Goal: Transaction & Acquisition: Purchase product/service

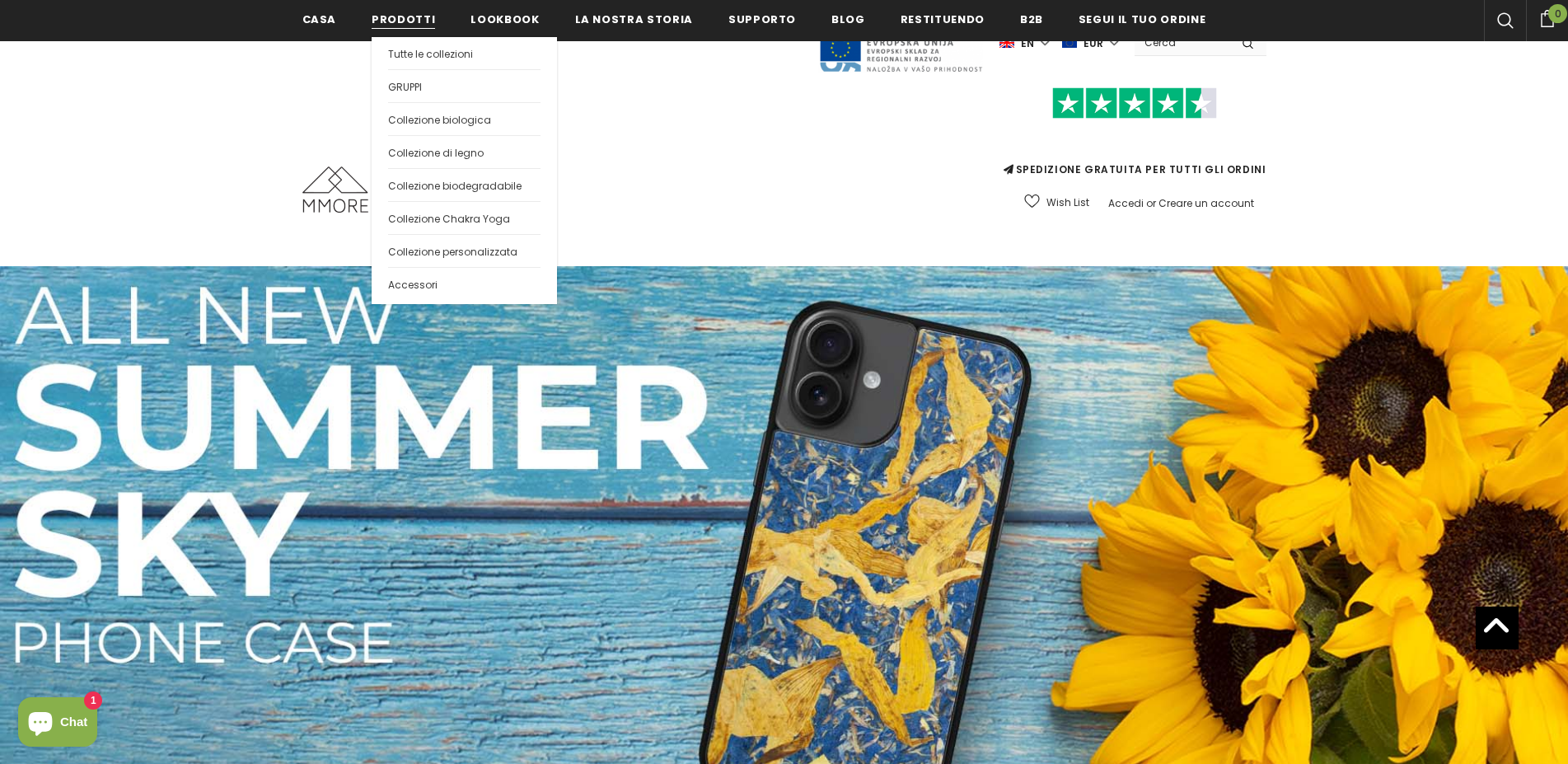
click at [408, 19] on span "Prodotti" at bounding box center [403, 19] width 64 height 16
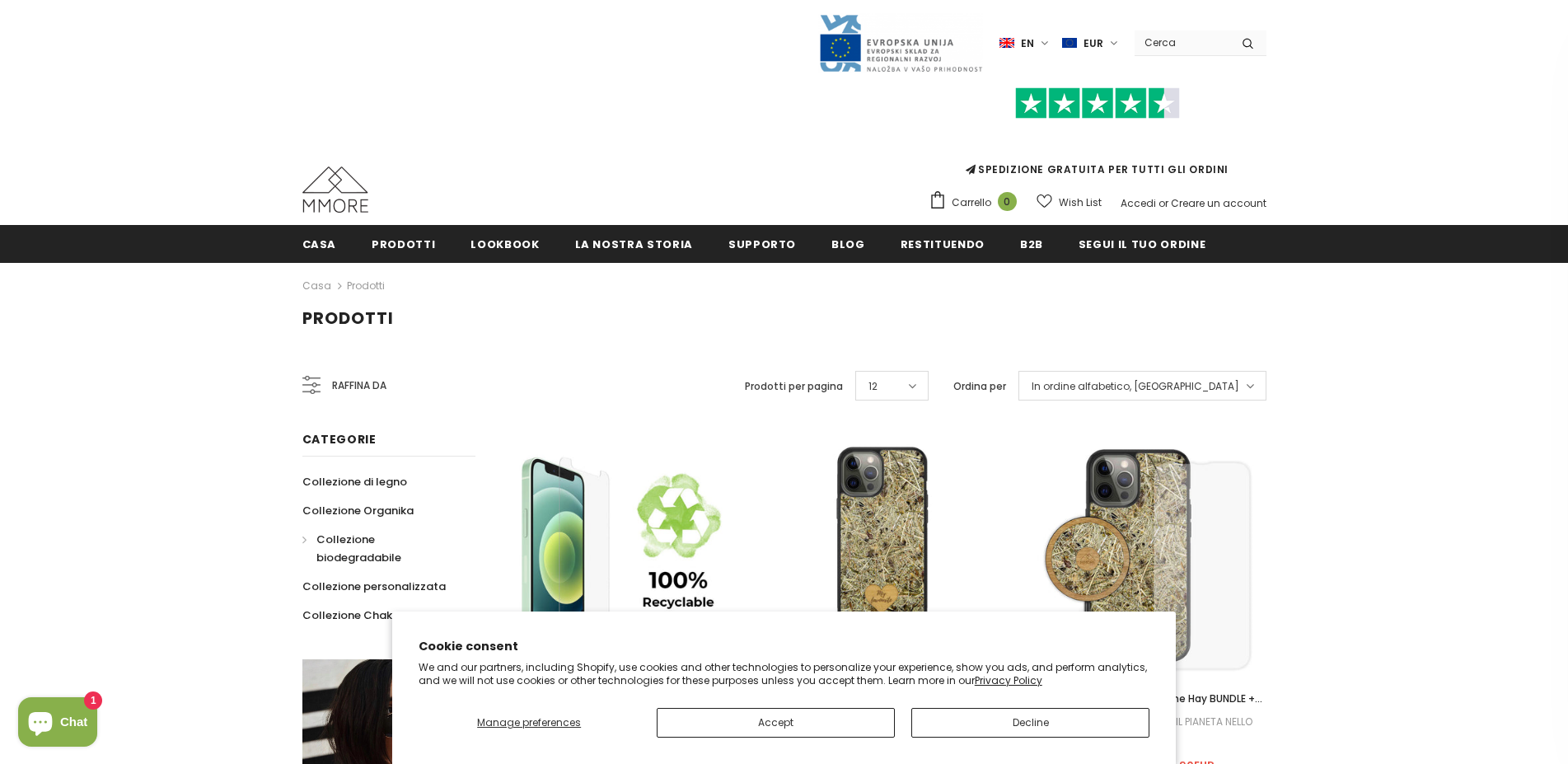
click at [372, 543] on span "Collezione biodegradabile" at bounding box center [359, 548] width 85 height 34
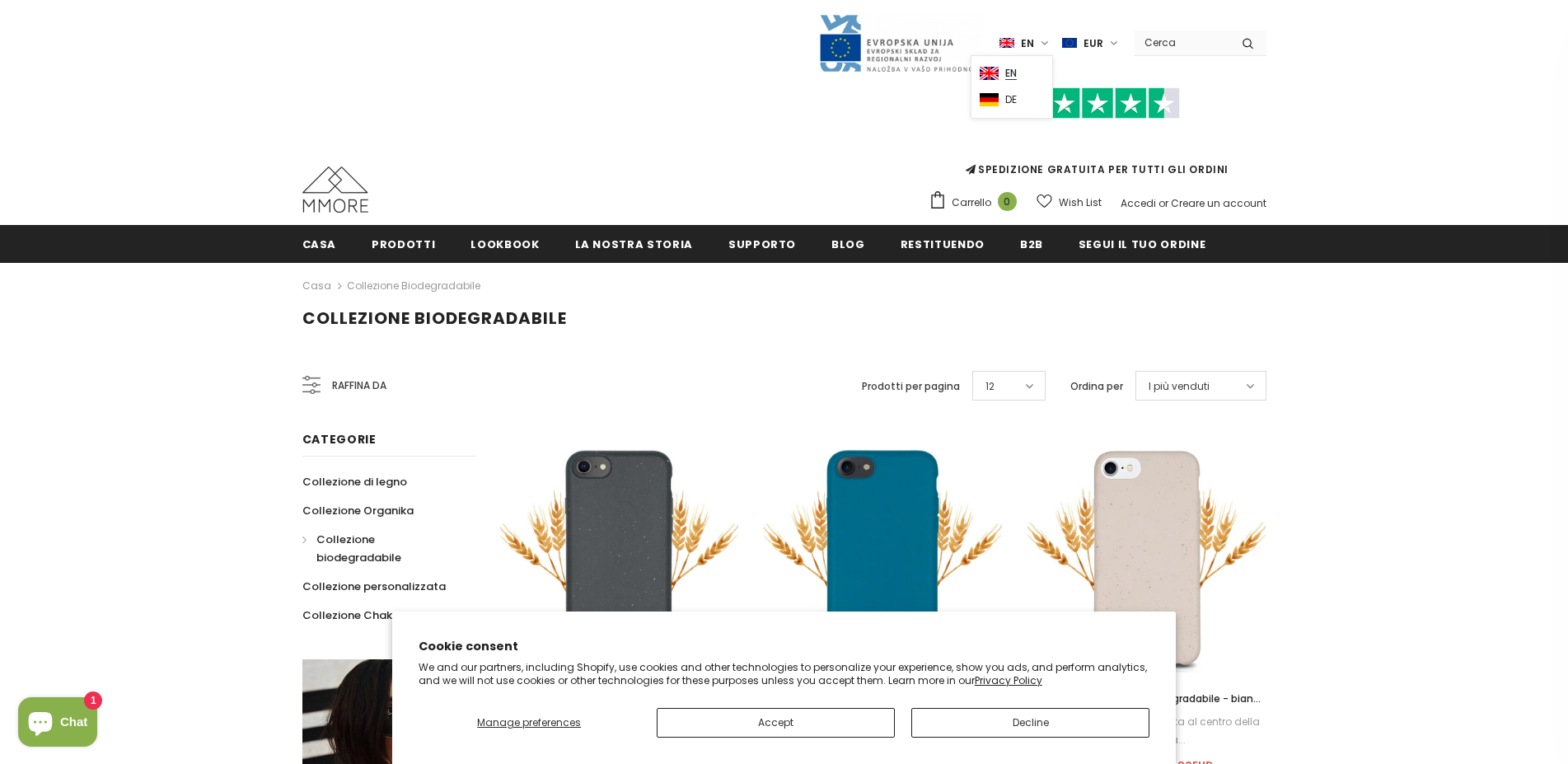
click at [1114, 44] on label "EUR" at bounding box center [1092, 43] width 60 height 25
click at [1115, 43] on label "EUR" at bounding box center [1092, 43] width 60 height 25
click at [848, 718] on button "Accept" at bounding box center [776, 723] width 238 height 30
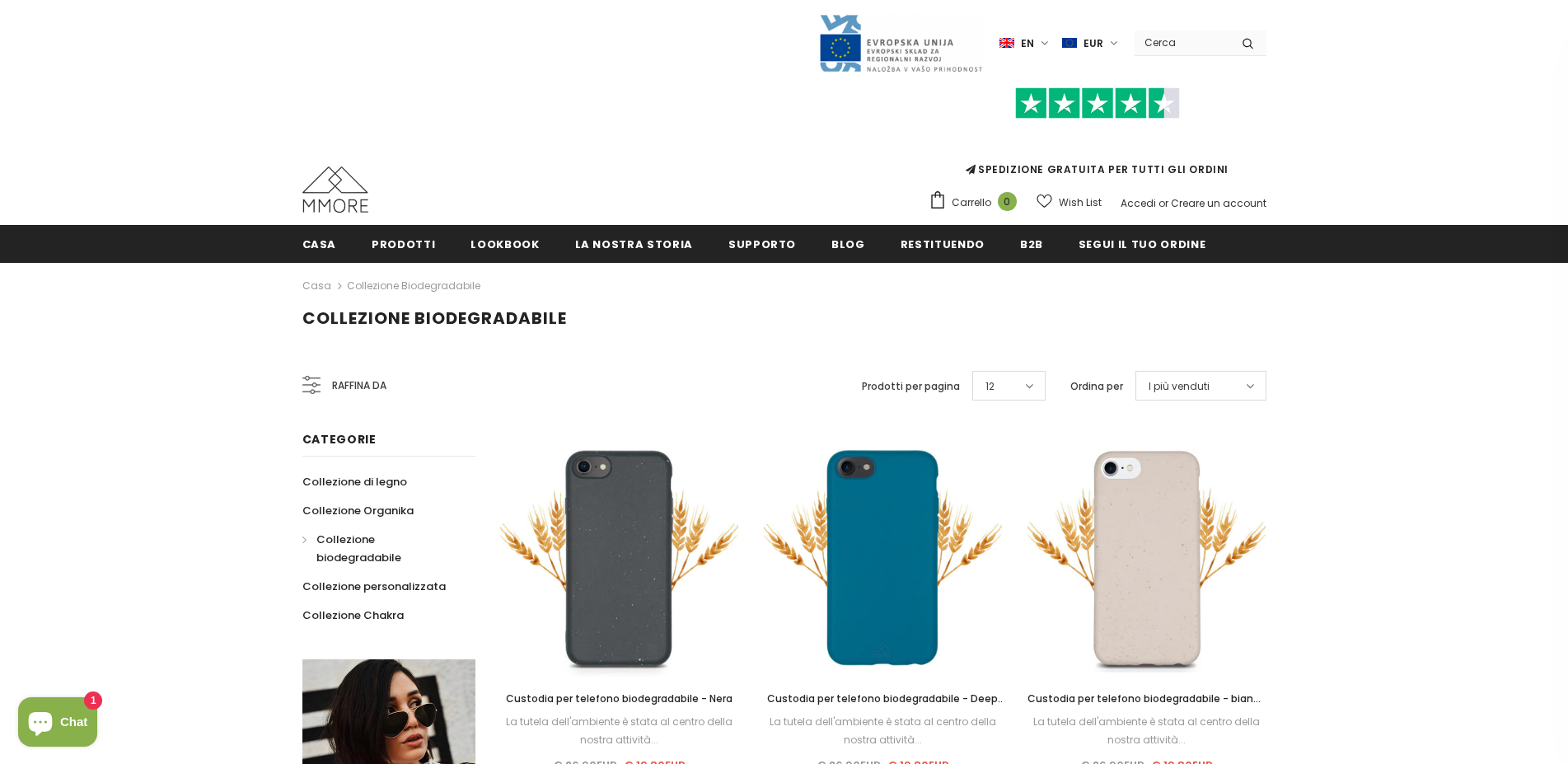
scroll to position [79, 0]
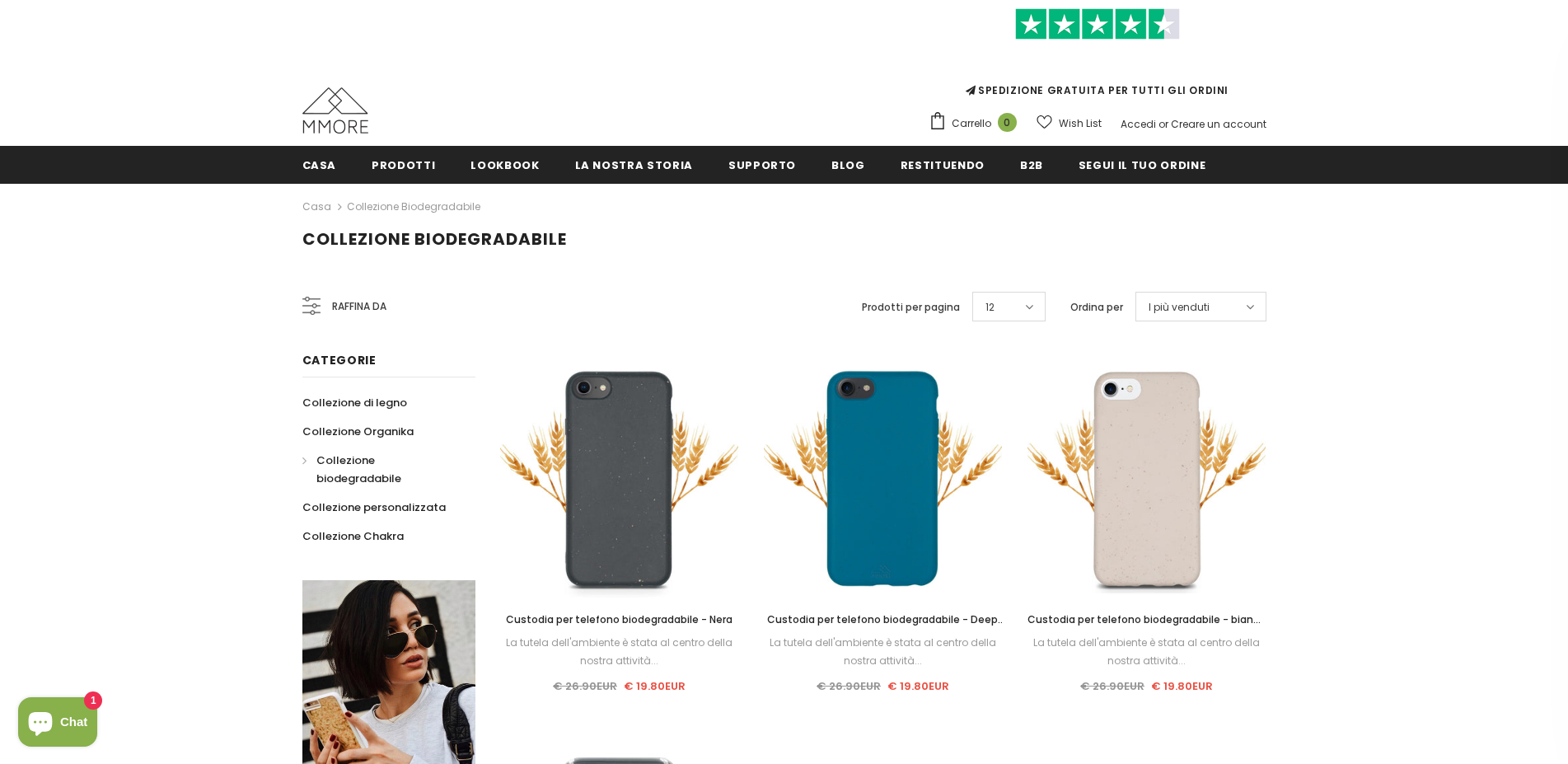
click at [1250, 307] on icon at bounding box center [1251, 307] width 8 height 13
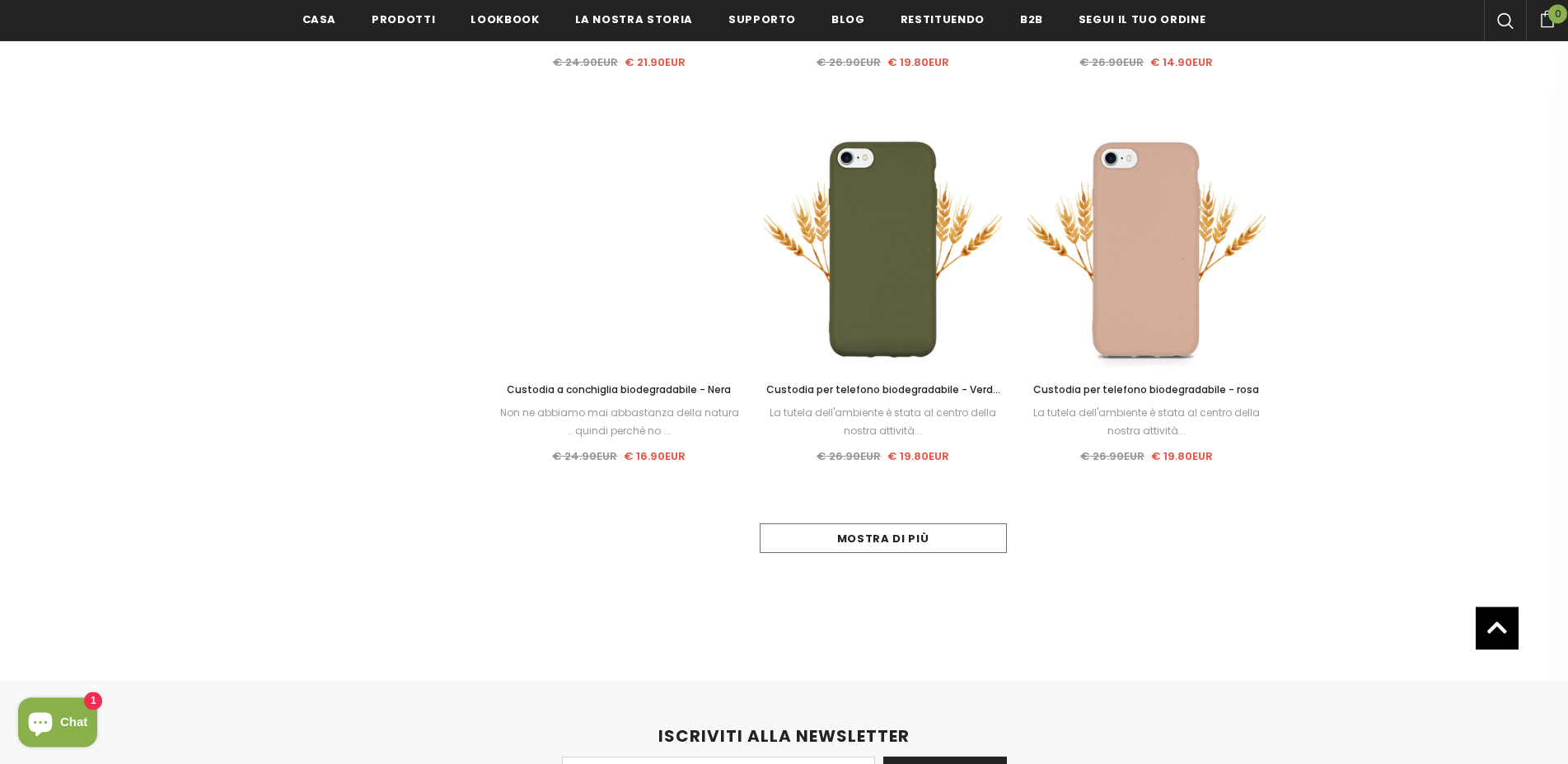
scroll to position [1666, 0]
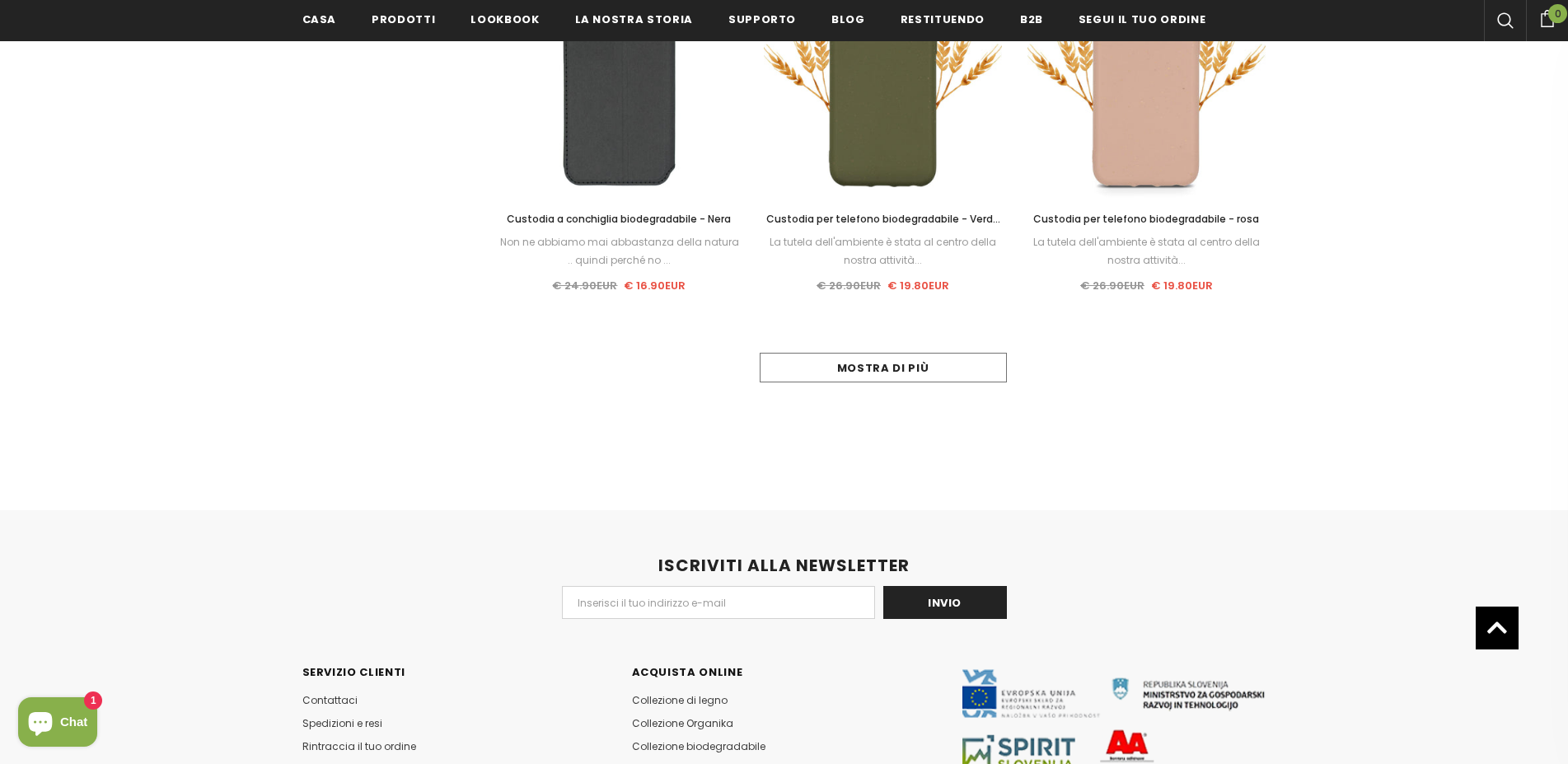
click at [869, 370] on link "Mostra di più" at bounding box center [883, 368] width 247 height 30
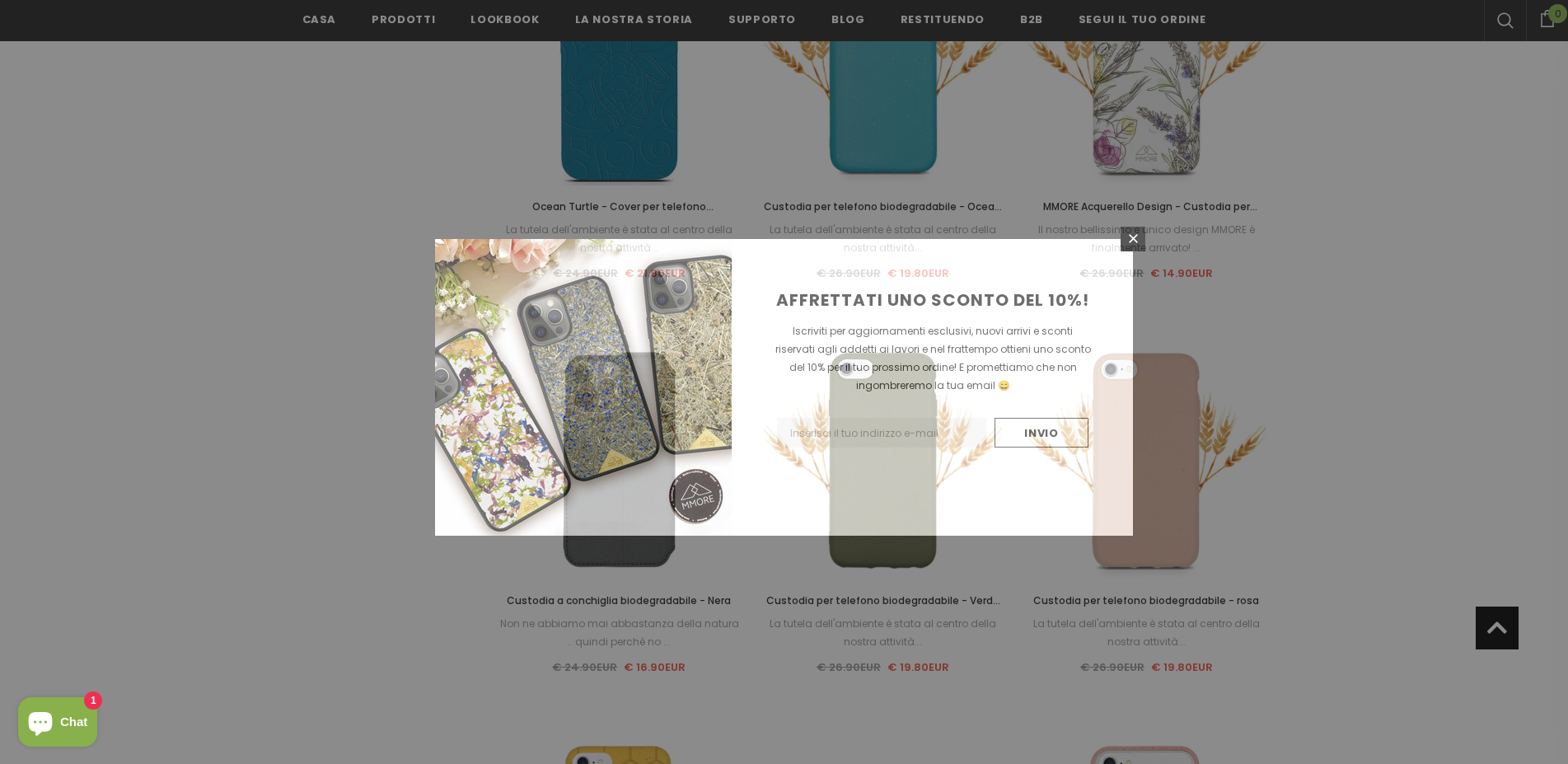
scroll to position [730, 0]
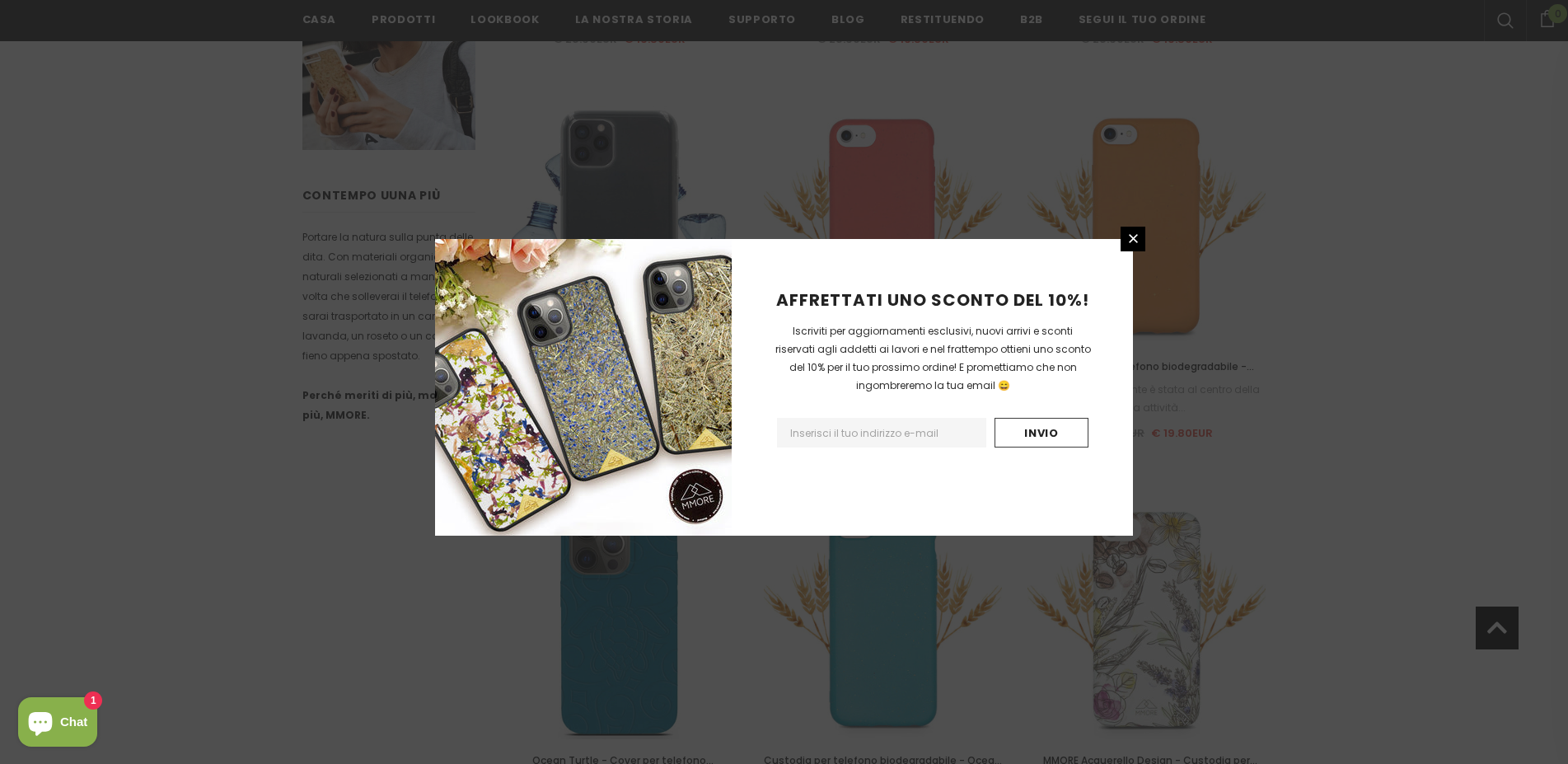
click at [918, 447] on input "Email Address" at bounding box center [881, 432] width 209 height 30
type input "fabristefania@hotmail.com"
click at [1039, 447] on input "Invio" at bounding box center [1041, 432] width 94 height 30
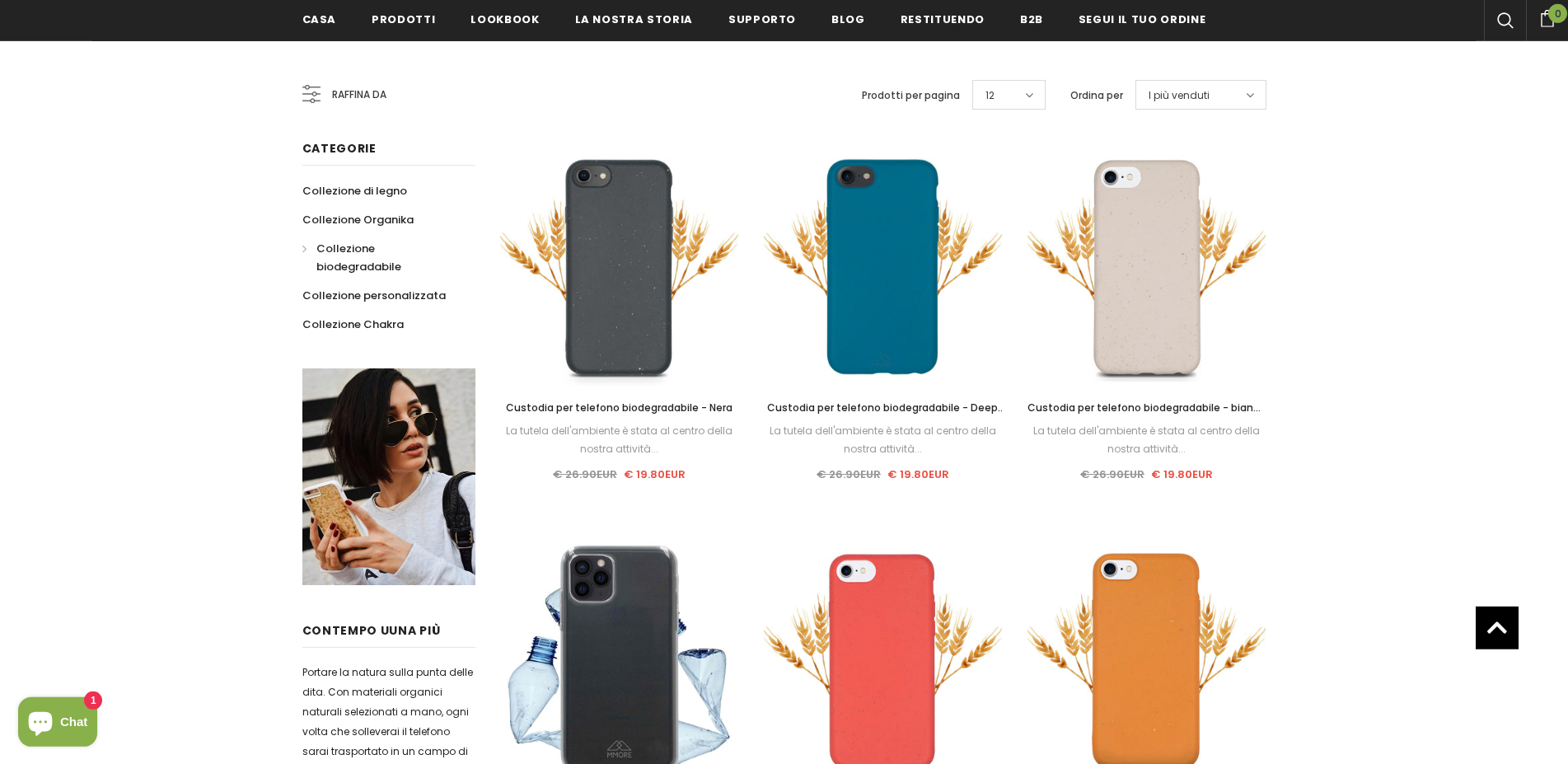
scroll to position [259, 0]
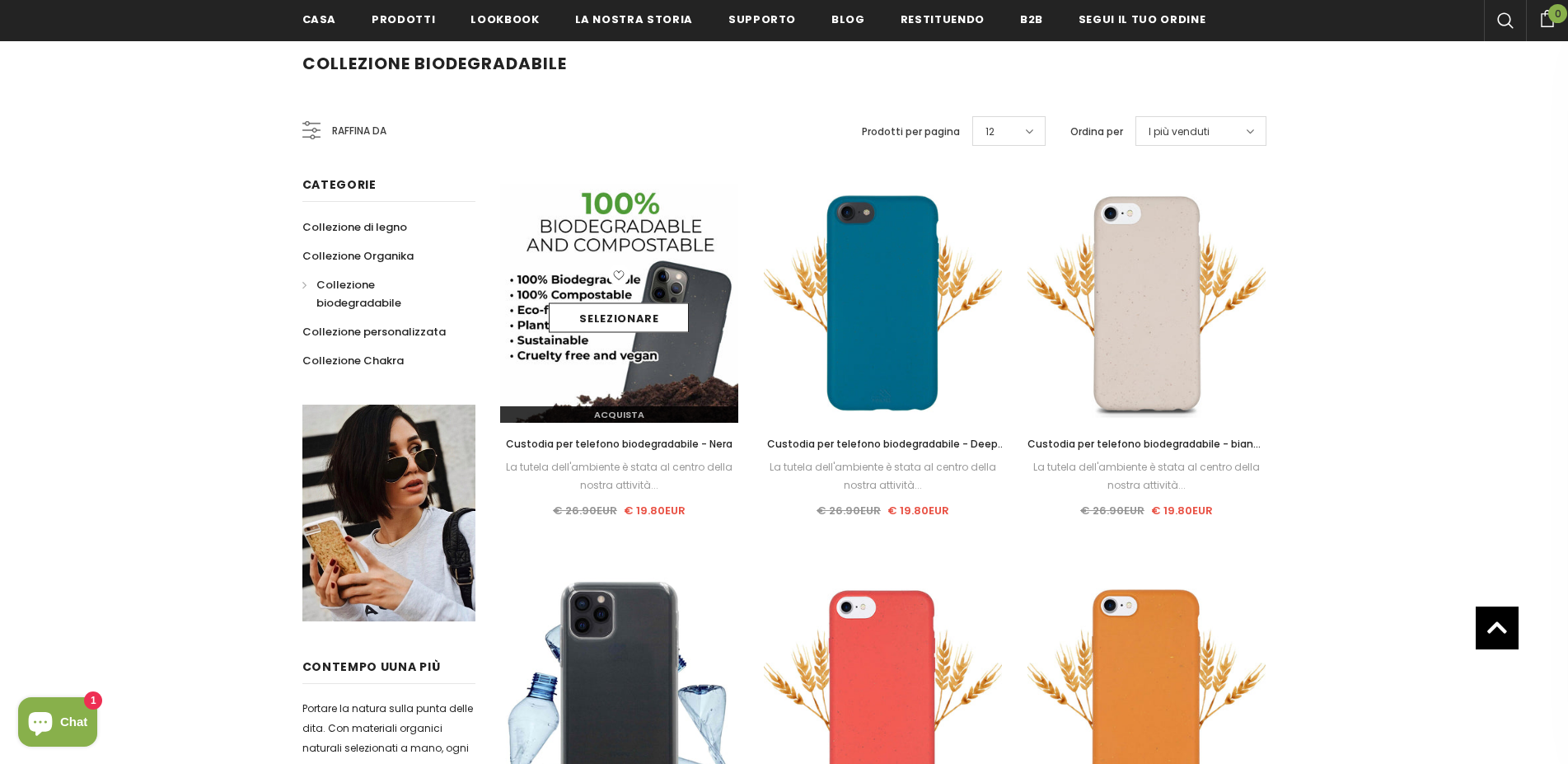
click at [664, 365] on img at bounding box center [619, 303] width 239 height 239
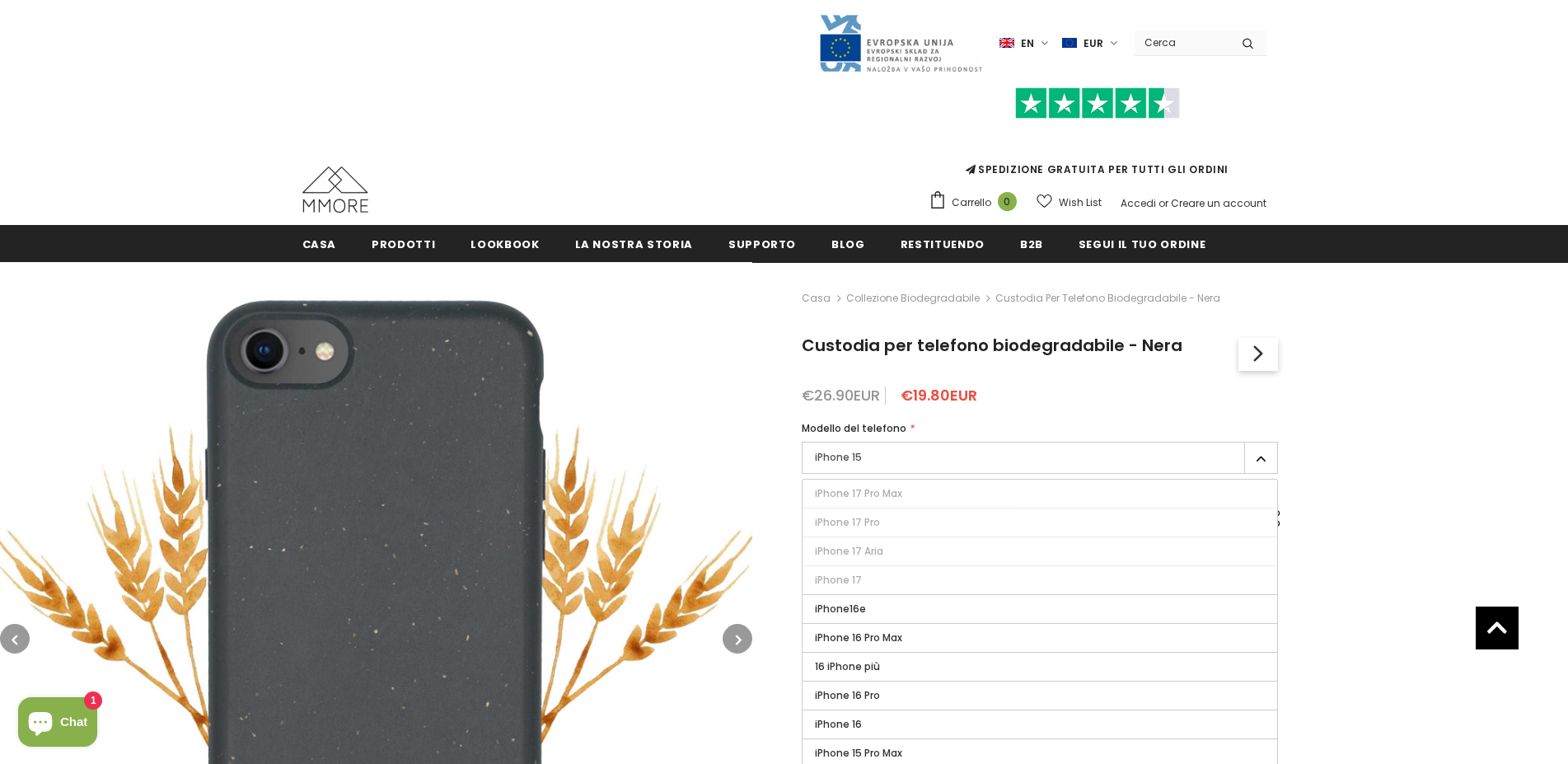
click at [0, 0] on input "iPhone 15" at bounding box center [0, 0] width 0 height 0
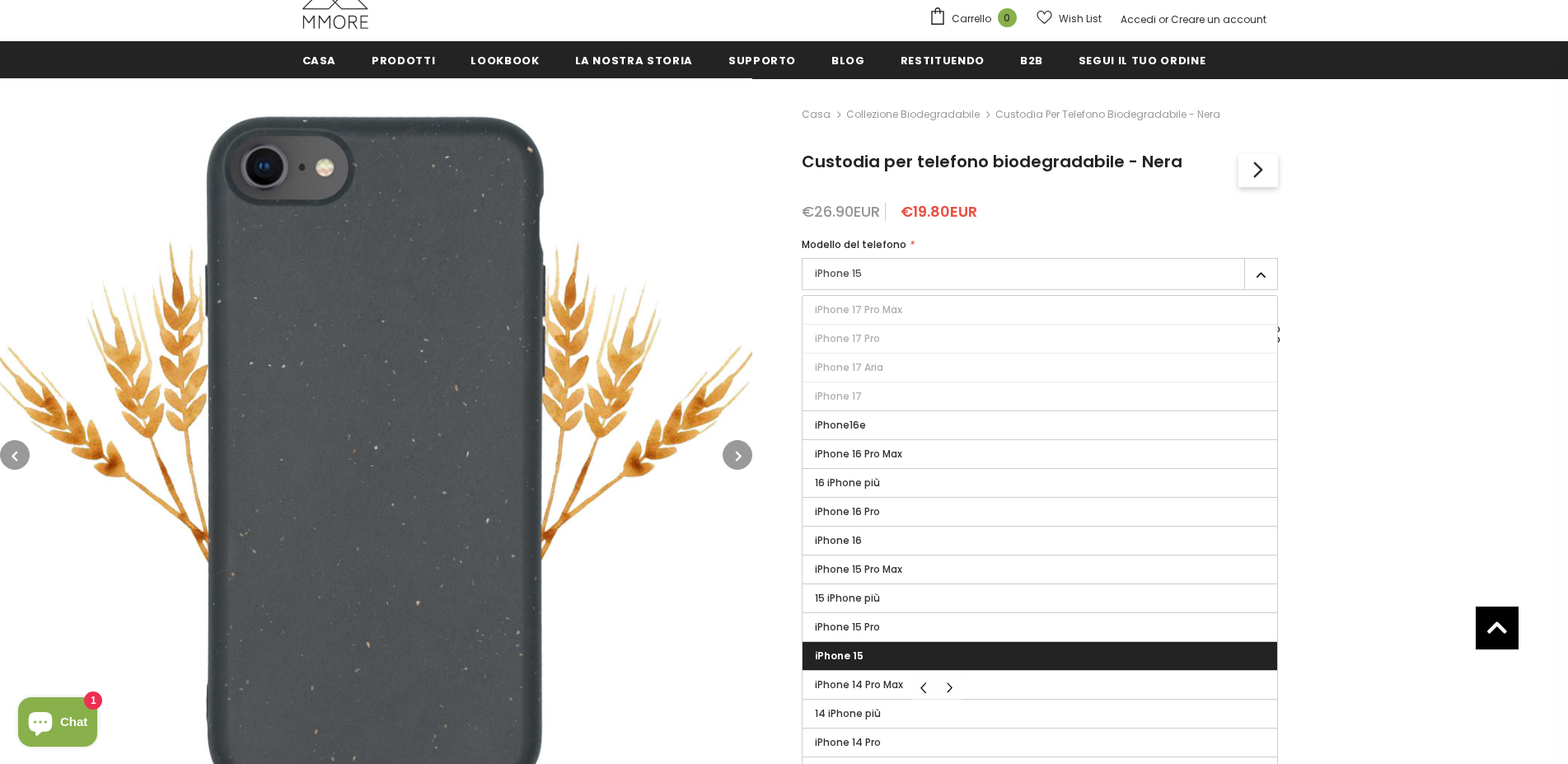
scroll to position [504, 0]
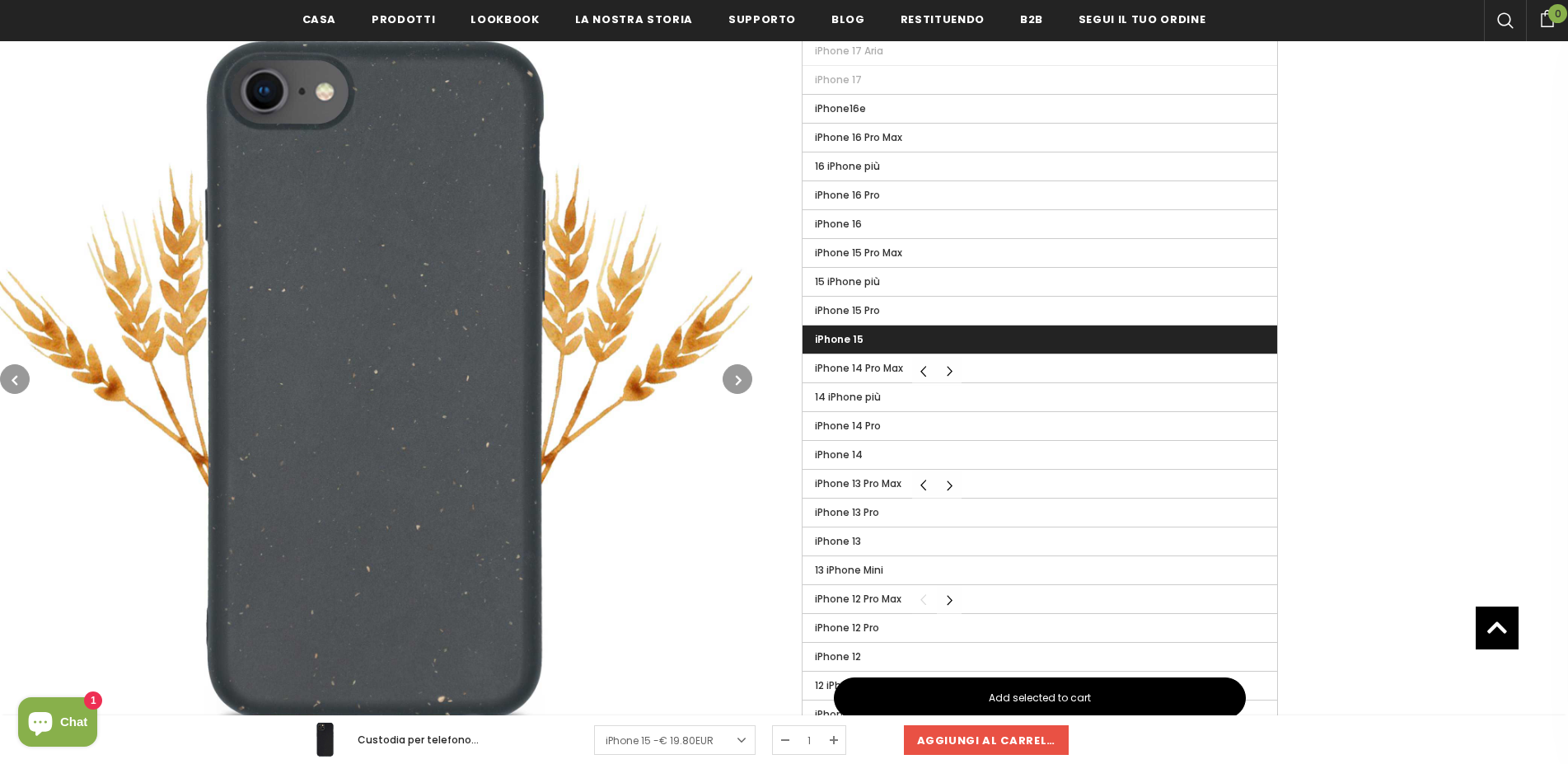
click at [852, 331] on label "iPhone 15" at bounding box center [1040, 340] width 474 height 28
click at [0, 0] on input "iPhone 15" at bounding box center [0, 0] width 0 height 0
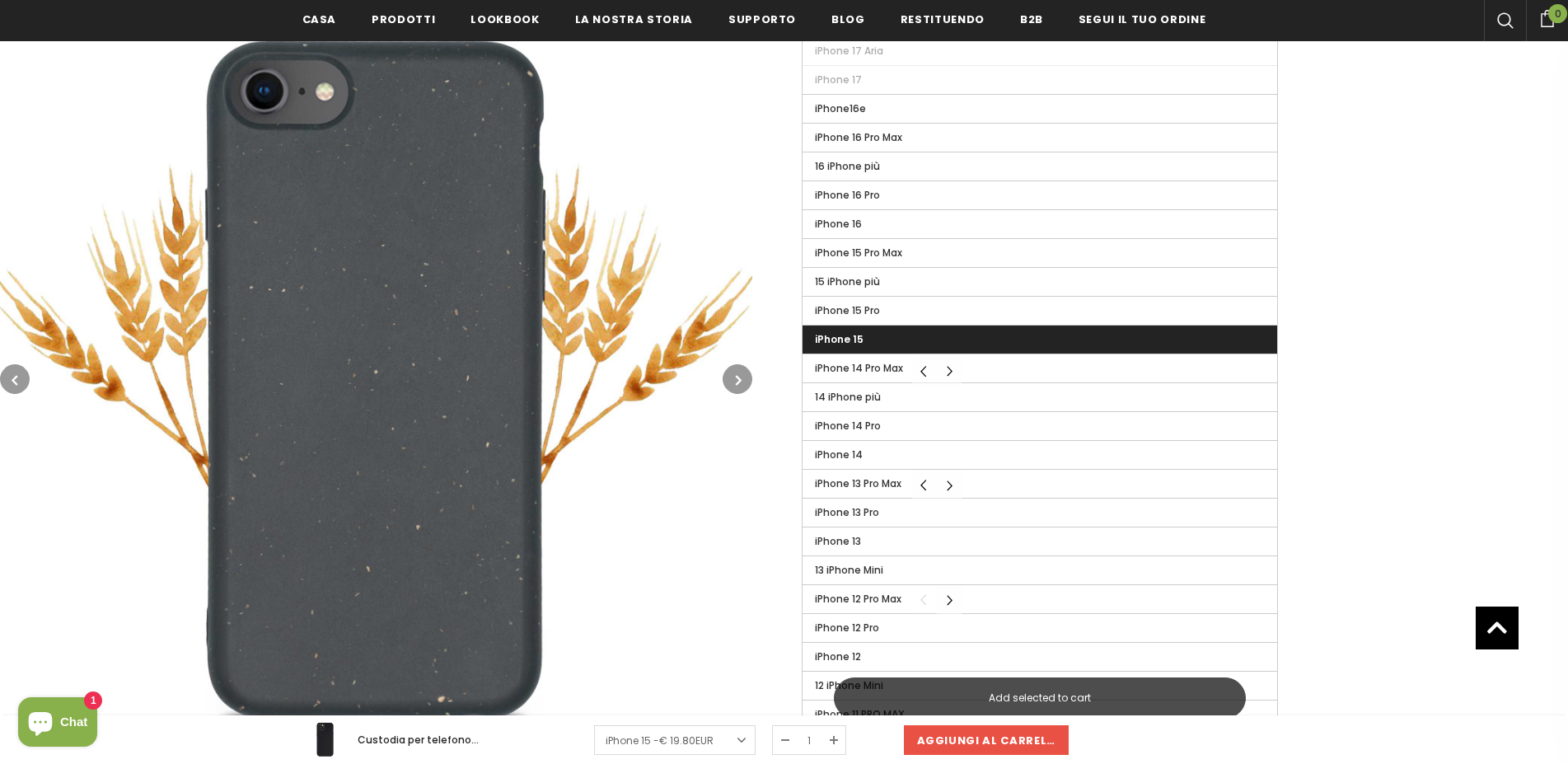
click at [1095, 690] on button "Add selected to cart" at bounding box center [1040, 699] width 412 height 41
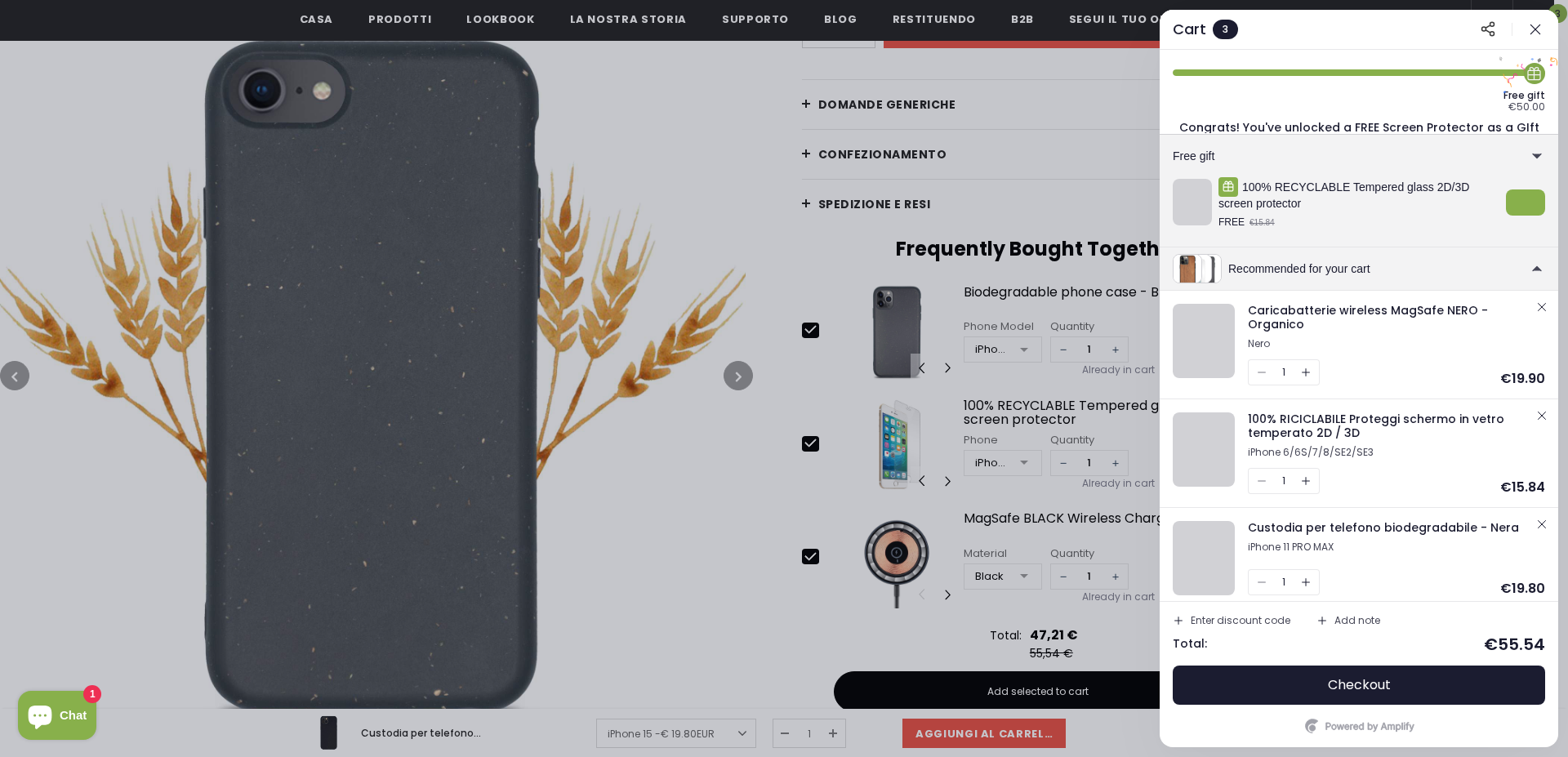
click at [1531, 24] on icon "button" at bounding box center [1535, 29] width 16 height 16
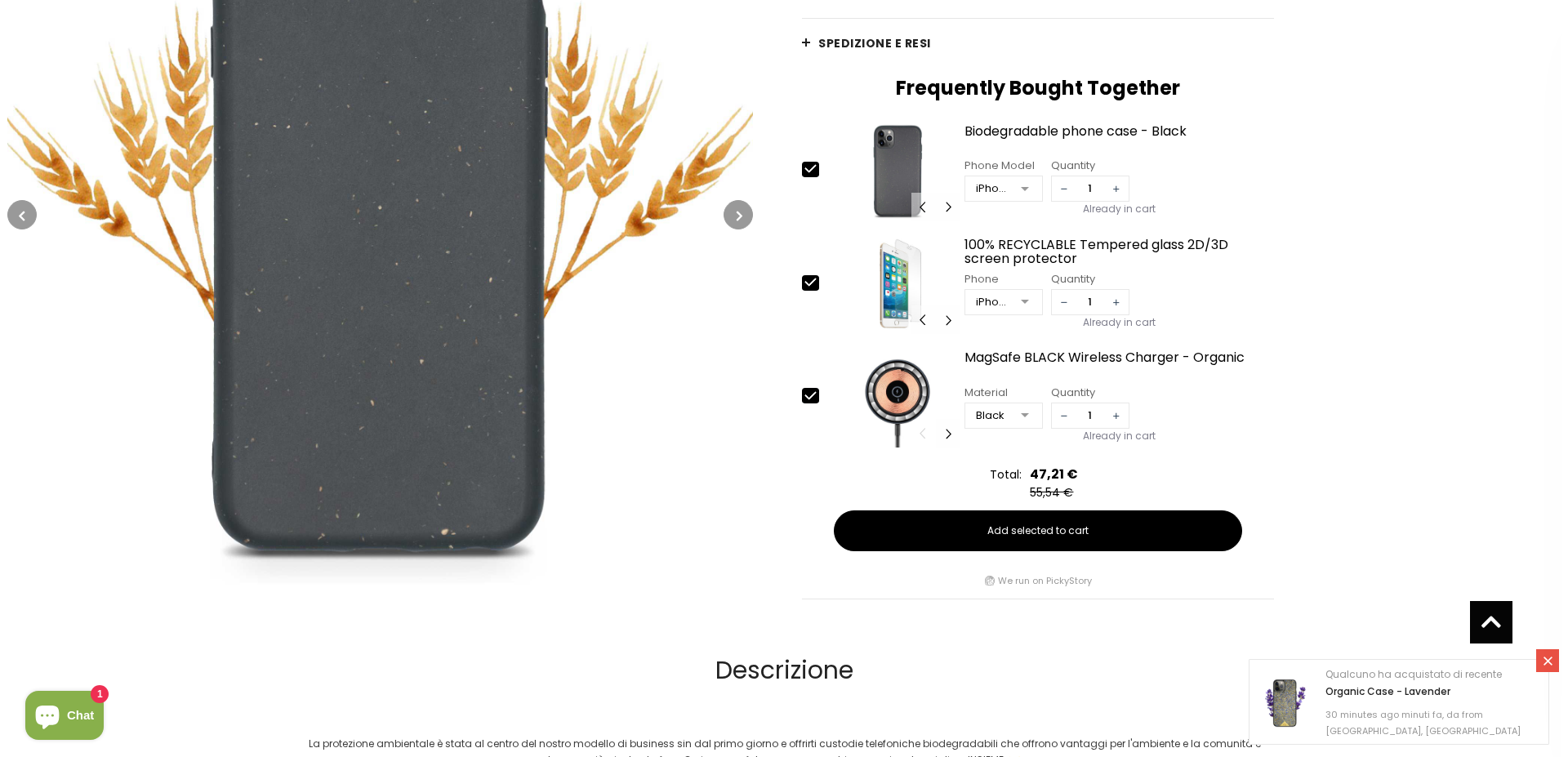
scroll to position [108, 0]
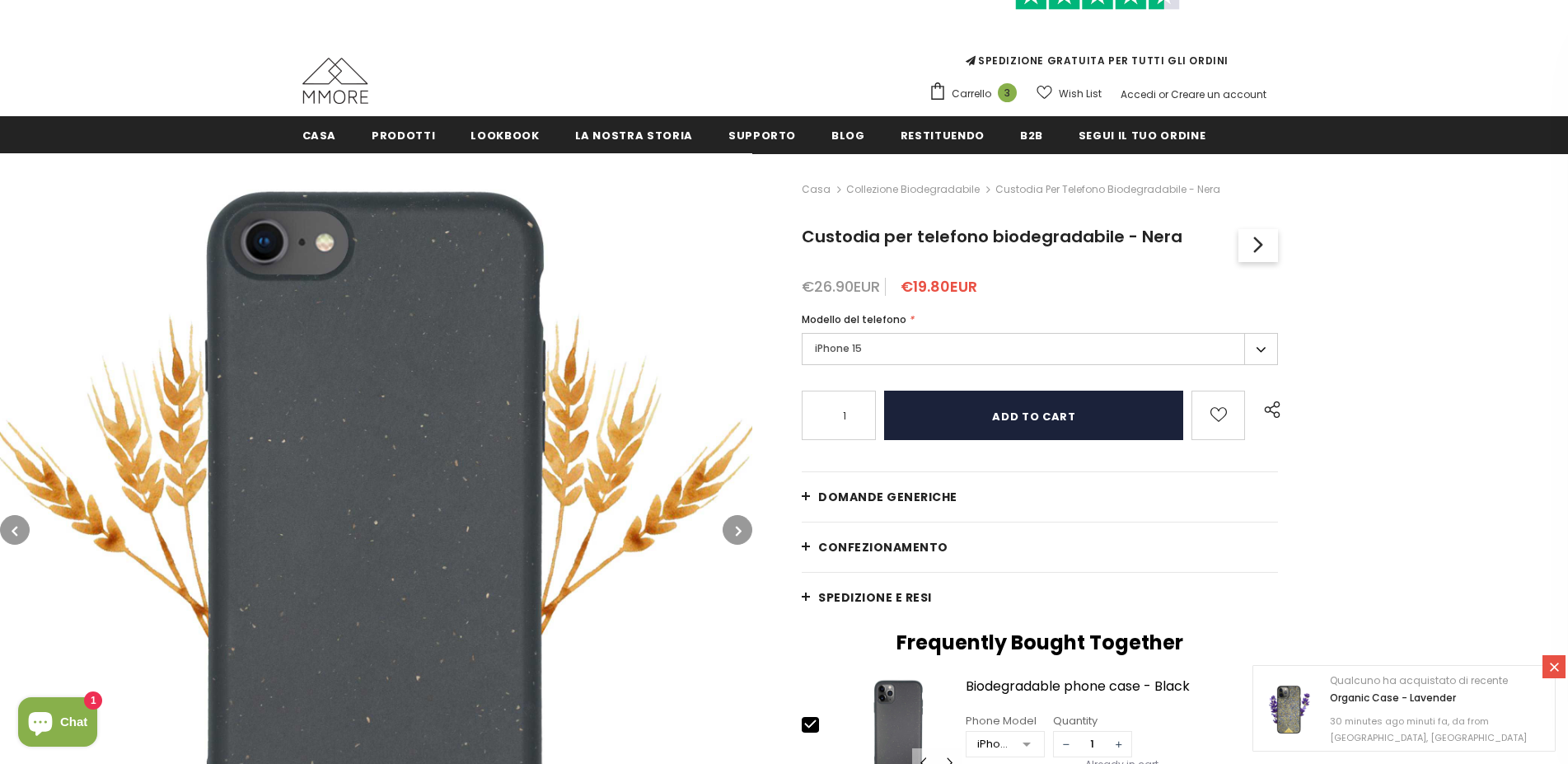
click at [1037, 421] on input "Add to cart" at bounding box center [1034, 416] width 299 height 50
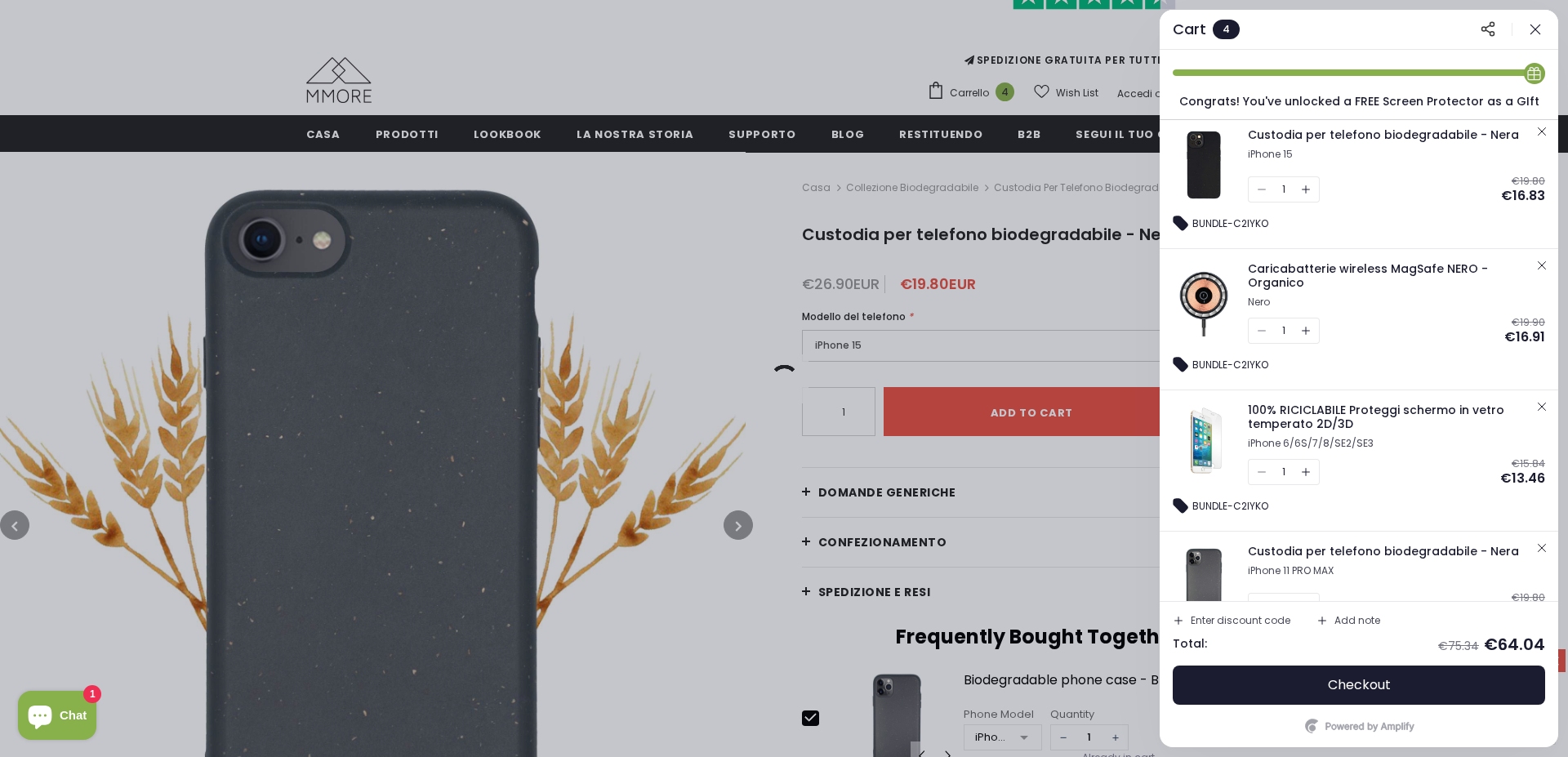
scroll to position [452, 0]
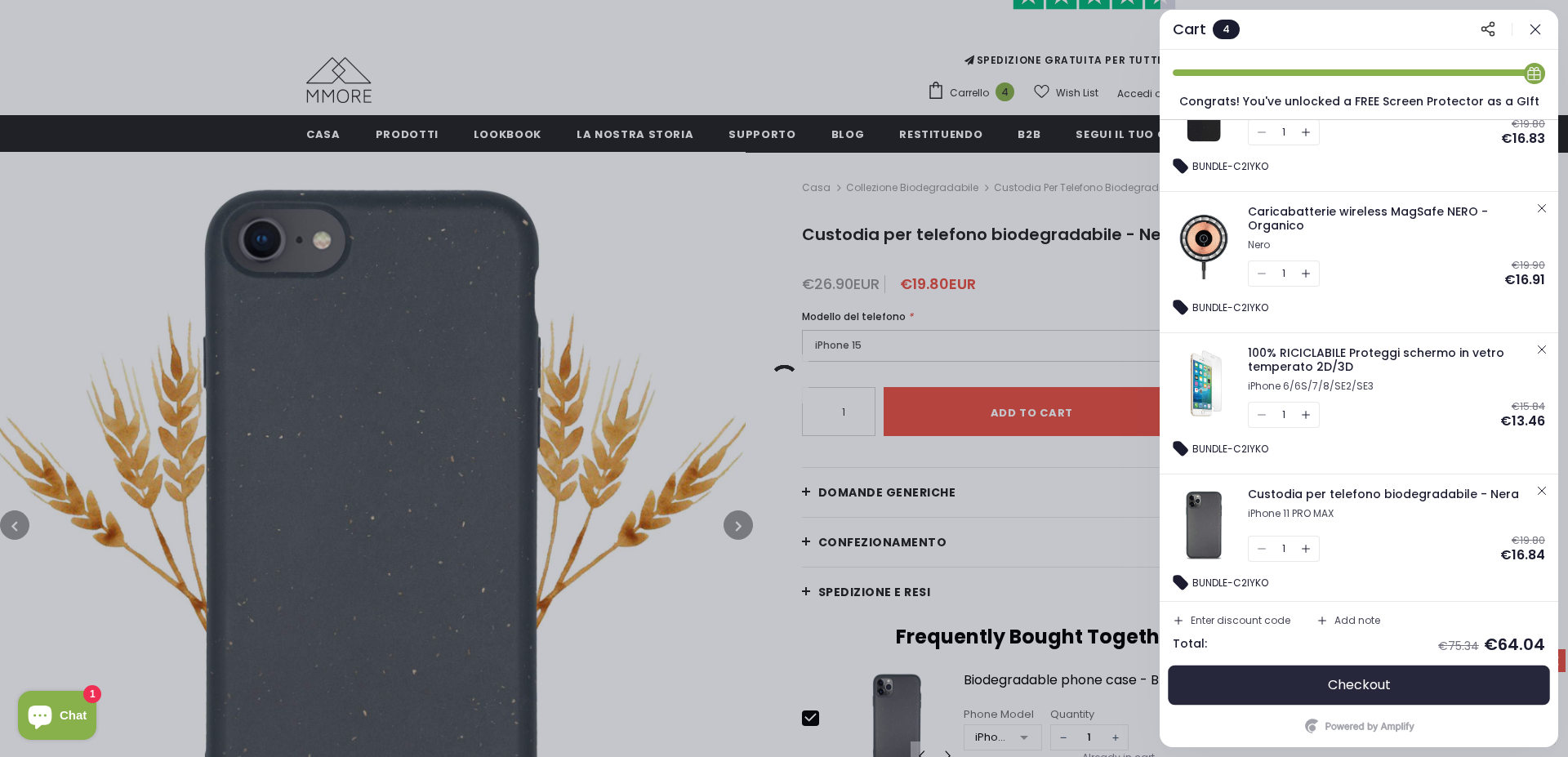
click at [1374, 682] on span "Checkout" at bounding box center [1359, 686] width 63 height 16
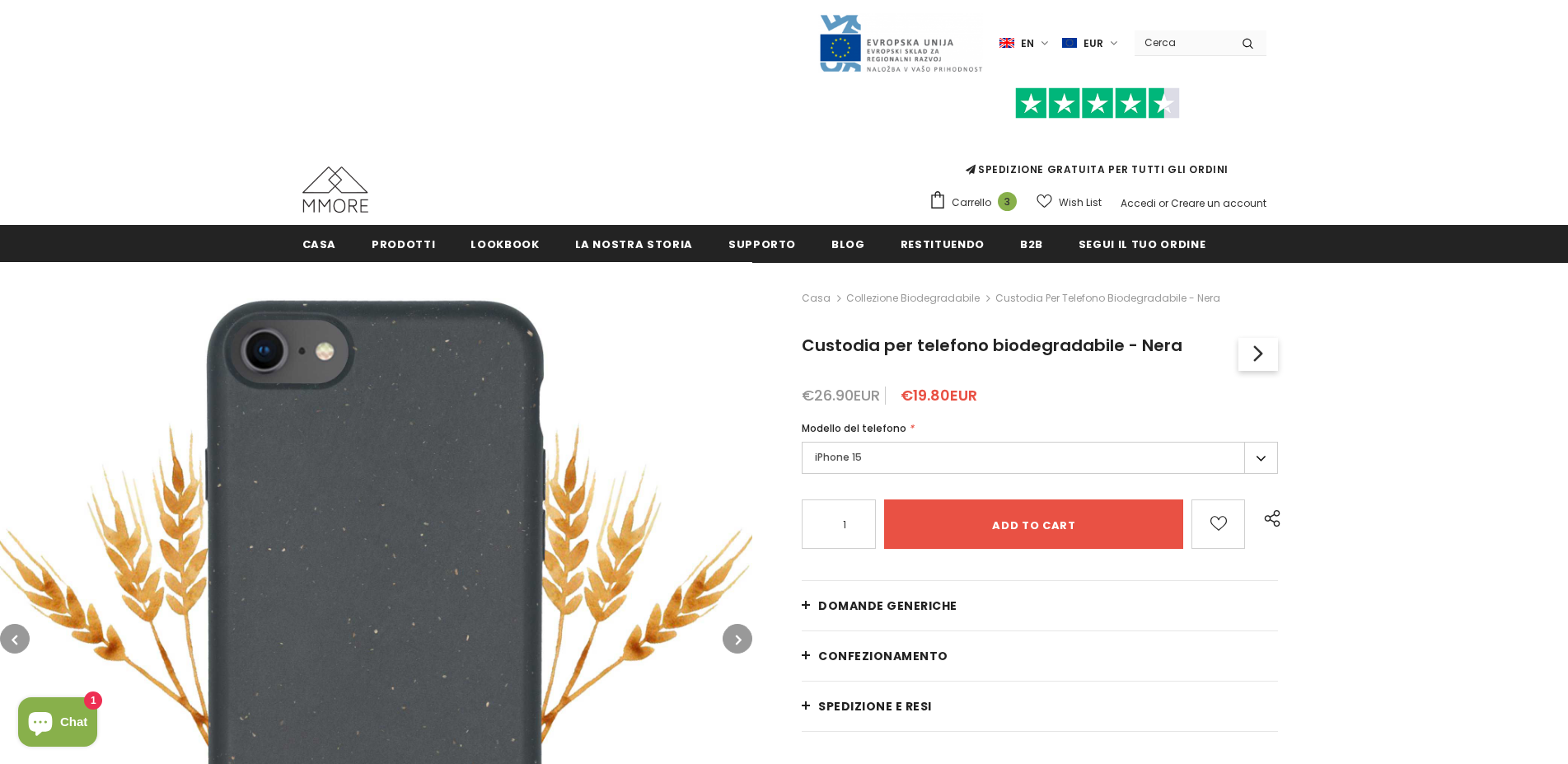
scroll to position [136, 0]
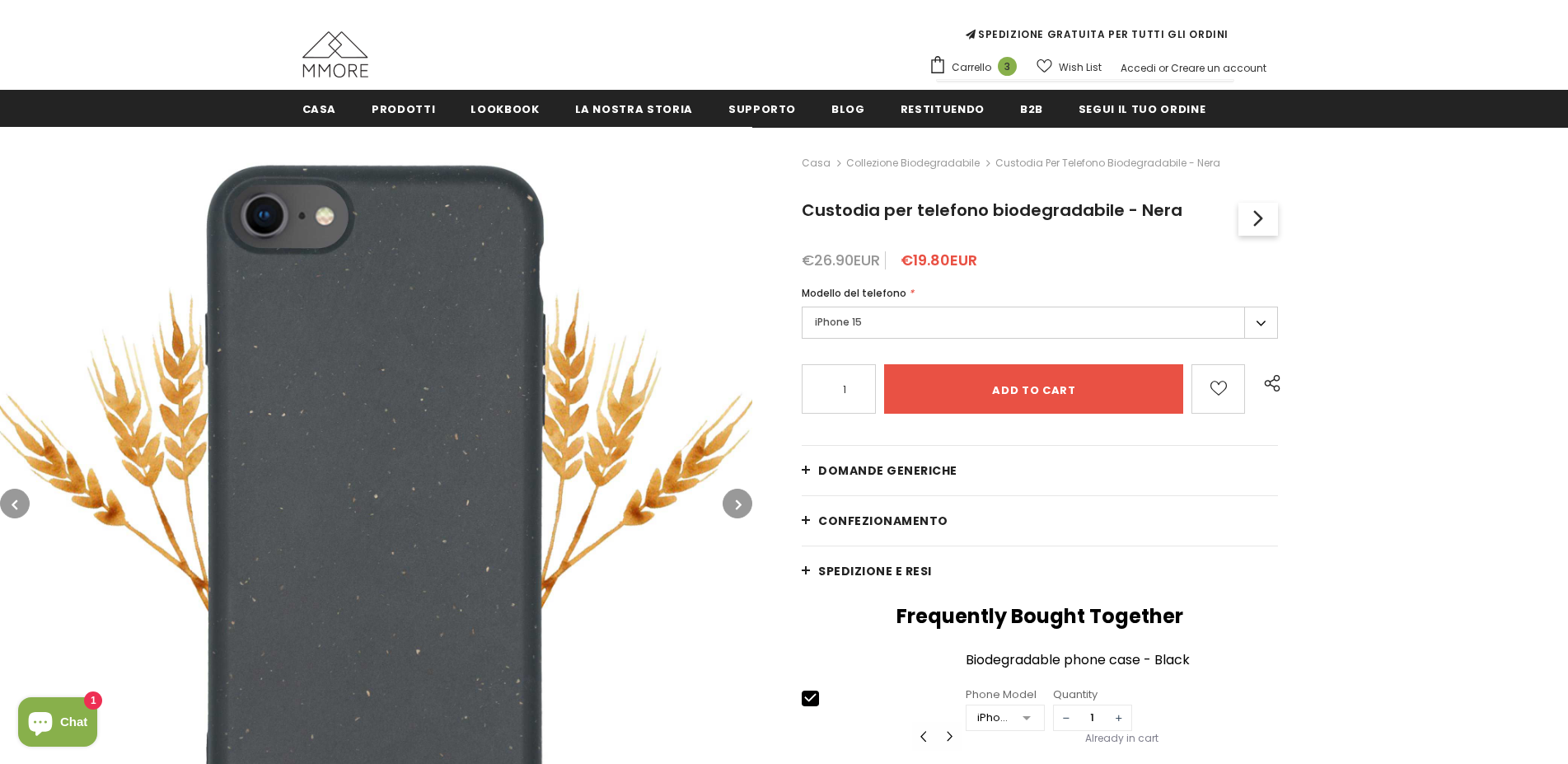
click at [981, 65] on span "Carrello" at bounding box center [972, 68] width 40 height 17
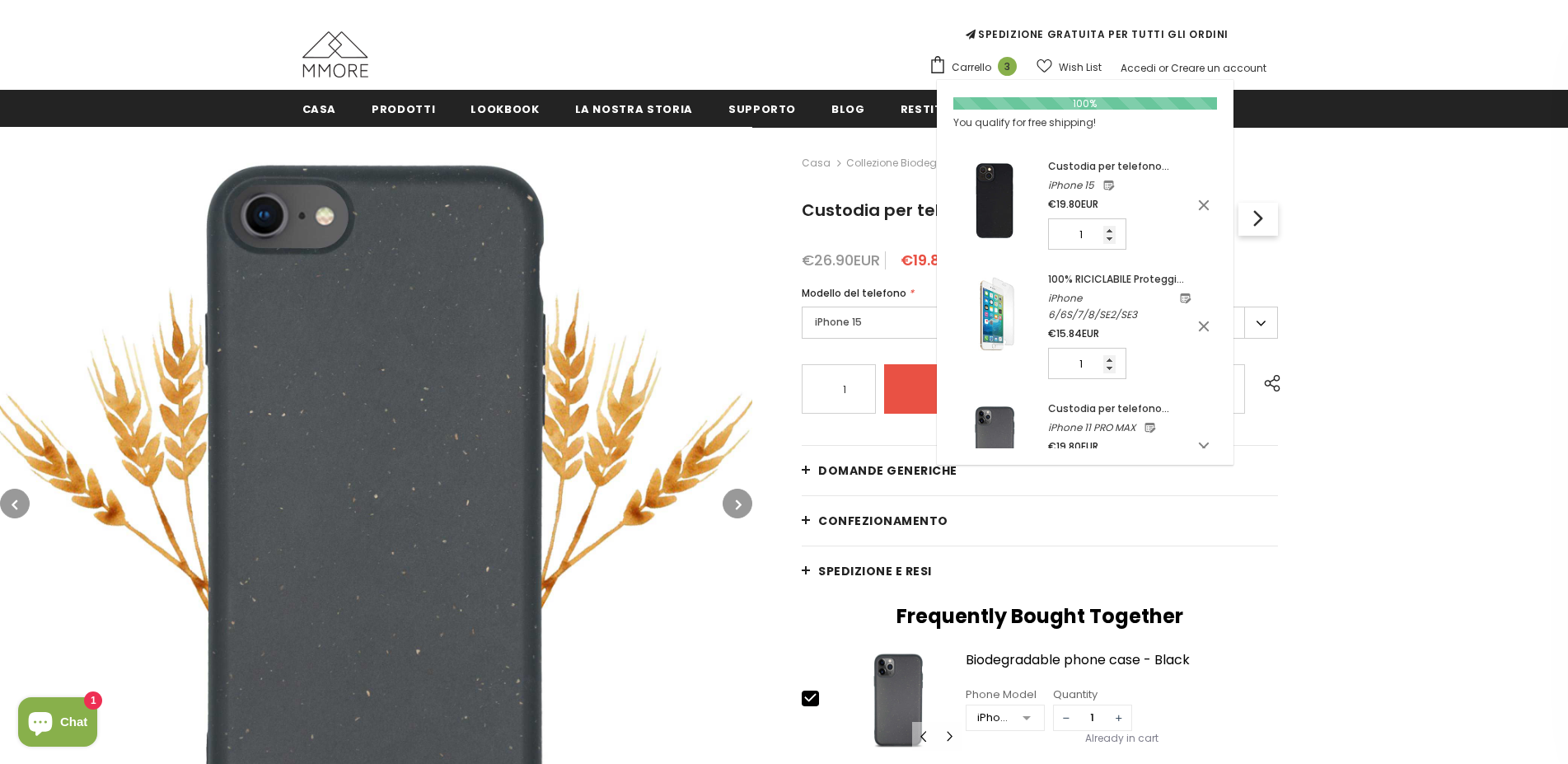
click at [984, 69] on span "Carrello" at bounding box center [972, 68] width 40 height 17
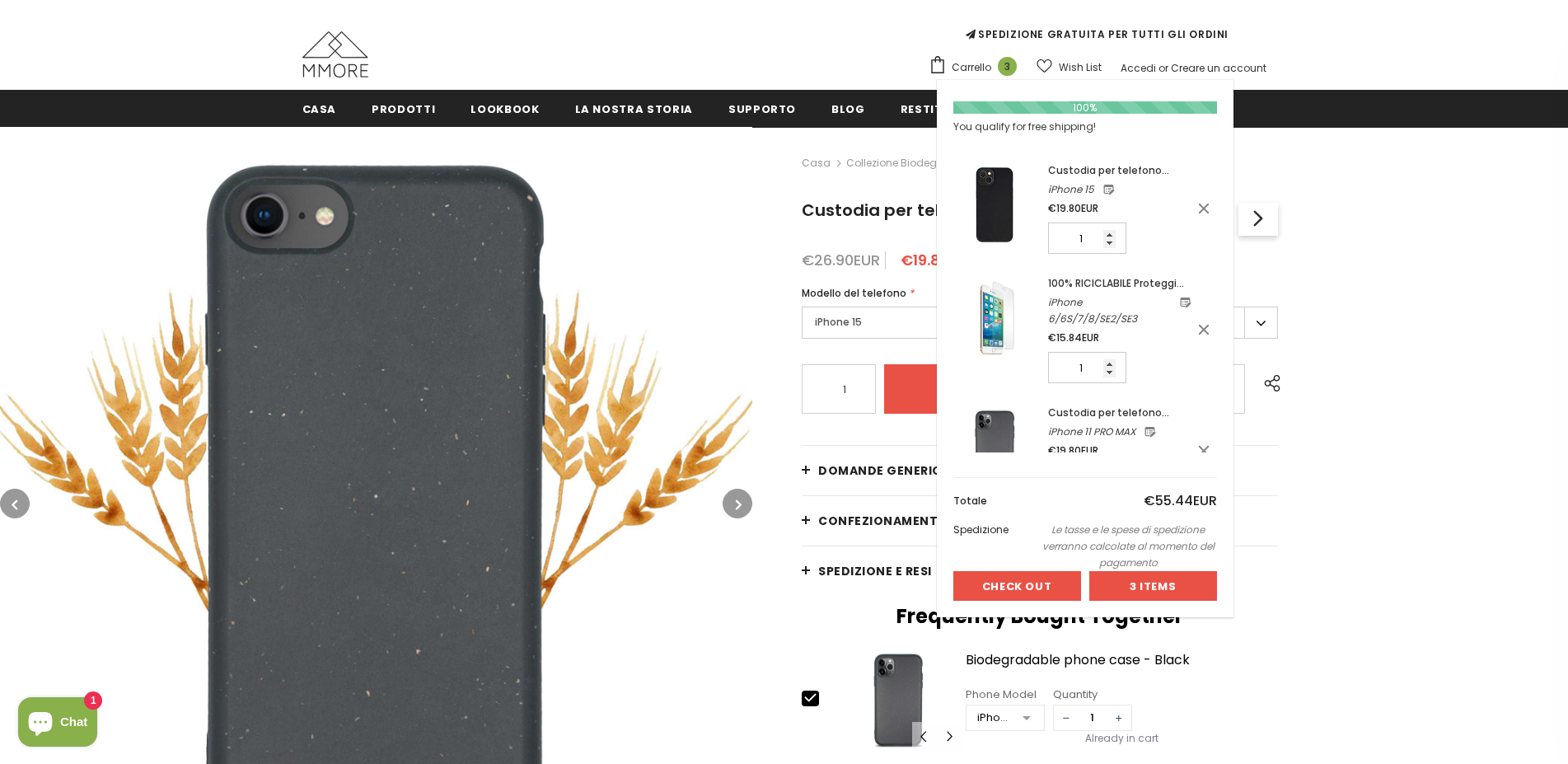
click at [1170, 590] on div at bounding box center [1153, 586] width 126 height 28
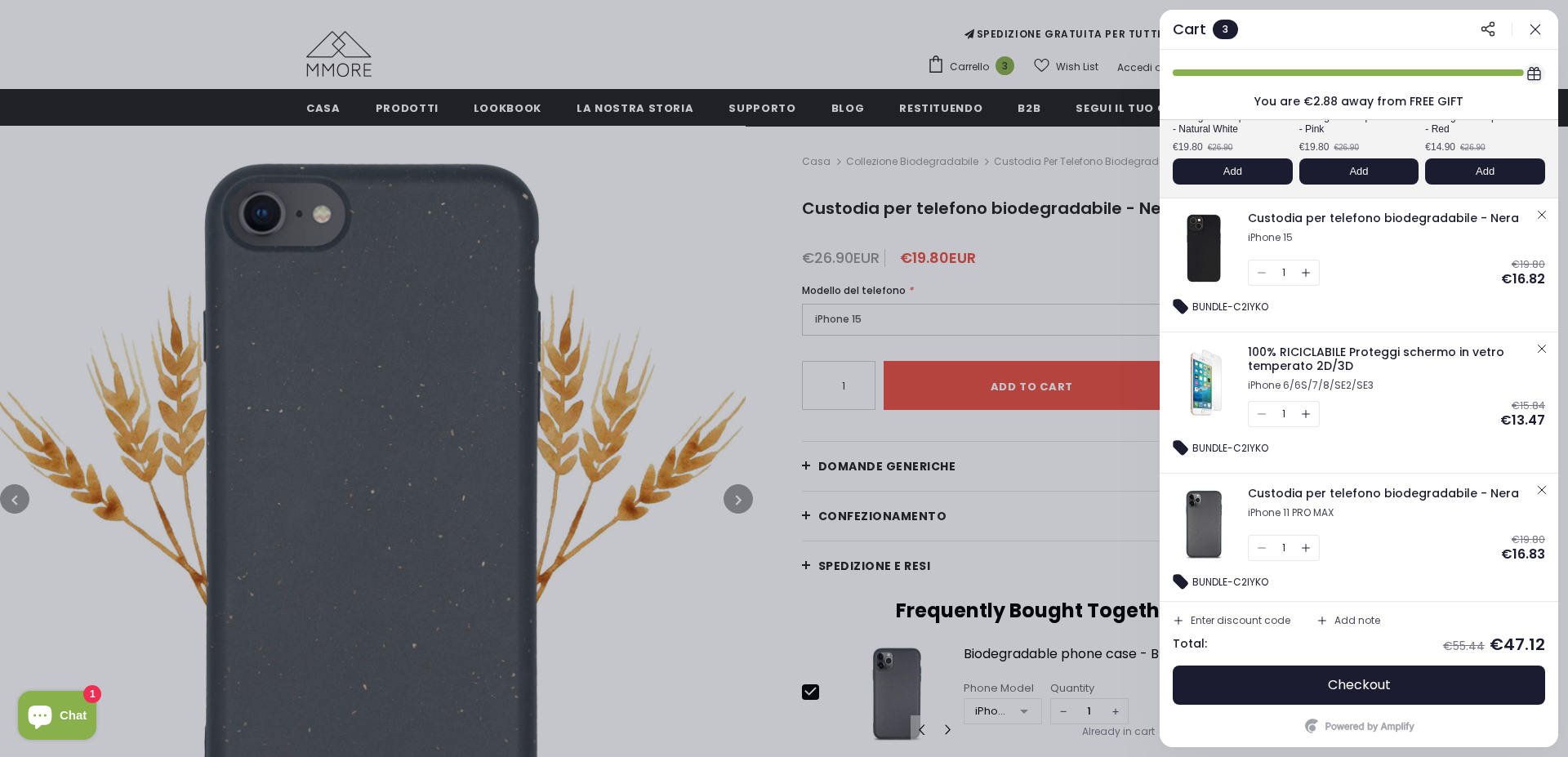
scroll to position [206, 0]
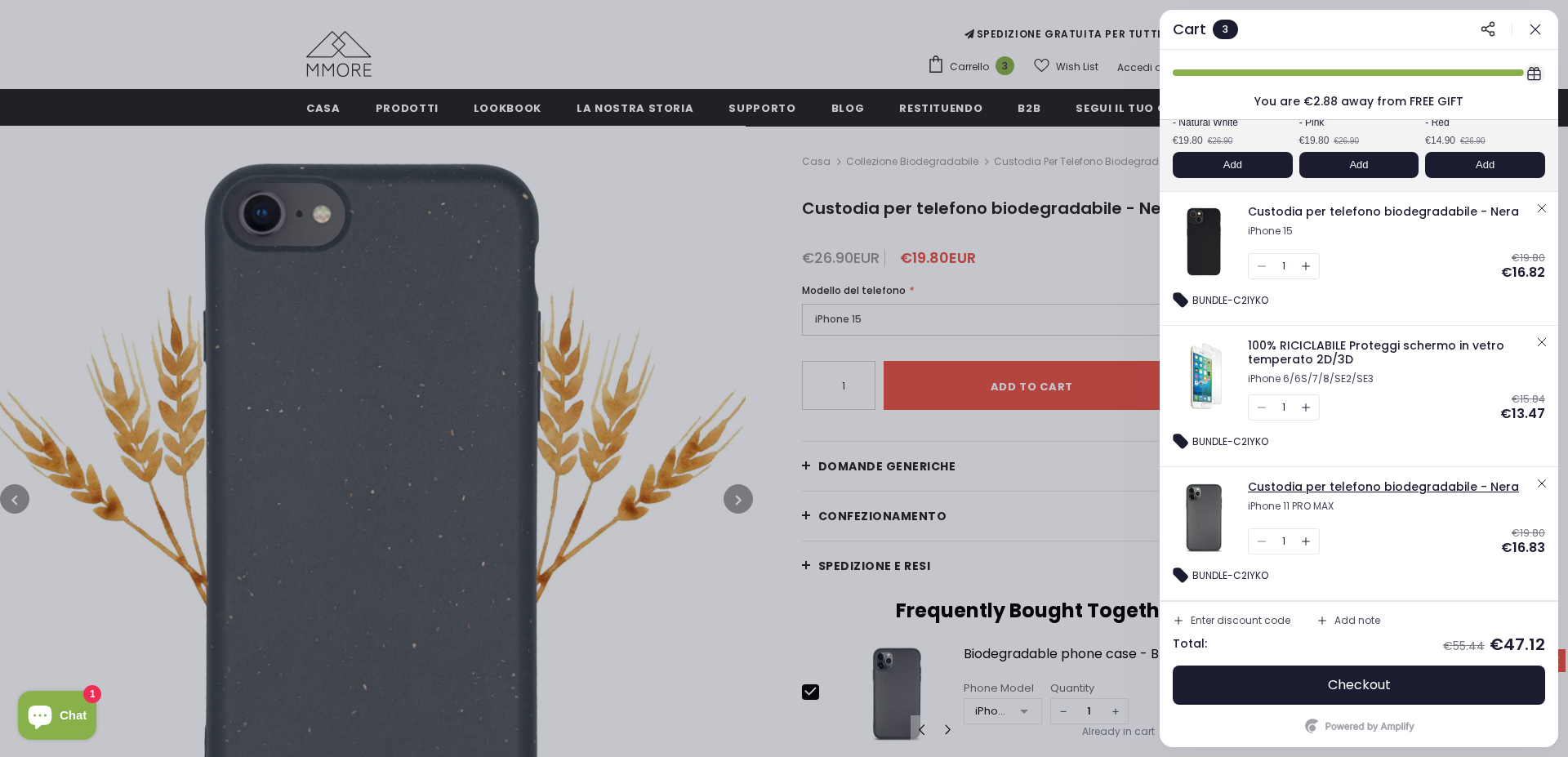
click at [1259, 486] on span "Custodia per telefono biodegradabile - Nera" at bounding box center [1383, 487] width 271 height 16
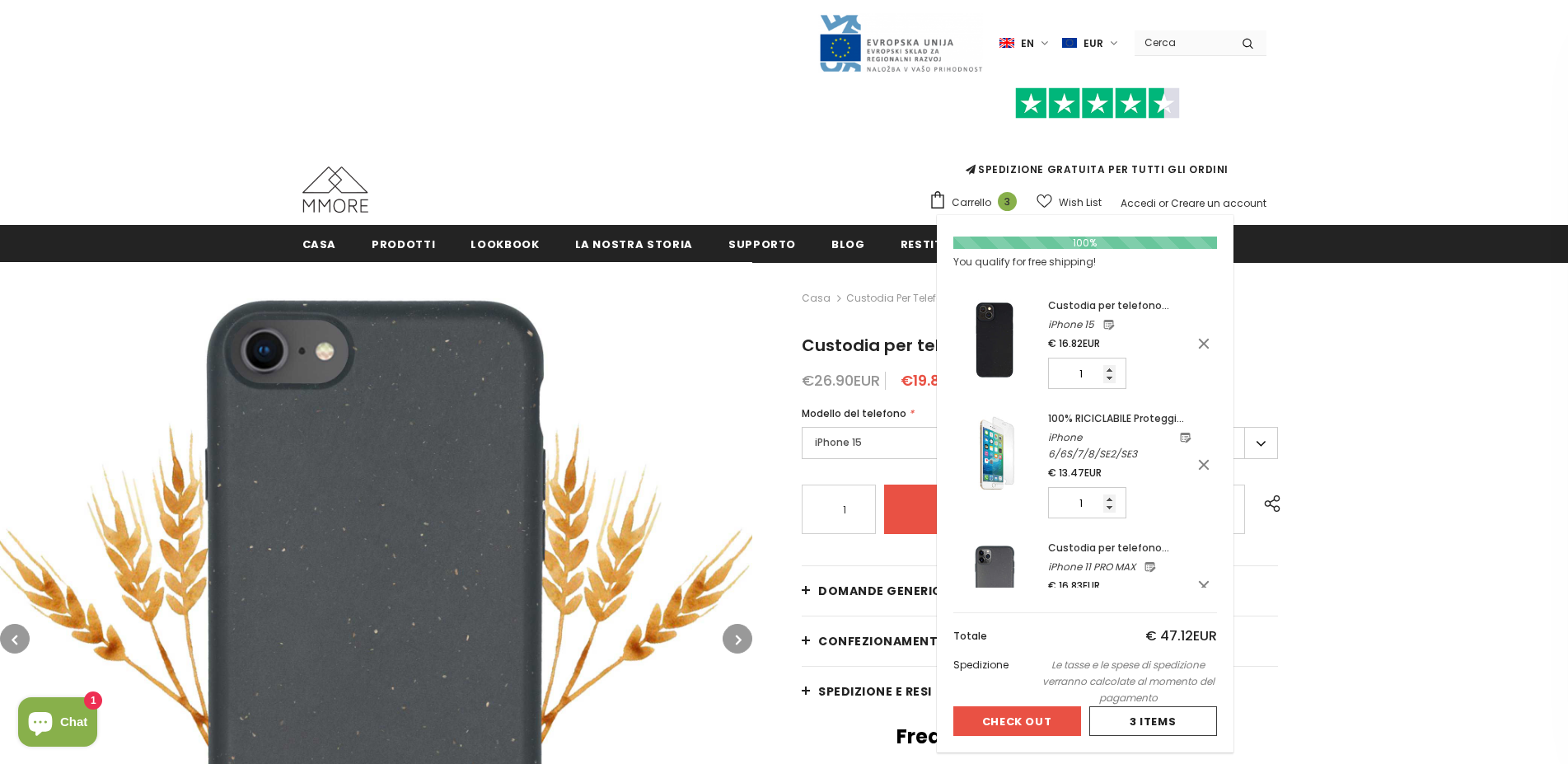
click at [1000, 346] on img at bounding box center [995, 341] width 83 height 83
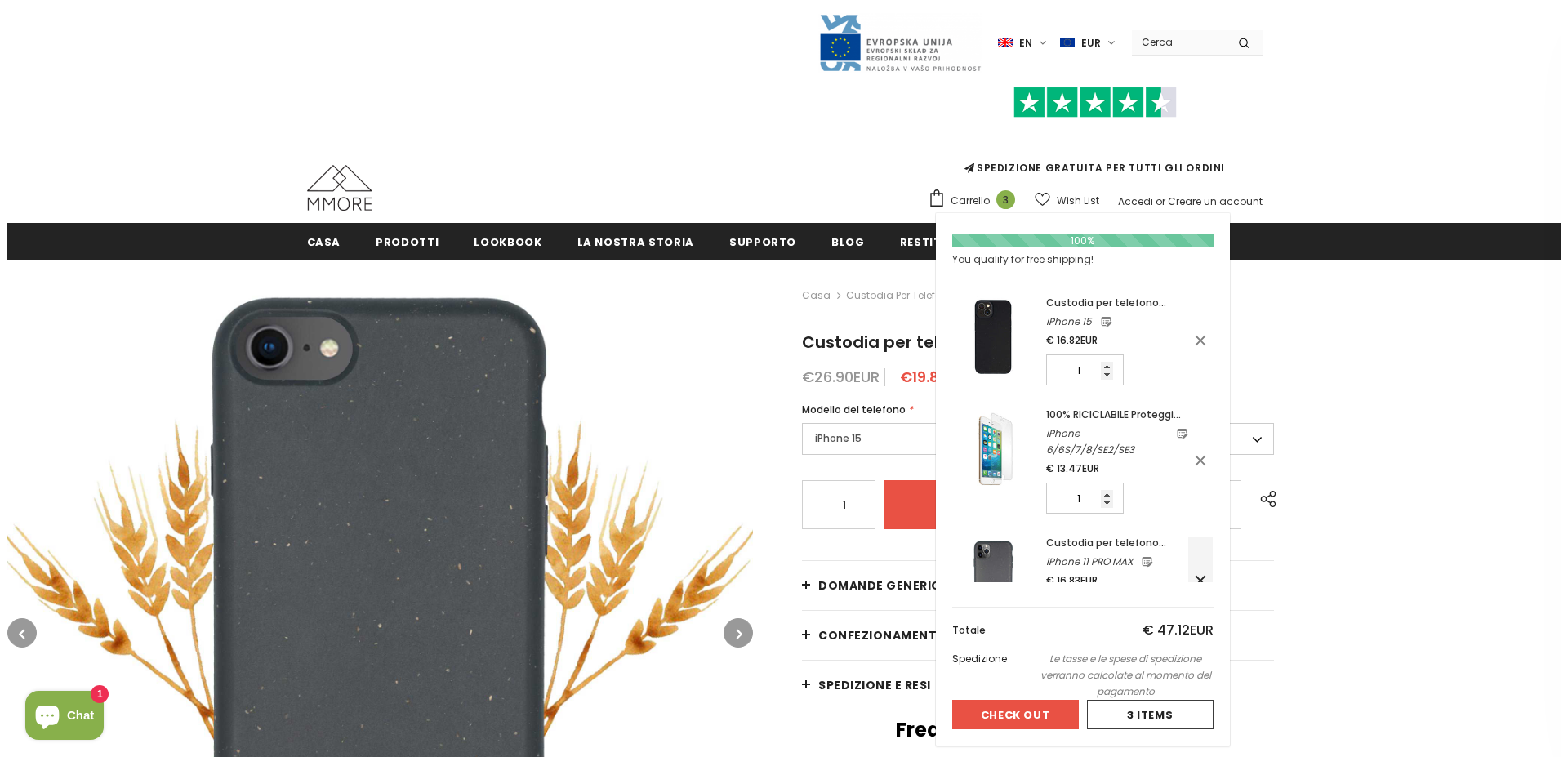
scroll to position [44, 0]
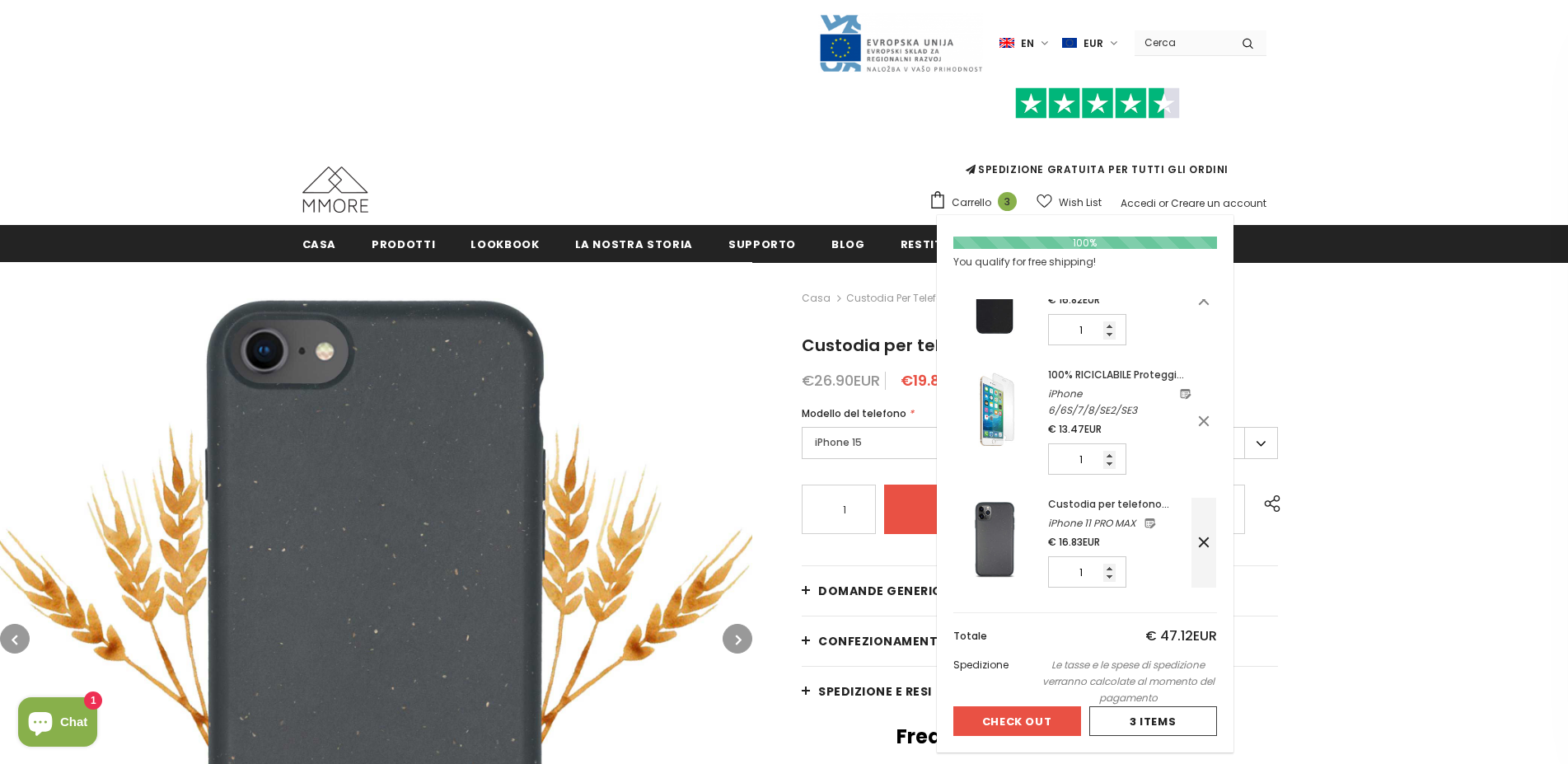
click at [1196, 543] on icon at bounding box center [1204, 542] width 17 height 17
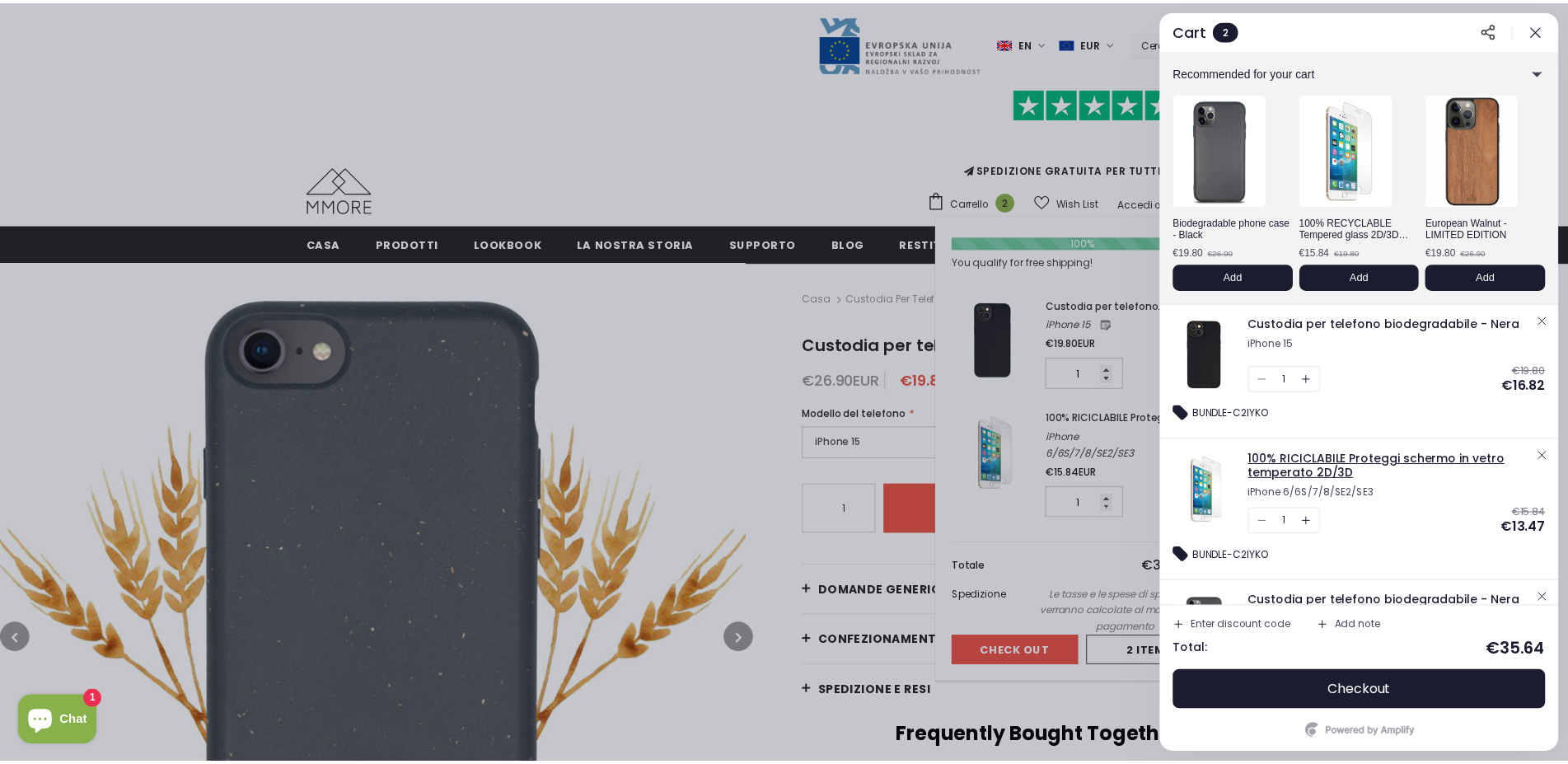
scroll to position [0, 0]
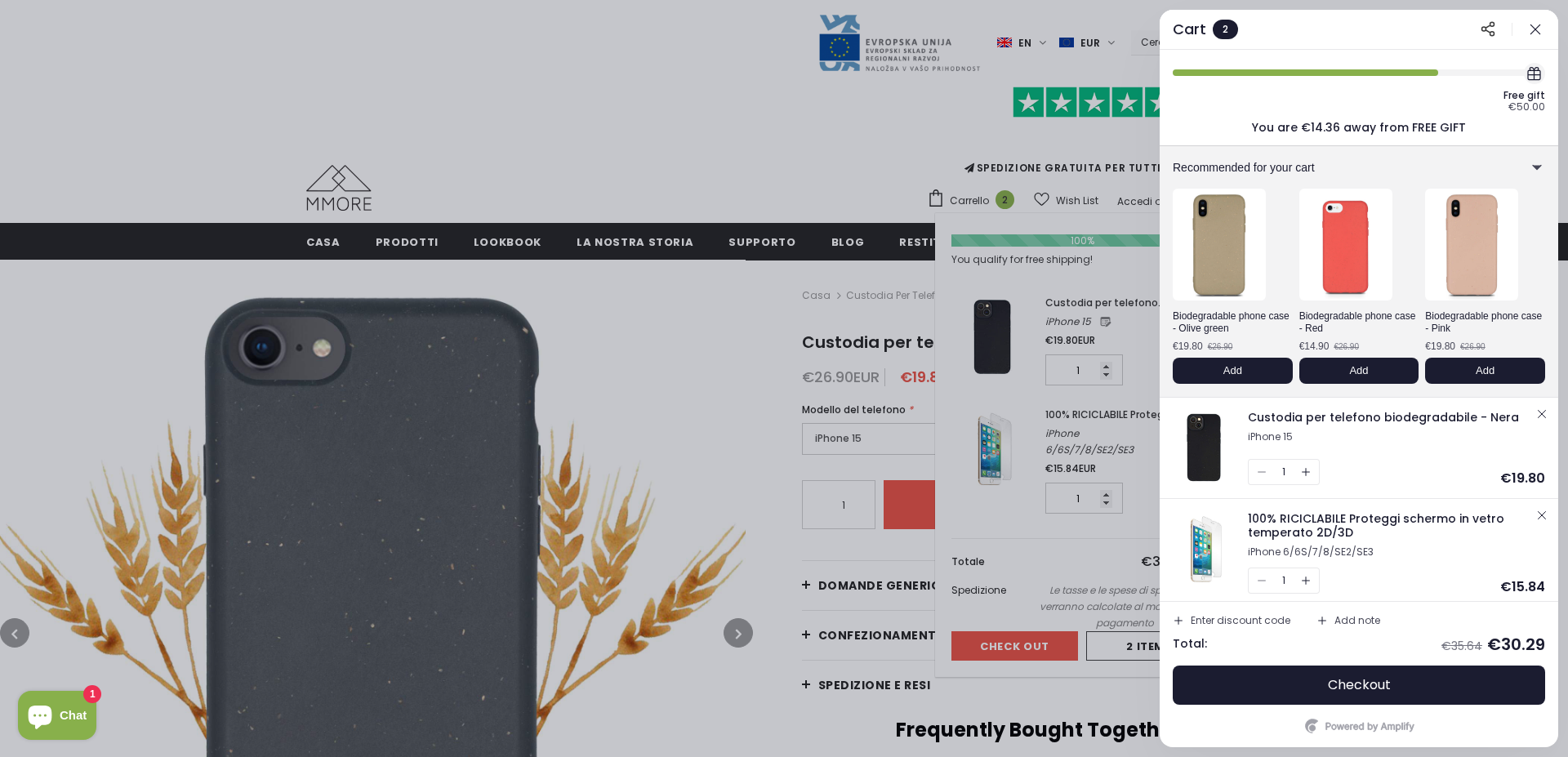
click at [795, 127] on div at bounding box center [784, 378] width 1568 height 757
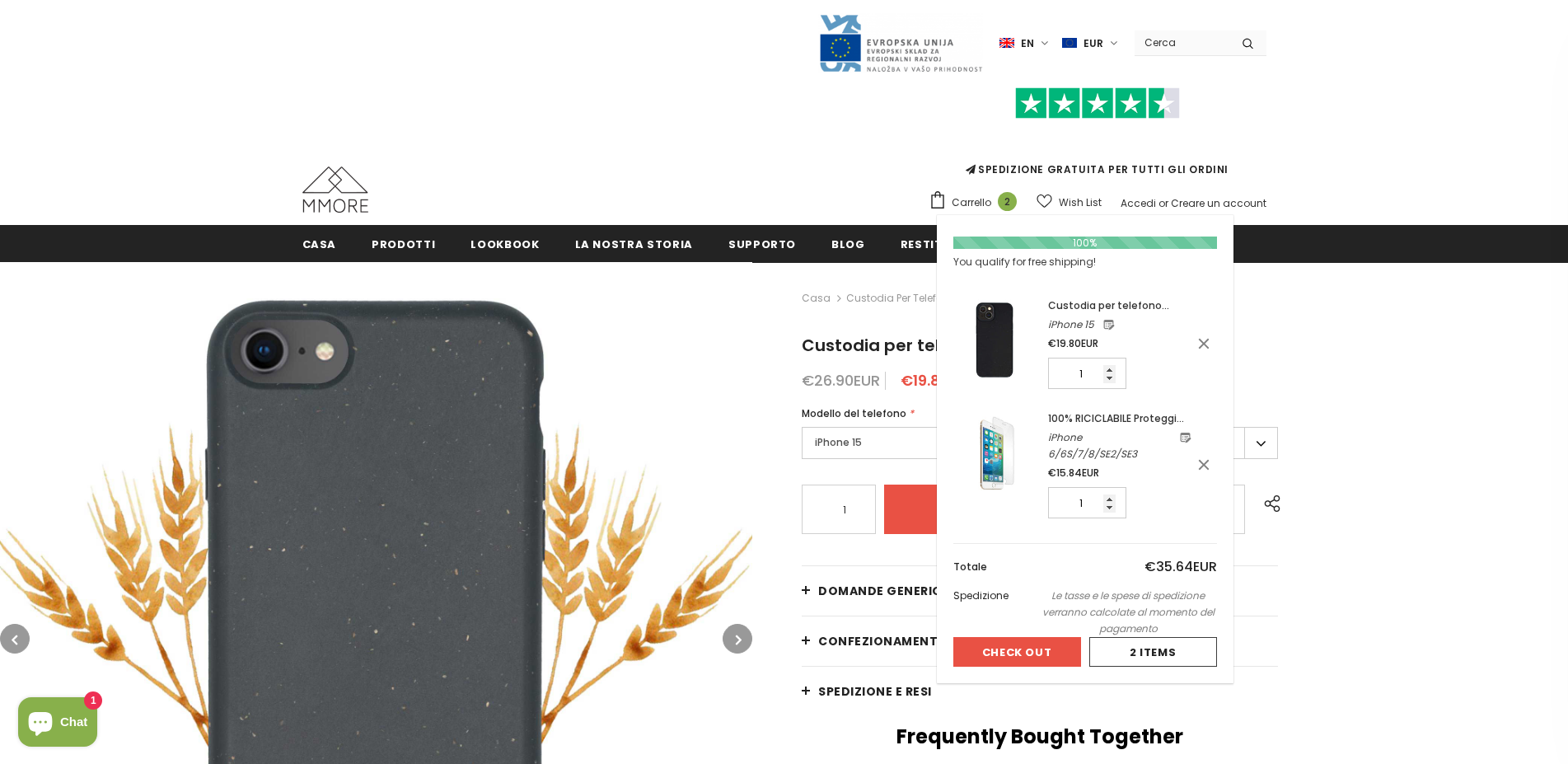
click at [1100, 417] on link "100% RICICLABILE Proteggi schermo in vetro temperato 2D/3D" at bounding box center [1119, 419] width 143 height 17
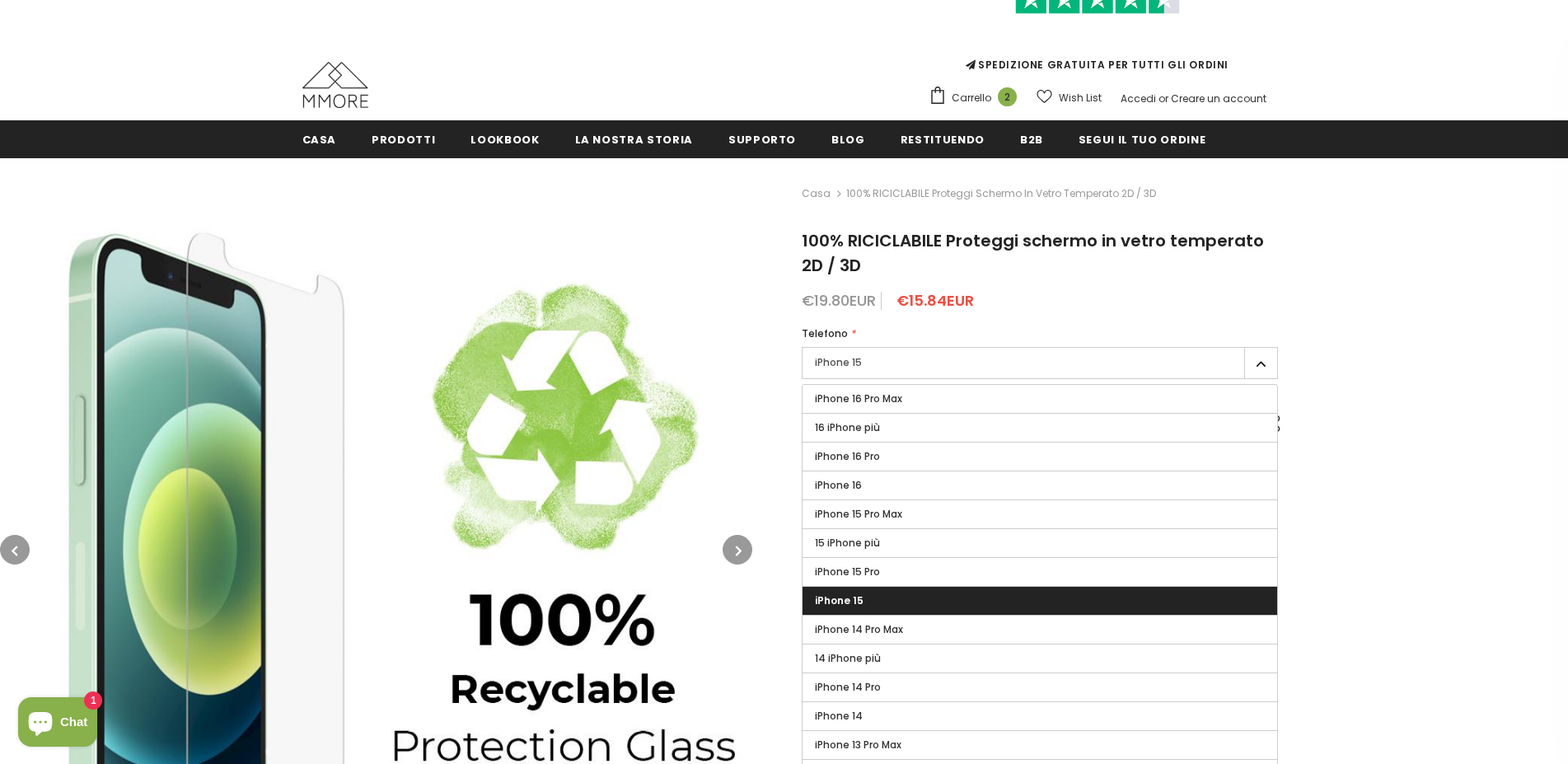
scroll to position [105, 0]
click at [732, 544] on button "button" at bounding box center [737, 550] width 30 height 30
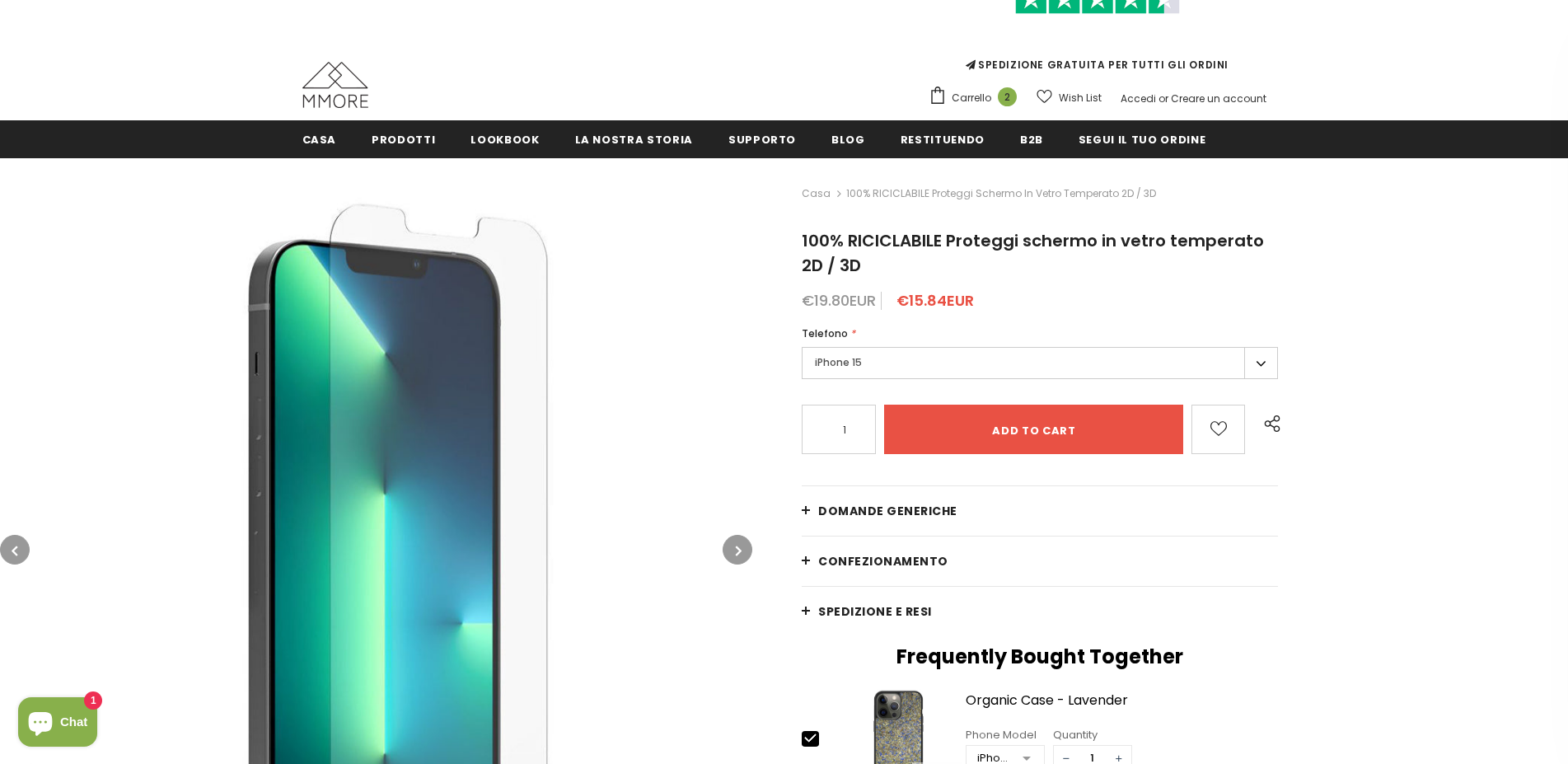
click at [743, 538] on button "button" at bounding box center [737, 550] width 30 height 30
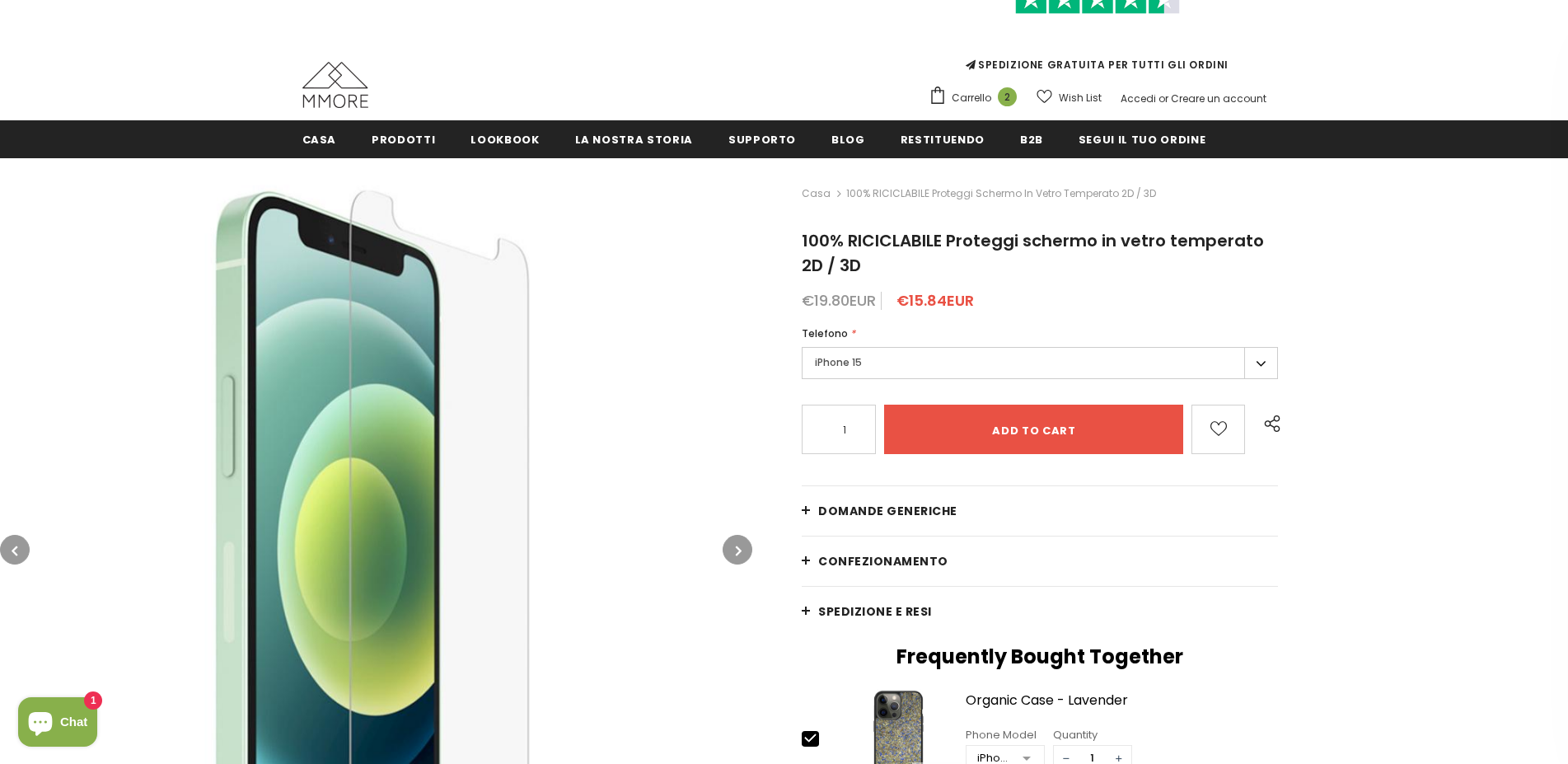
click at [743, 538] on button "button" at bounding box center [737, 550] width 30 height 30
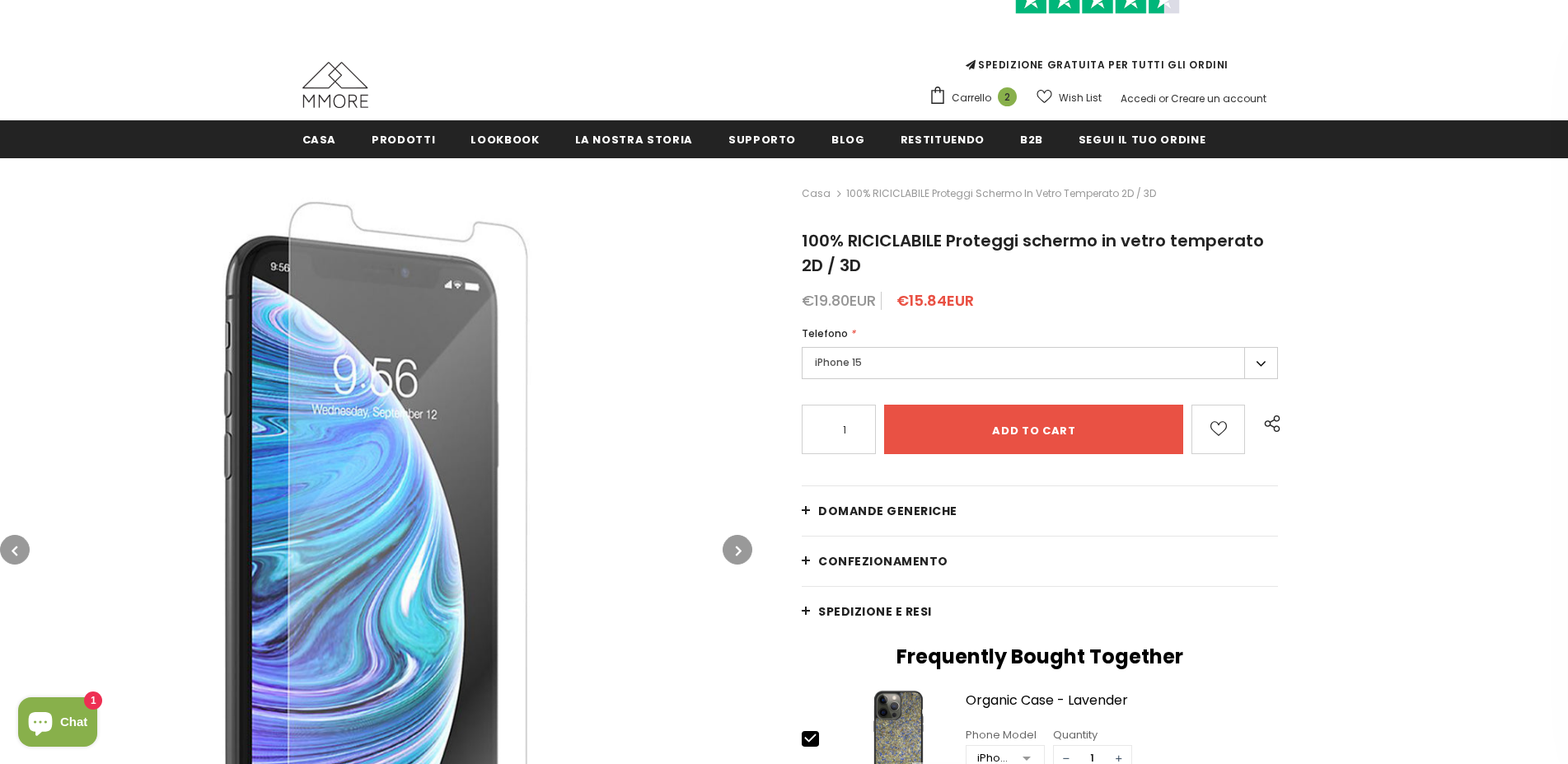
click at [743, 538] on button "button" at bounding box center [737, 550] width 30 height 30
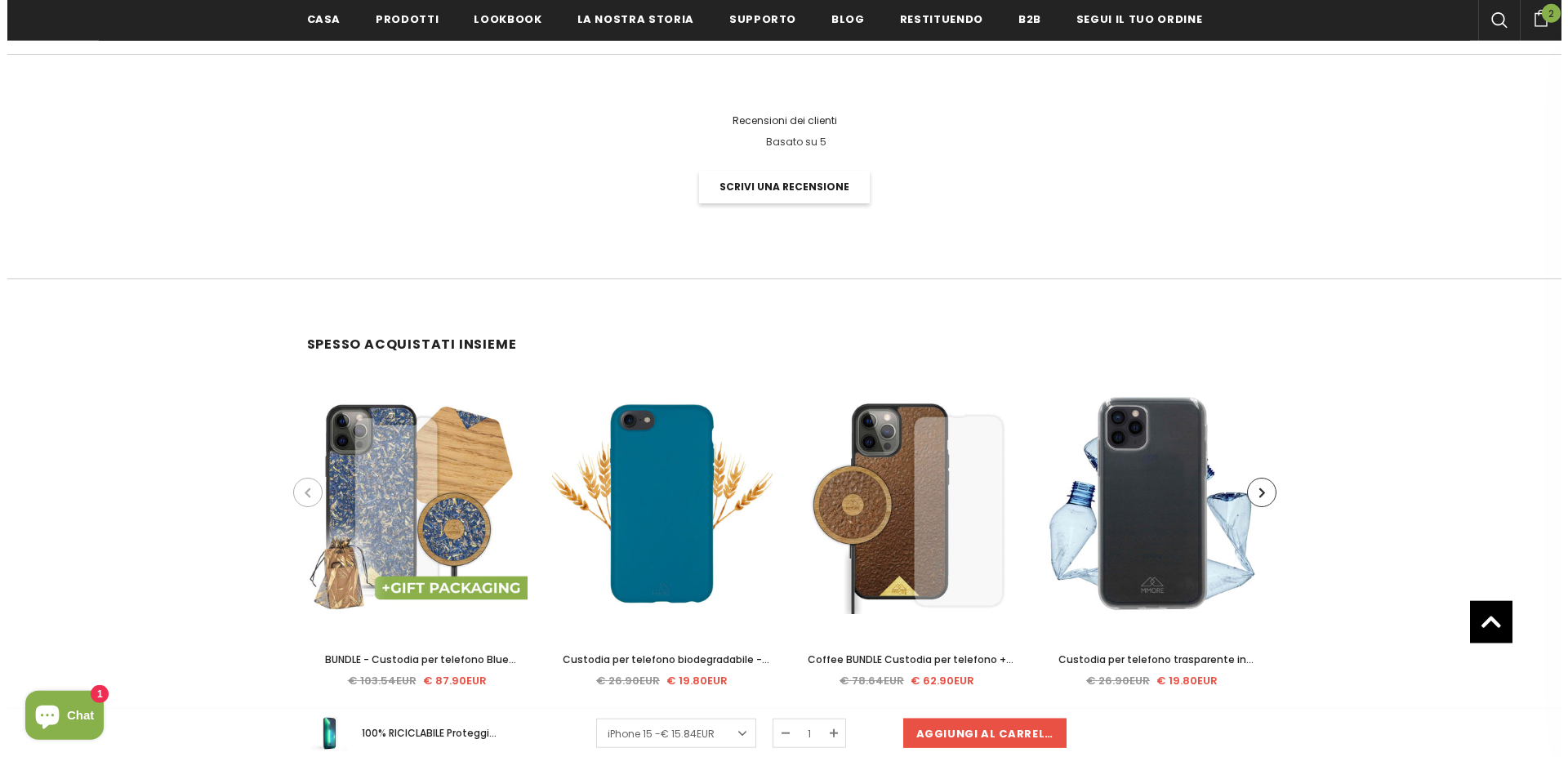
scroll to position [3793, 0]
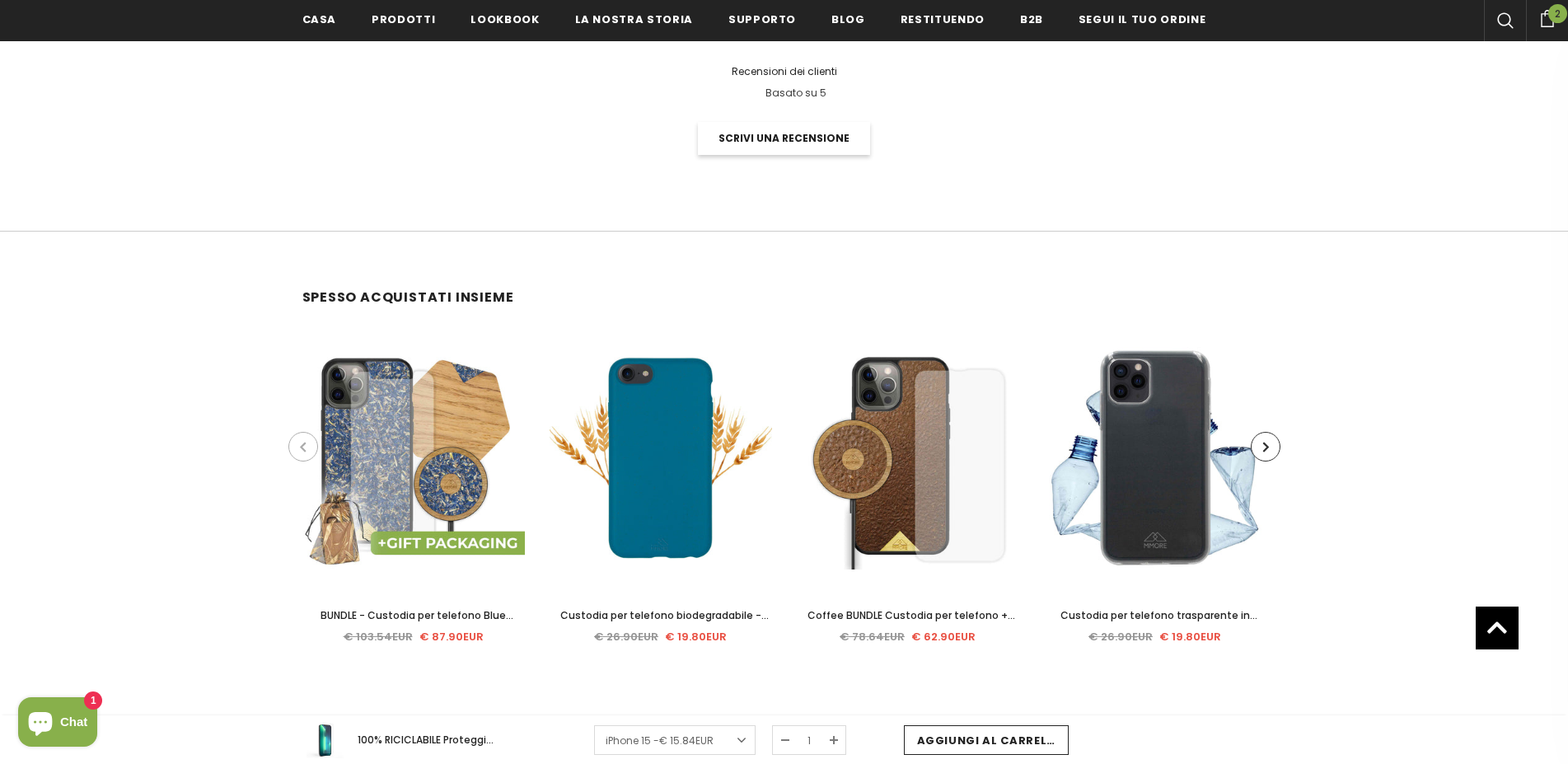
click at [970, 735] on input "Aggiungi al carrello" at bounding box center [986, 740] width 164 height 30
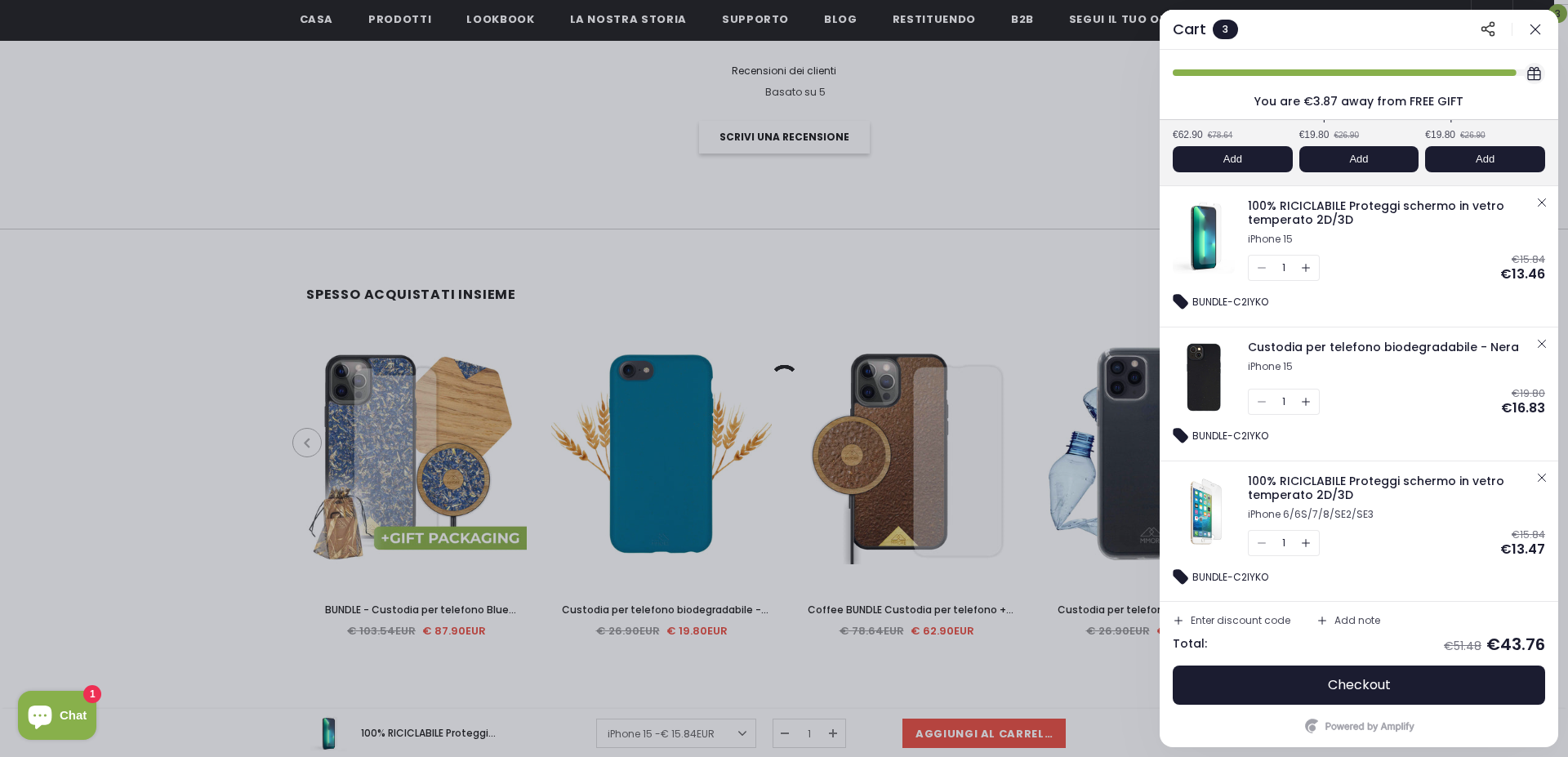
scroll to position [213, 0]
click at [1535, 478] on icon "button" at bounding box center [1542, 476] width 13 height 13
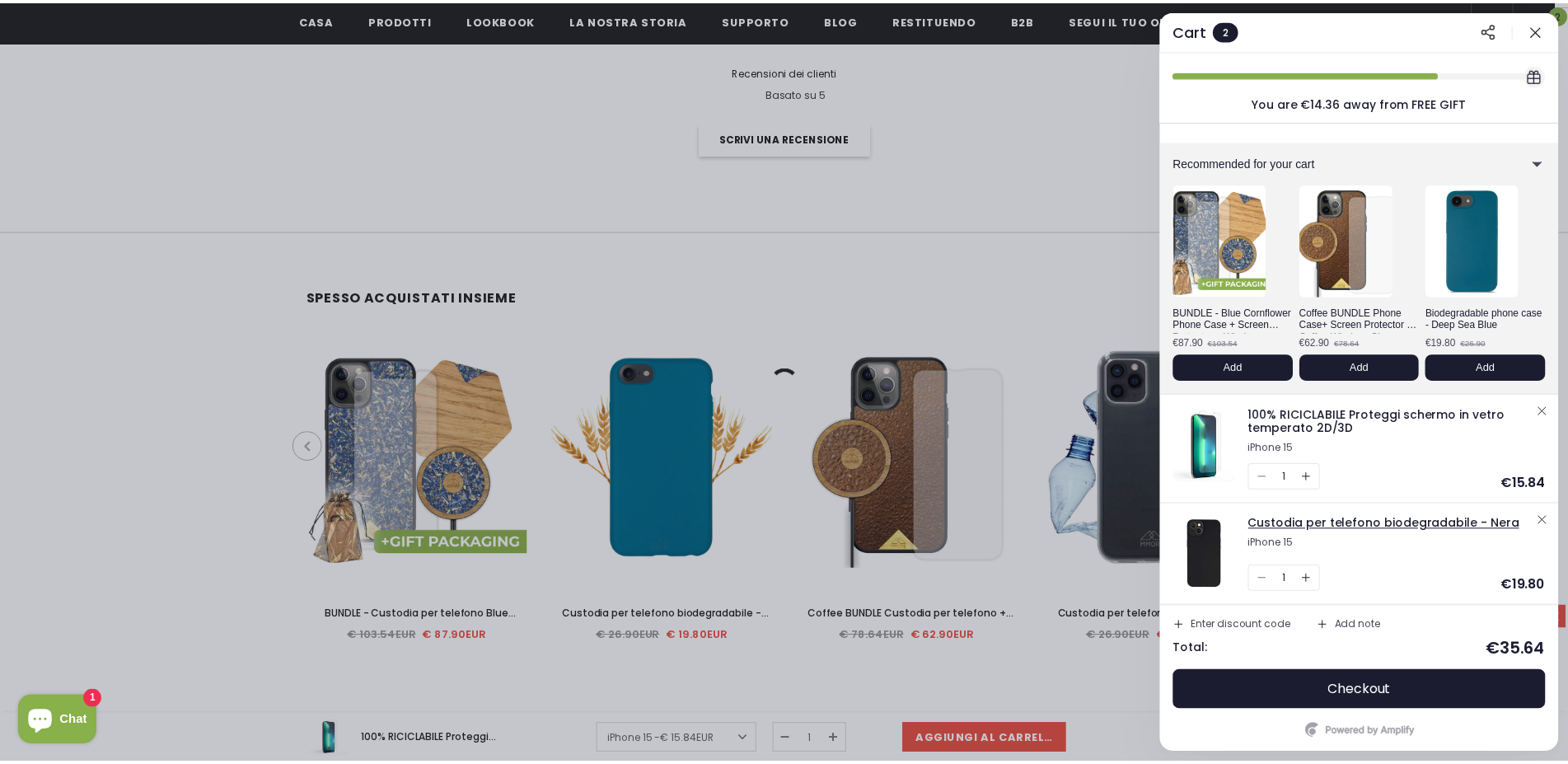
scroll to position [7, 0]
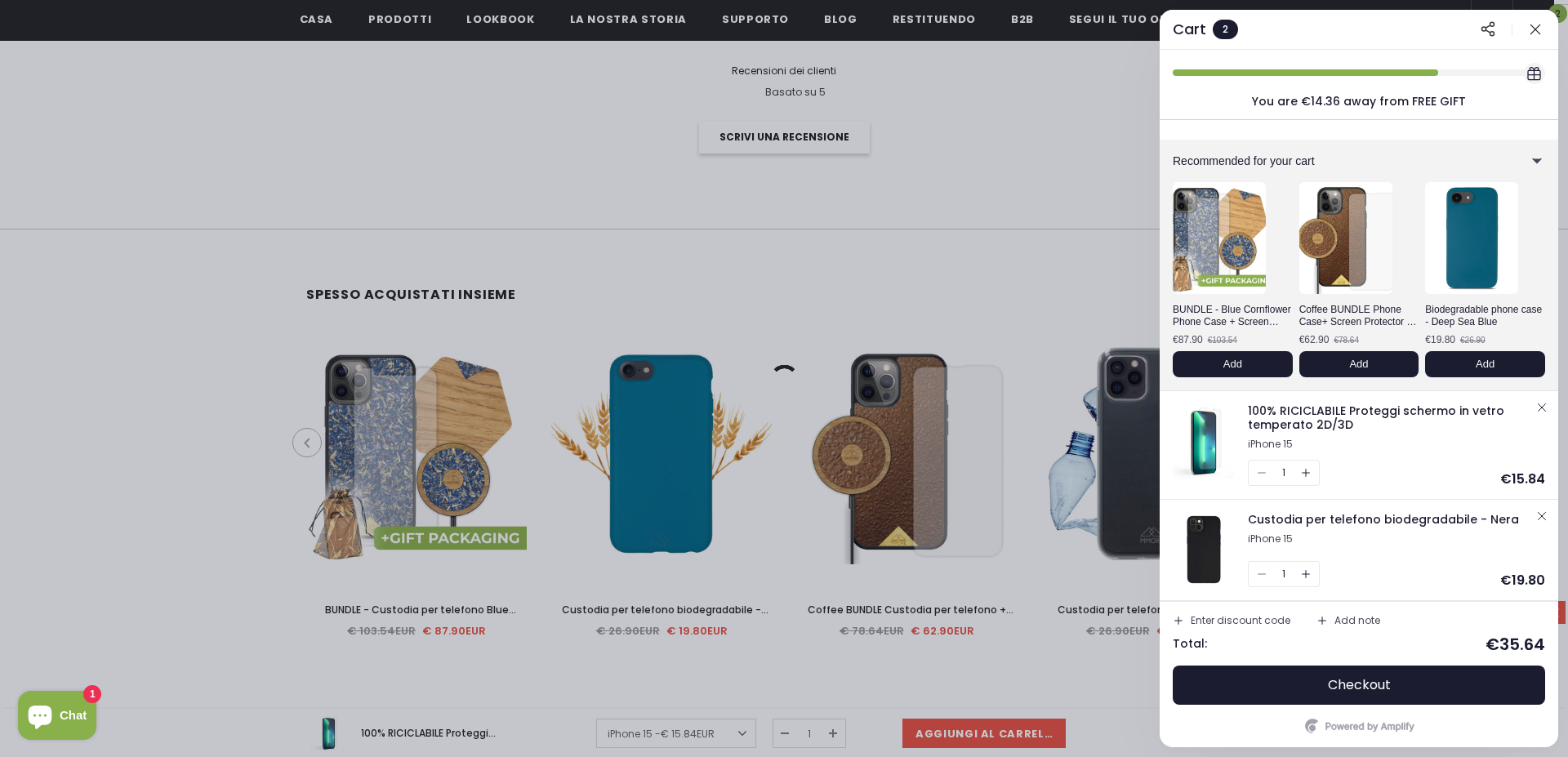
click at [1028, 235] on div at bounding box center [784, 378] width 1568 height 757
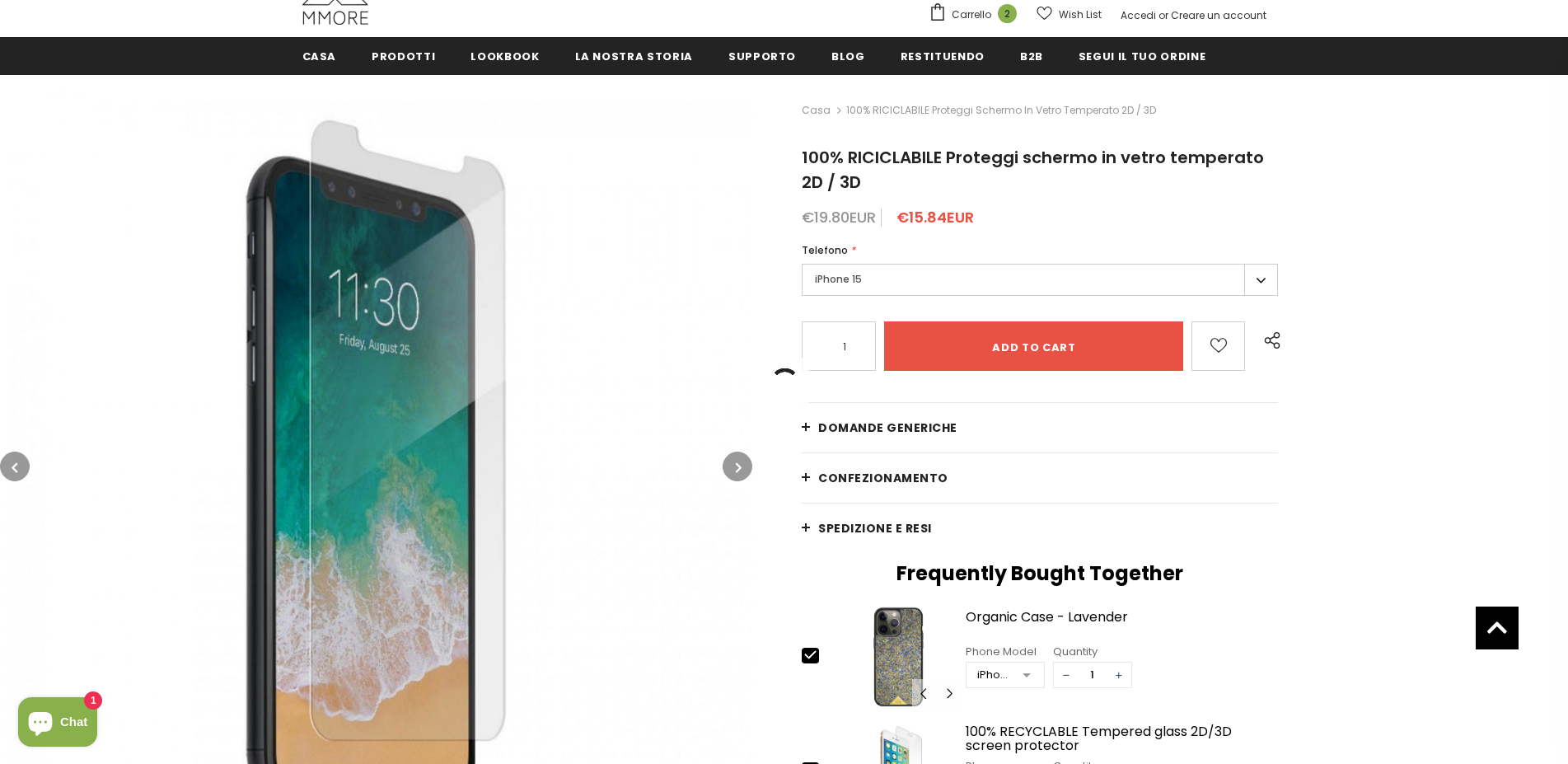
scroll to position [0, 0]
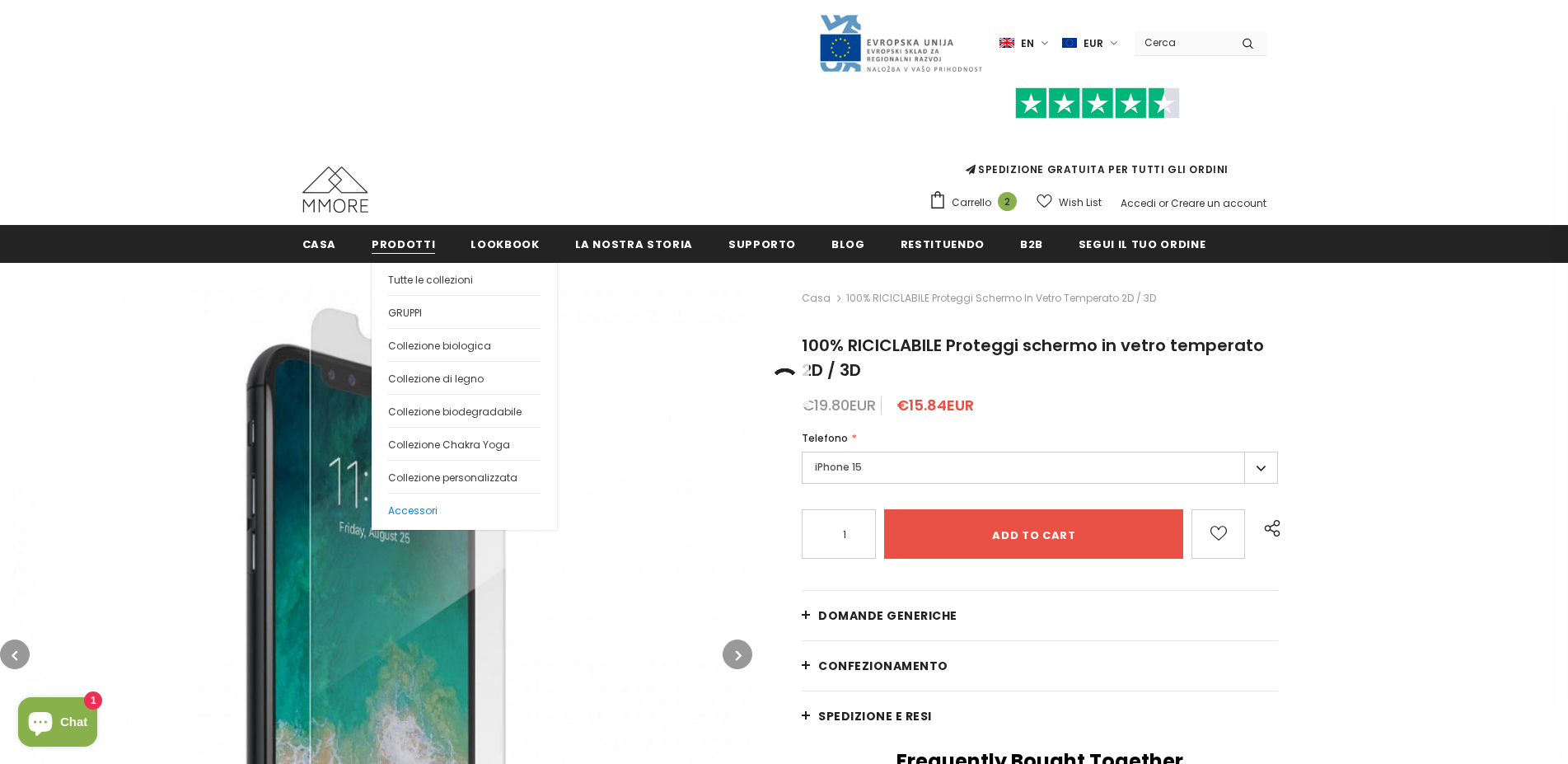
click at [418, 513] on span "Accessori" at bounding box center [413, 510] width 50 height 14
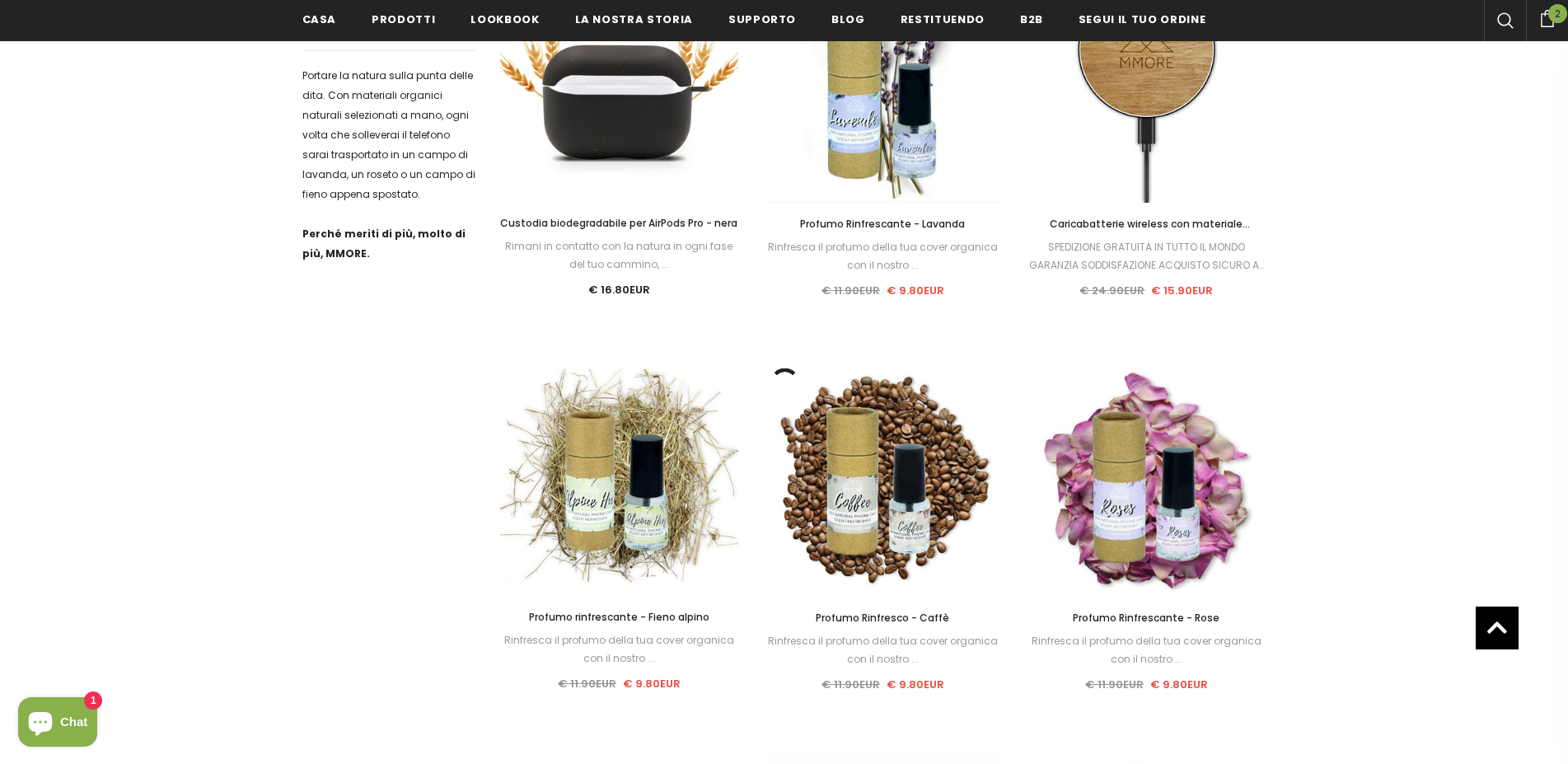
scroll to position [1428, 0]
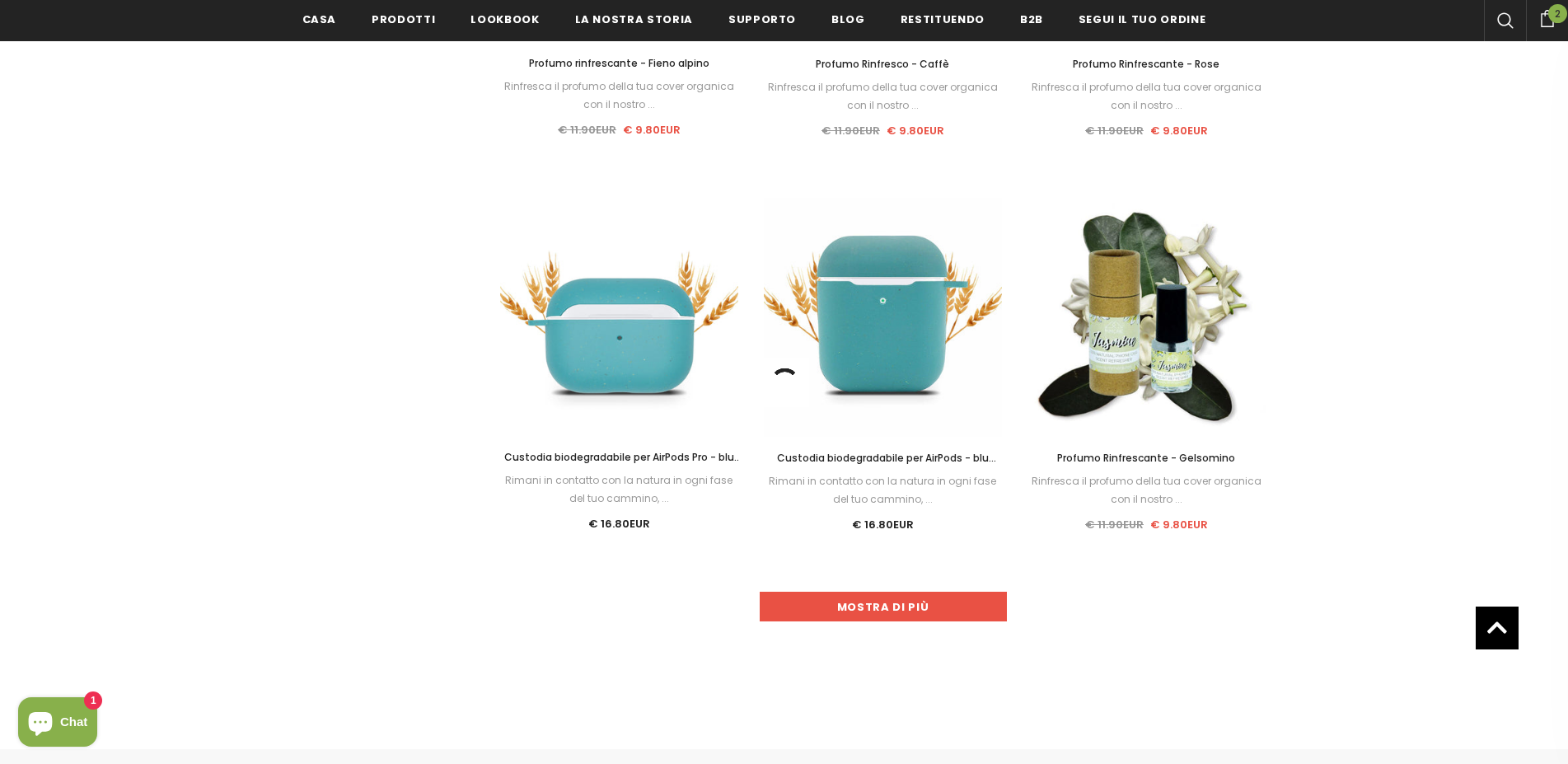
click at [931, 606] on link "Mostra di più" at bounding box center [883, 607] width 247 height 30
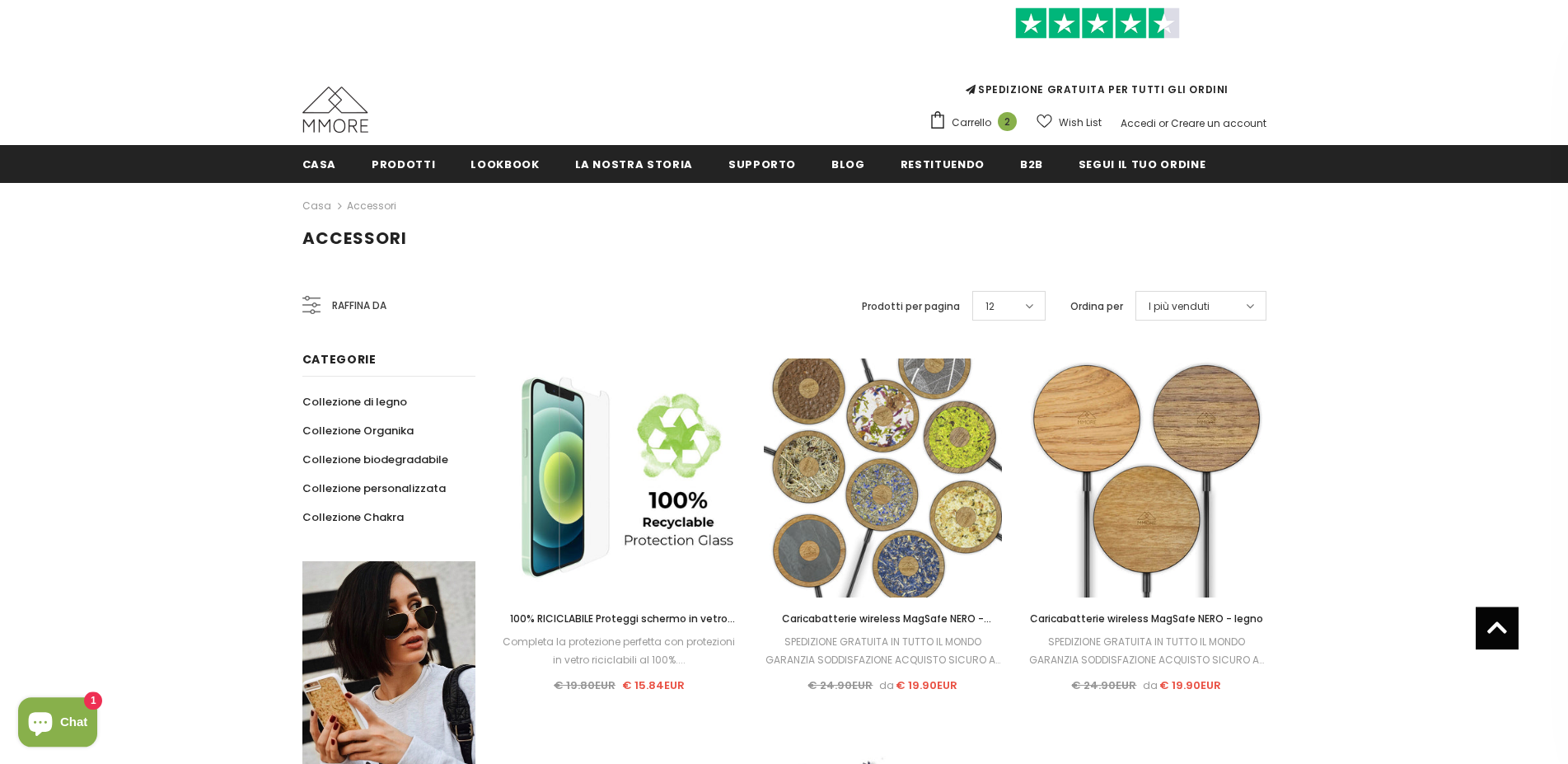
scroll to position [0, 0]
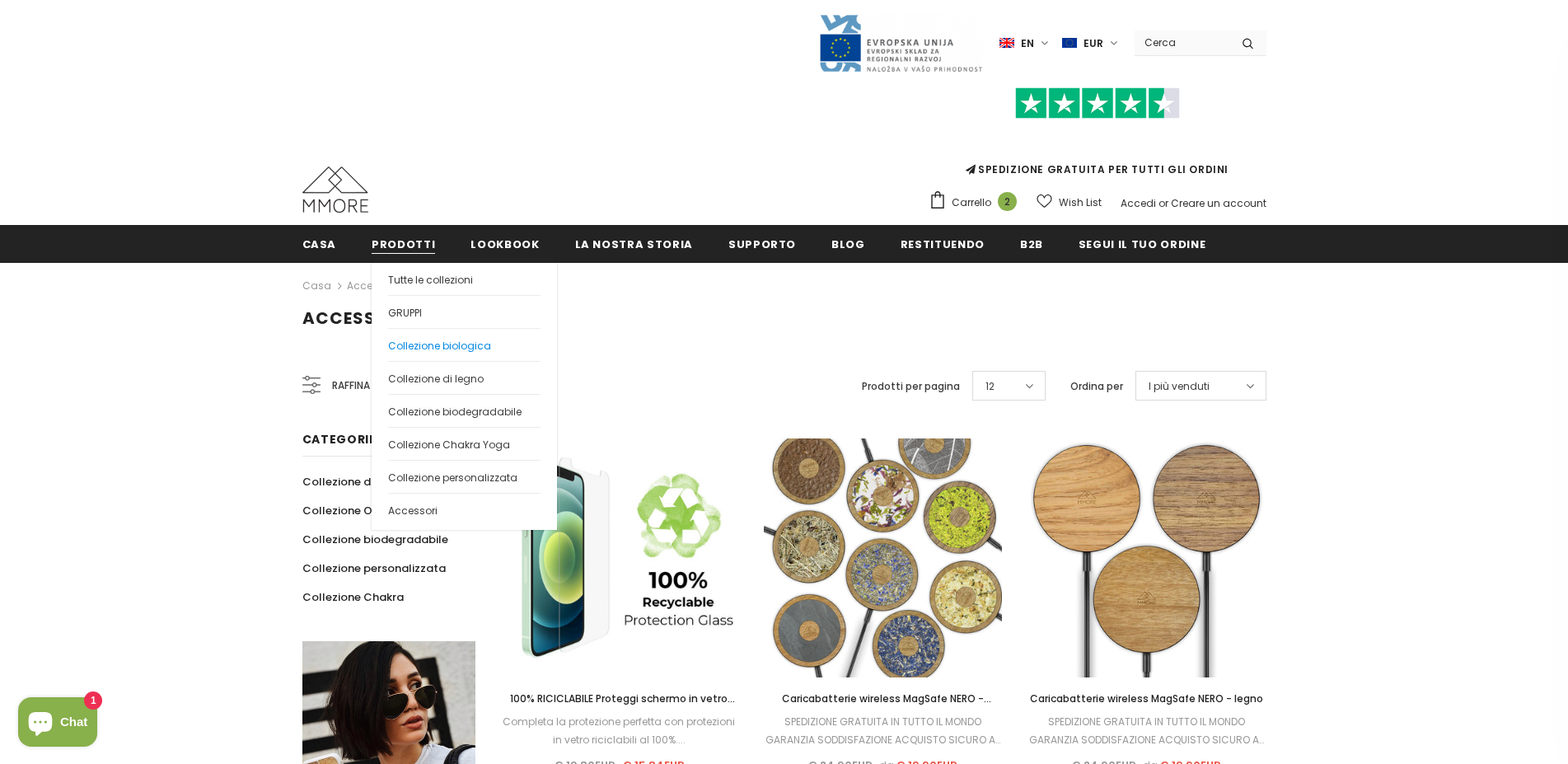
click at [456, 347] on span "Collezione biologica" at bounding box center [440, 346] width 103 height 14
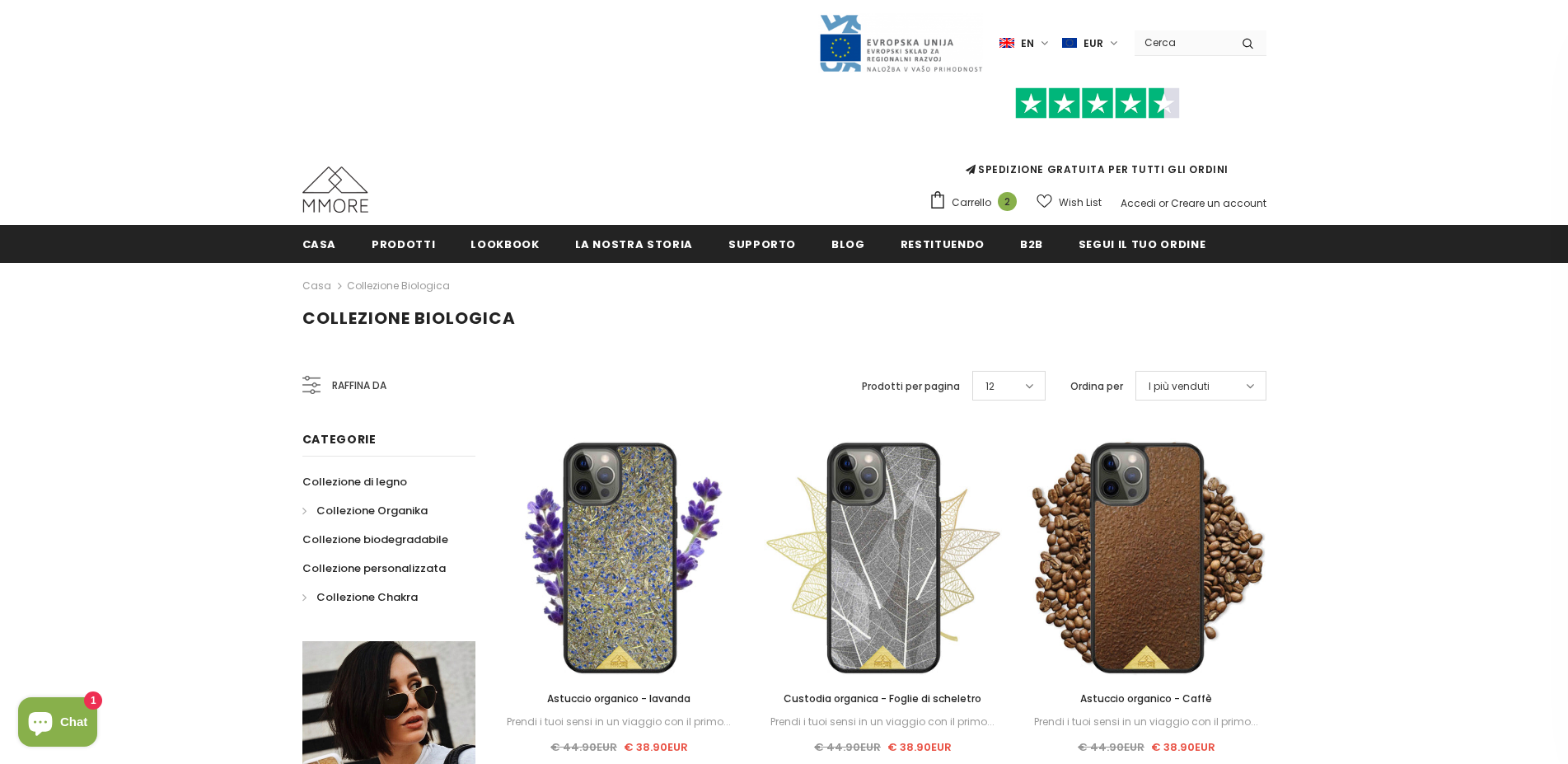
click at [358, 598] on span "Collezione Chakra" at bounding box center [367, 597] width 102 height 16
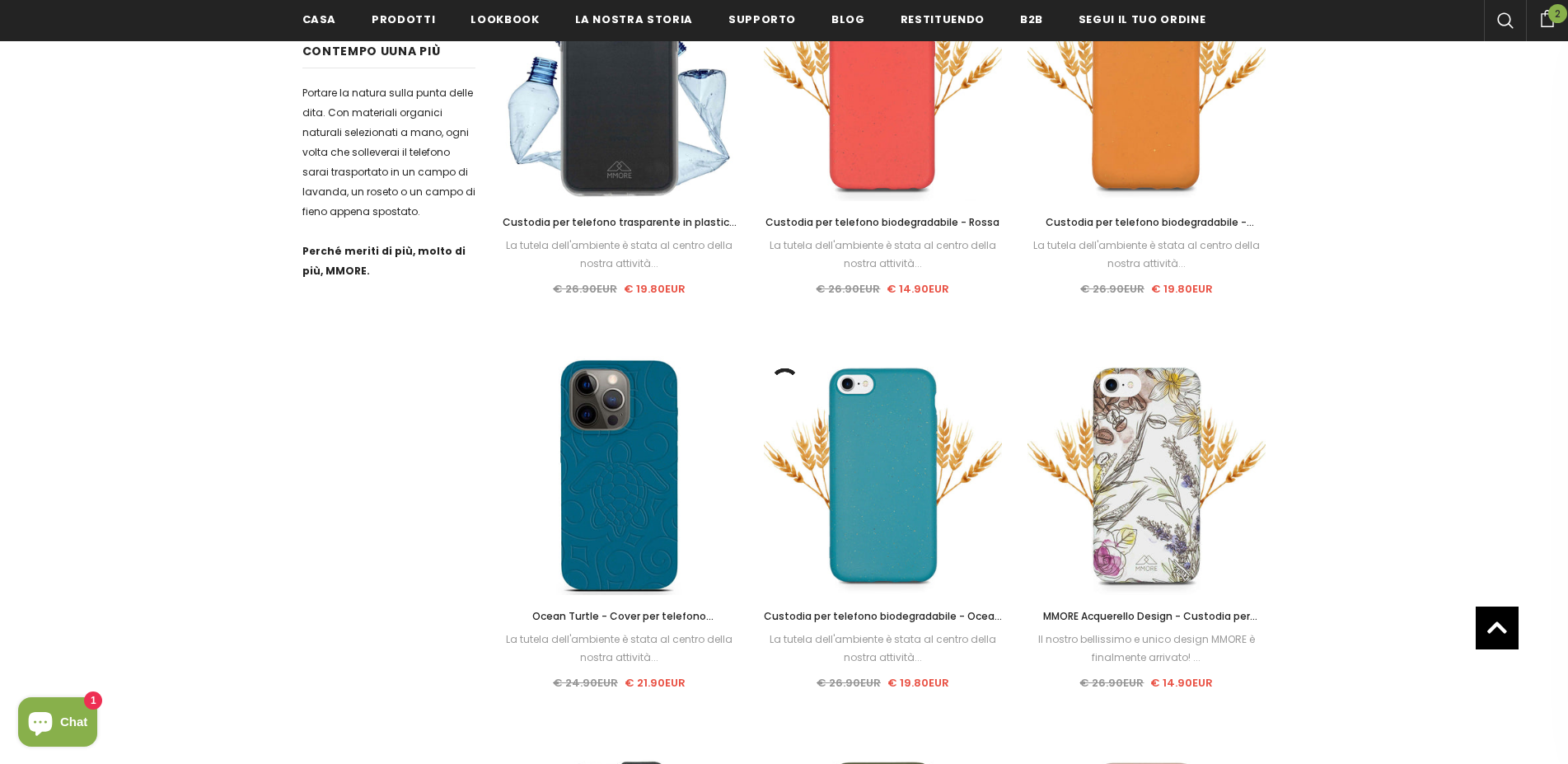
scroll to position [1429, 0]
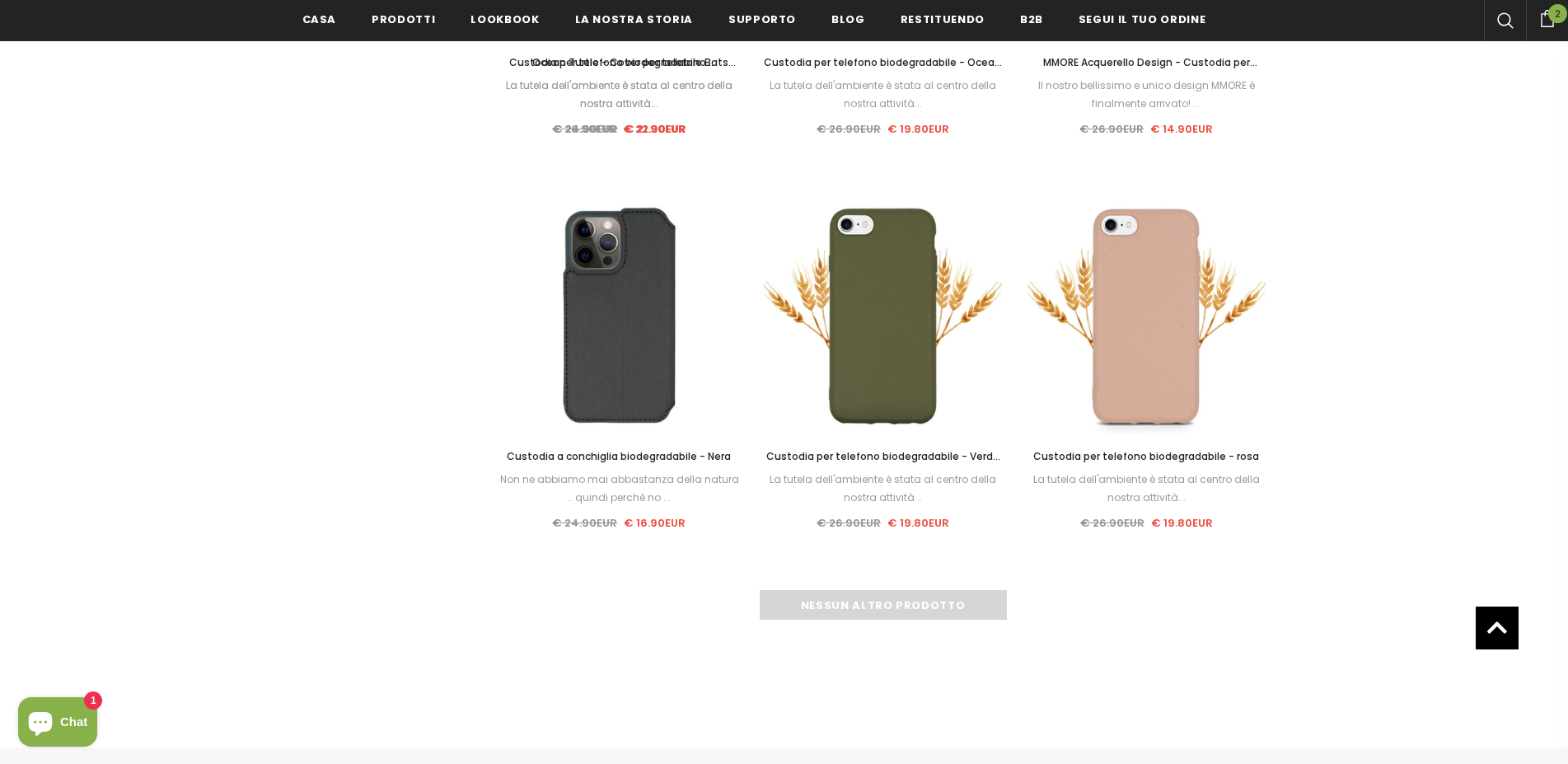
click at [890, 609] on div "Nessun altro prodotto" at bounding box center [883, 605] width 766 height 30
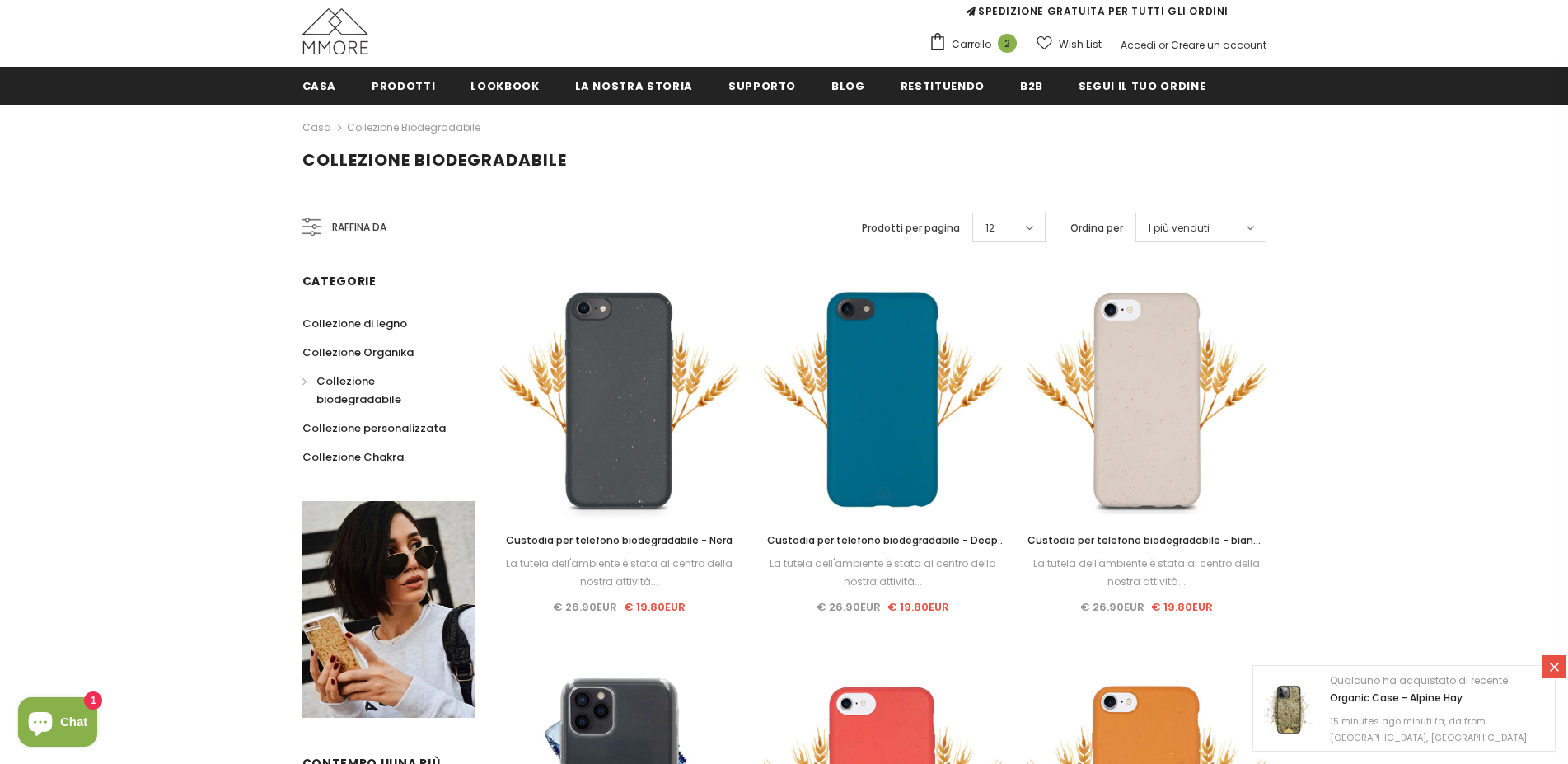
scroll to position [0, 0]
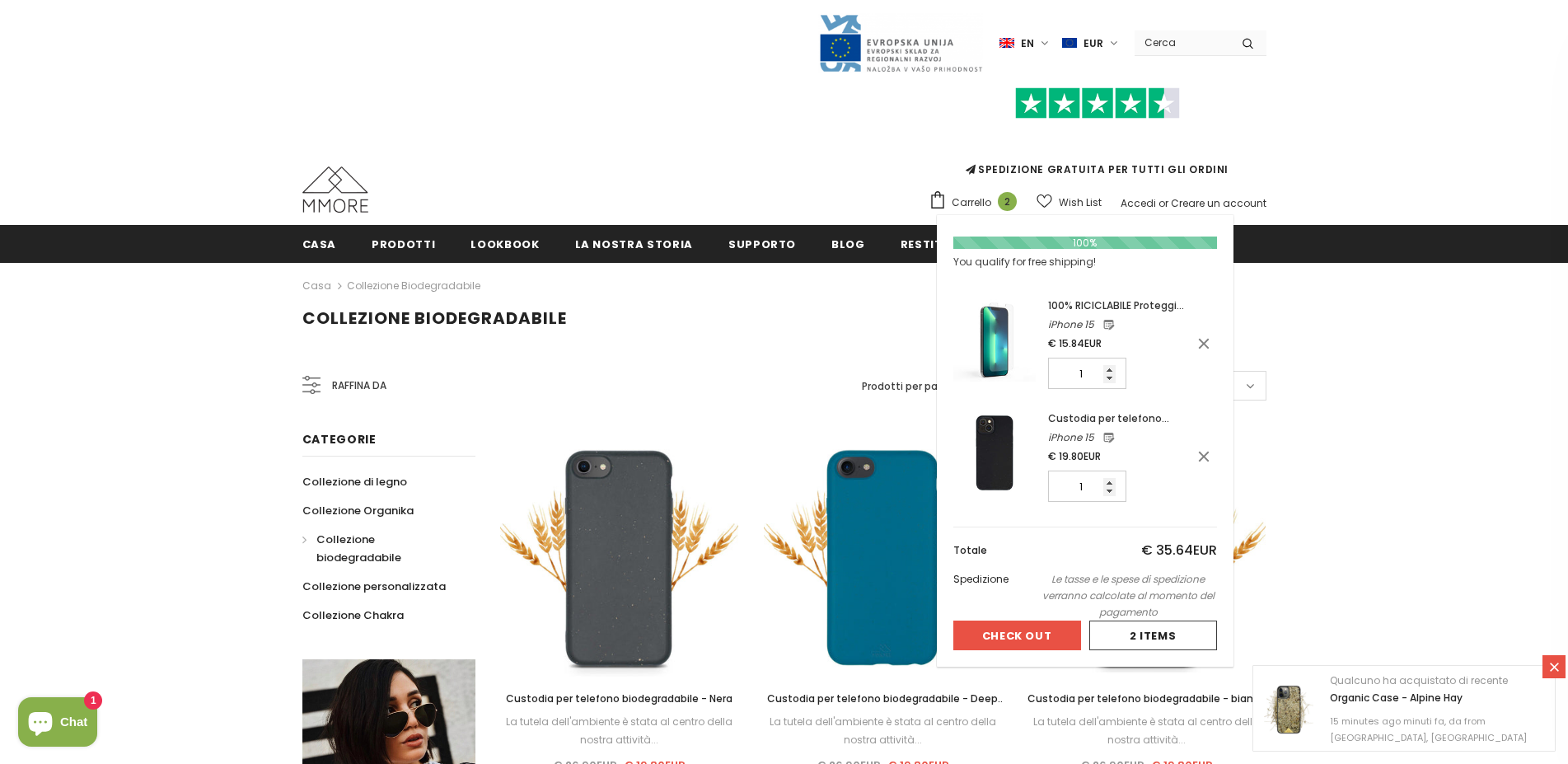
click at [1037, 633] on button "Check Out" at bounding box center [1018, 636] width 128 height 30
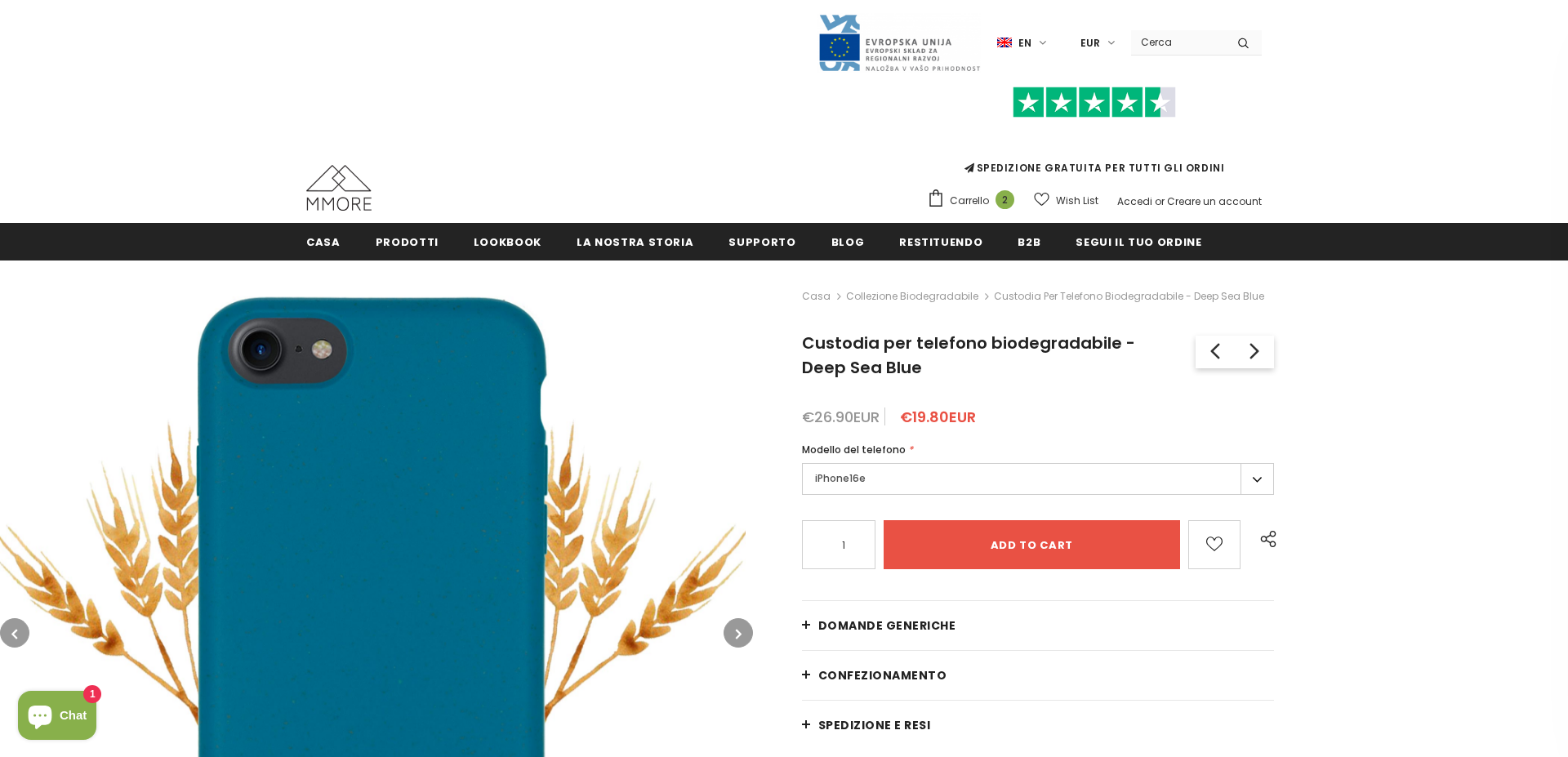
type input "Add to cart"
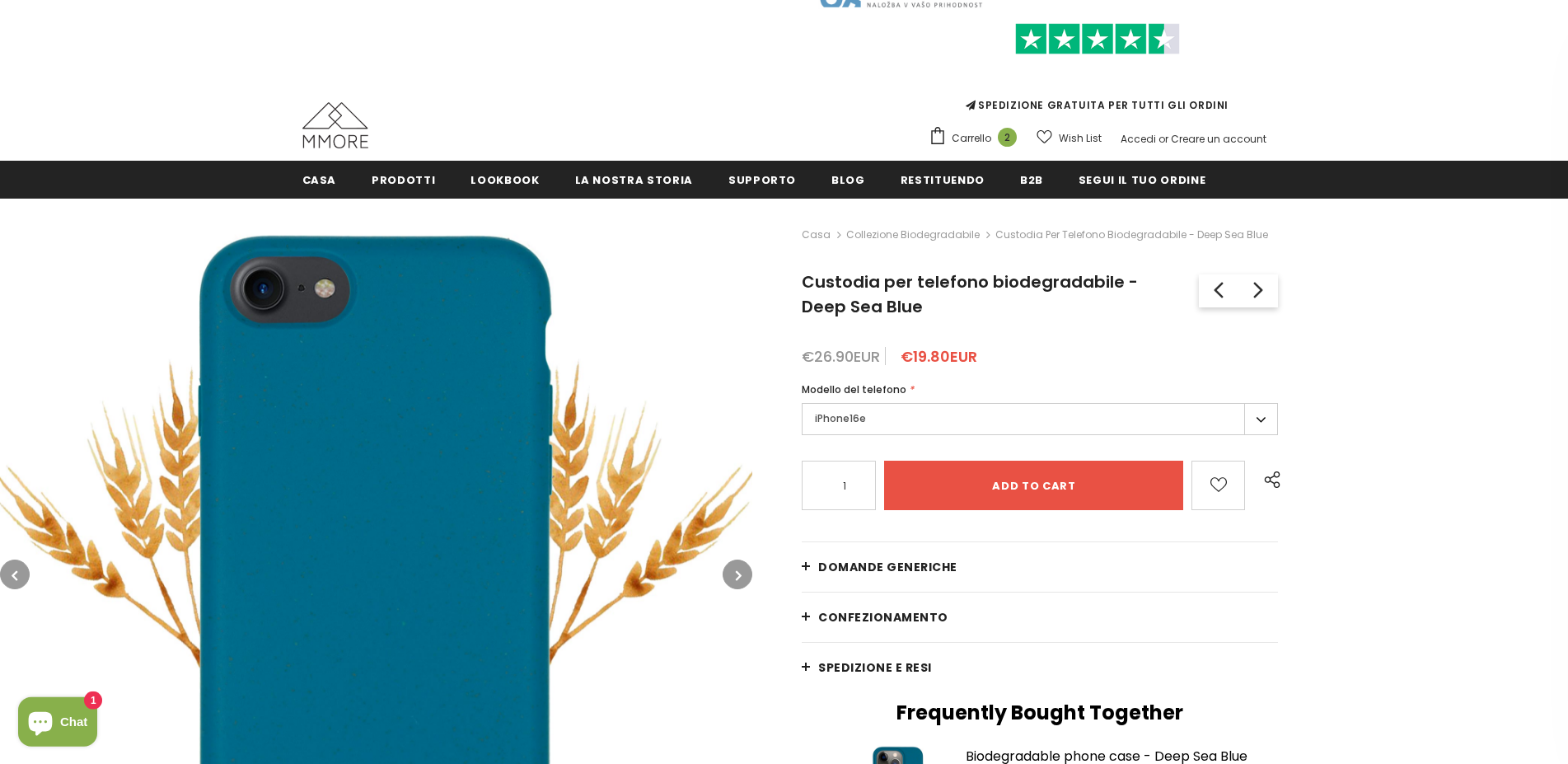
scroll to position [237, 0]
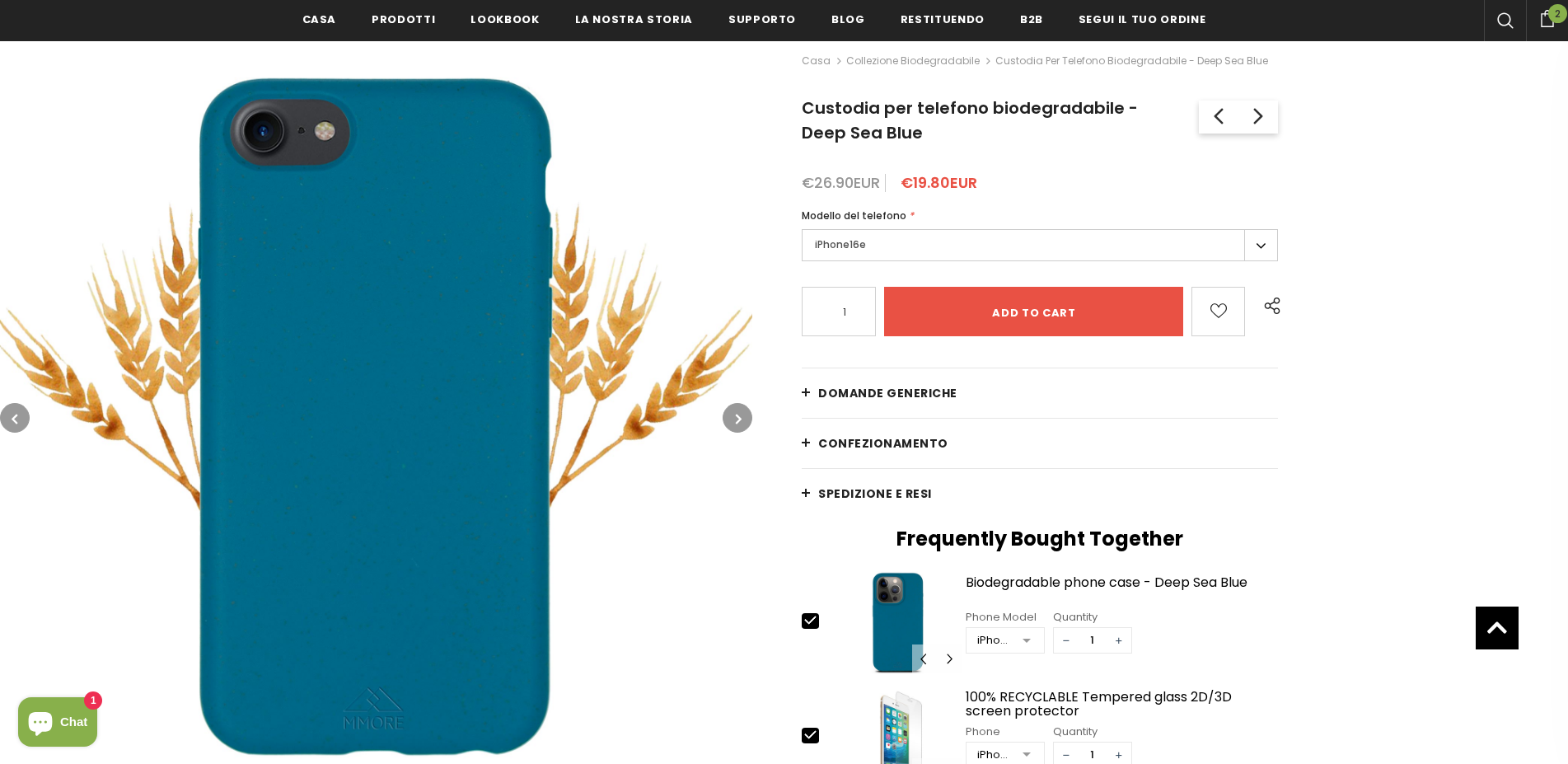
click at [733, 422] on button "button" at bounding box center [737, 418] width 30 height 30
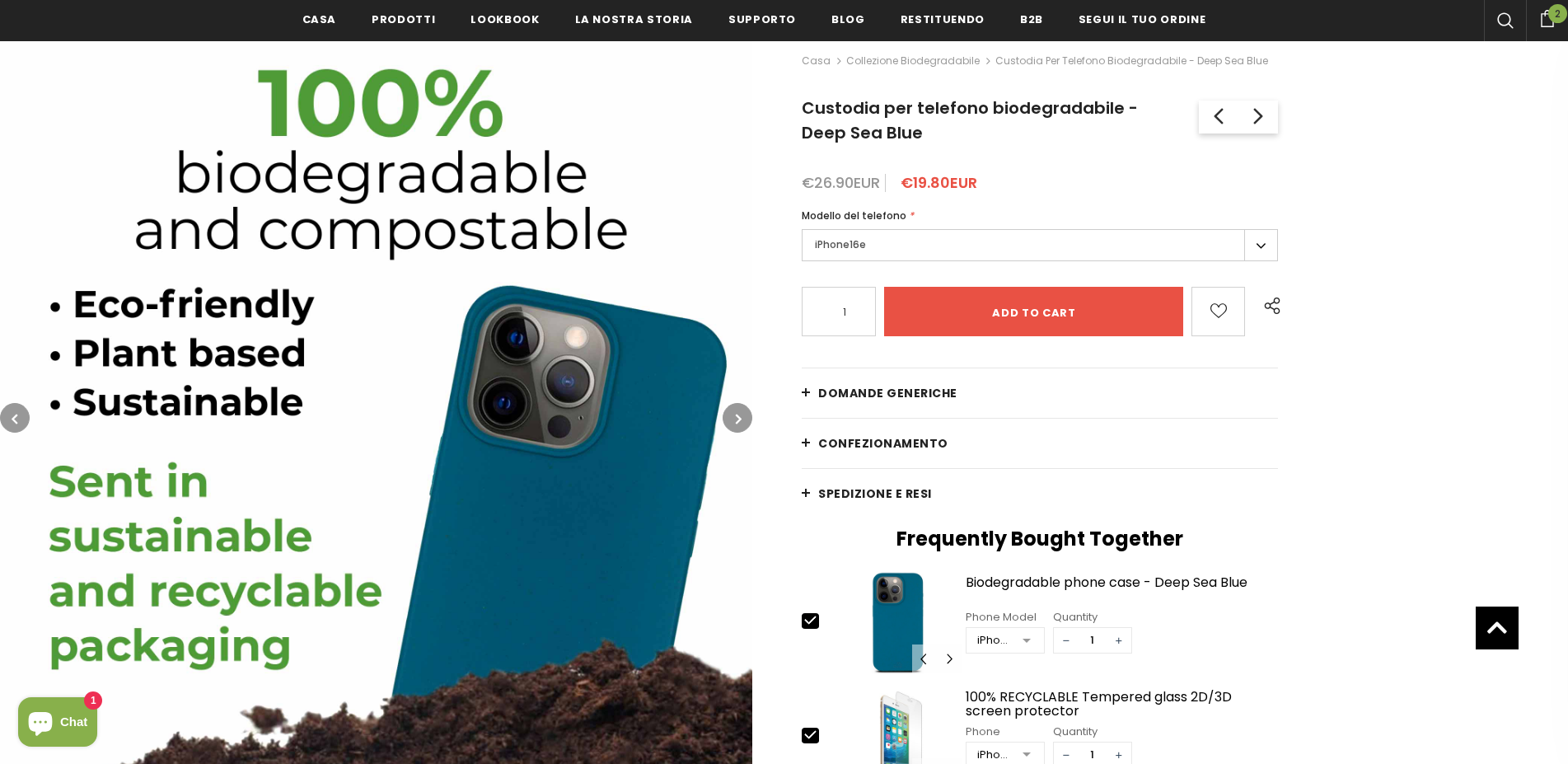
click at [735, 422] on button "button" at bounding box center [737, 418] width 30 height 30
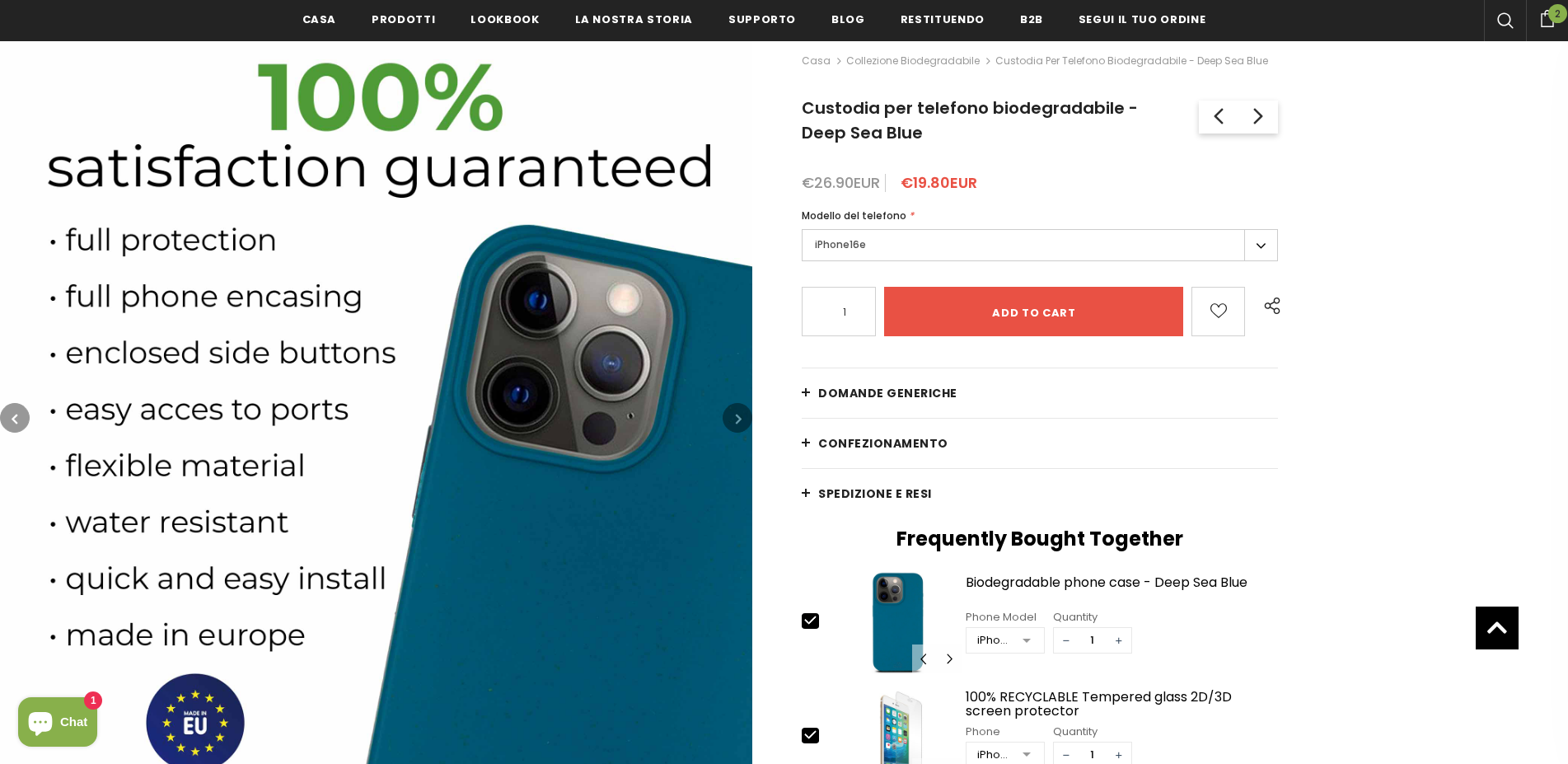
click at [735, 422] on button "button" at bounding box center [737, 418] width 30 height 30
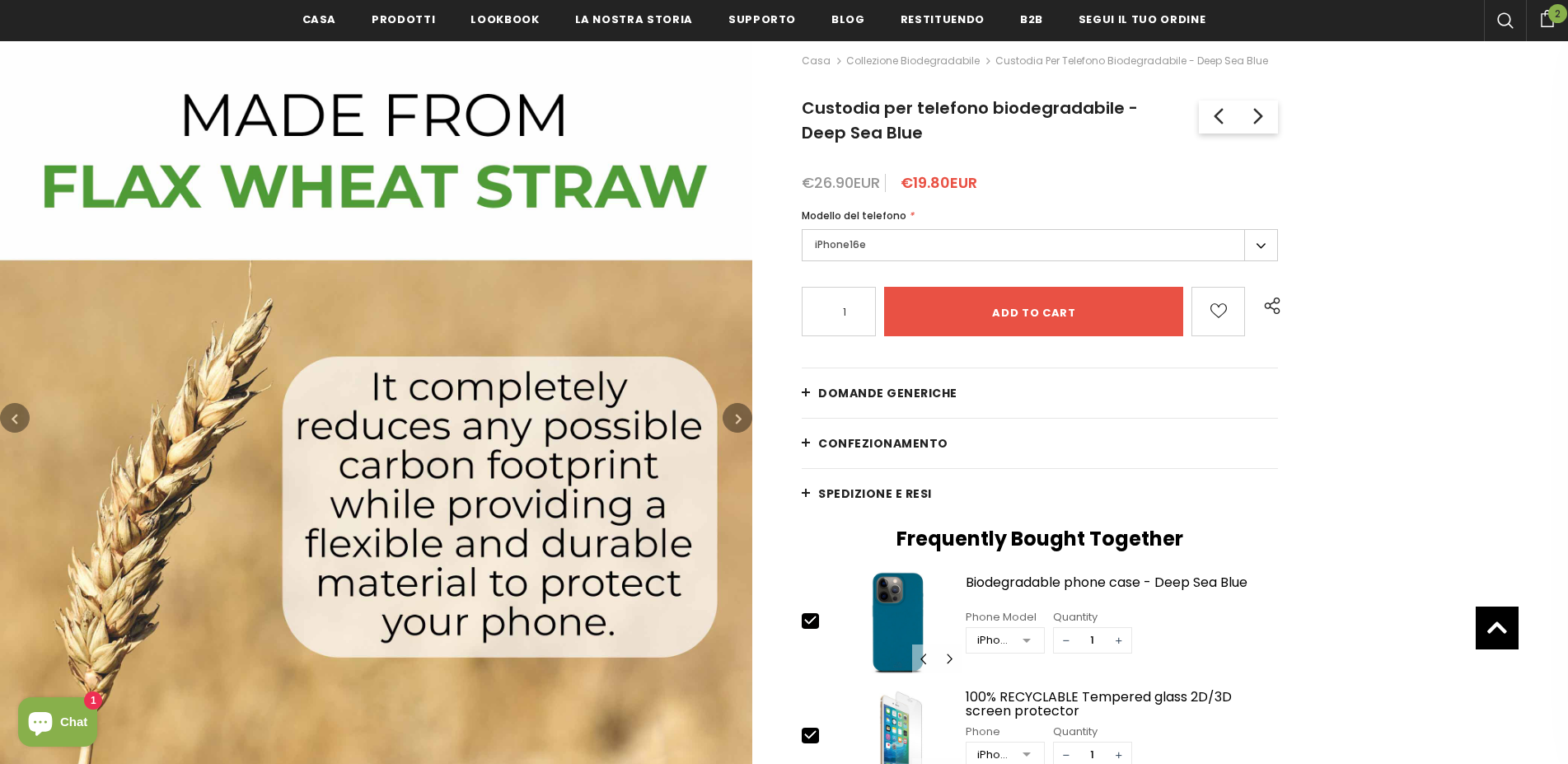
click at [735, 422] on button "button" at bounding box center [737, 418] width 30 height 30
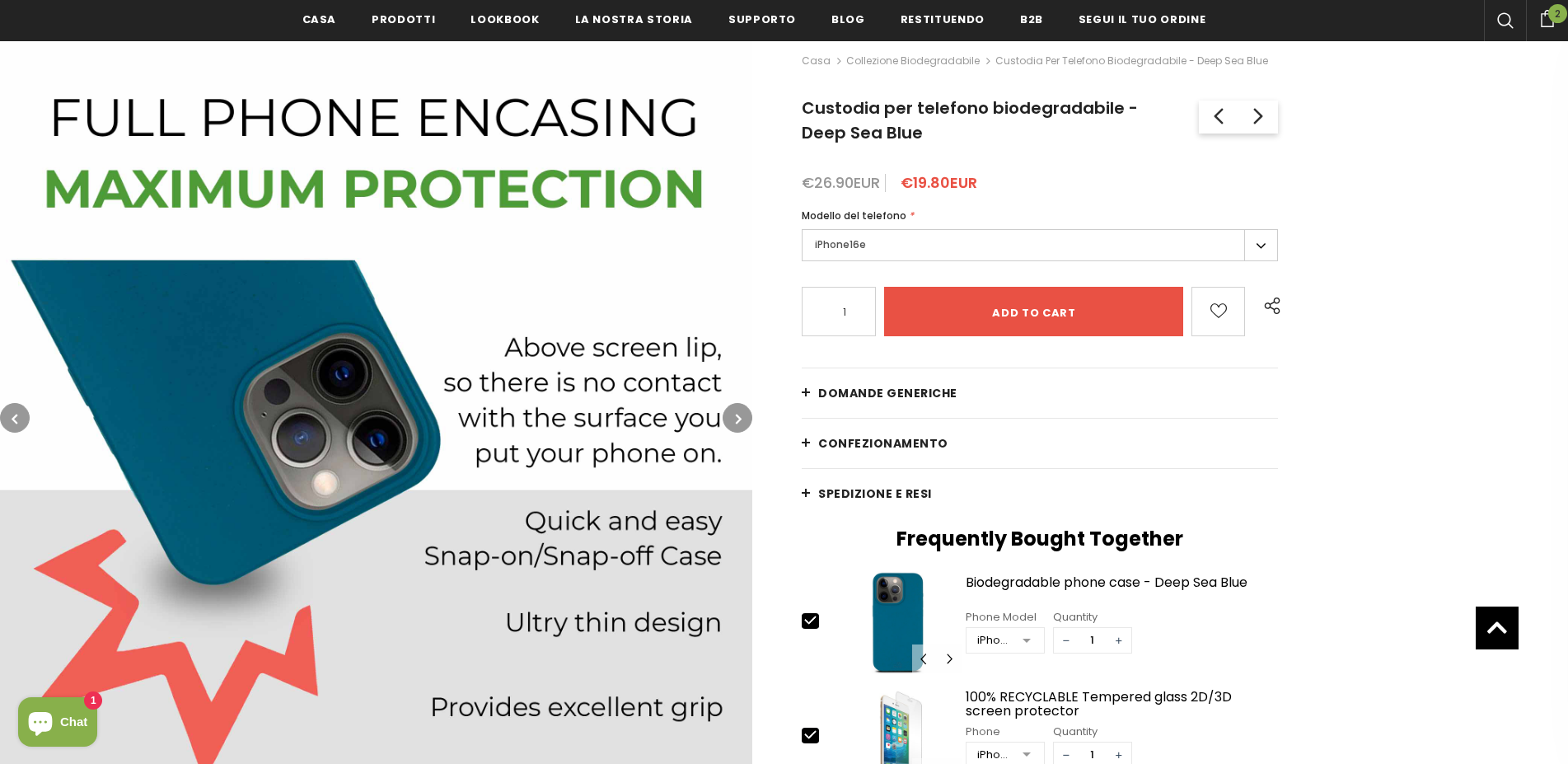
click at [735, 422] on button "button" at bounding box center [737, 418] width 30 height 30
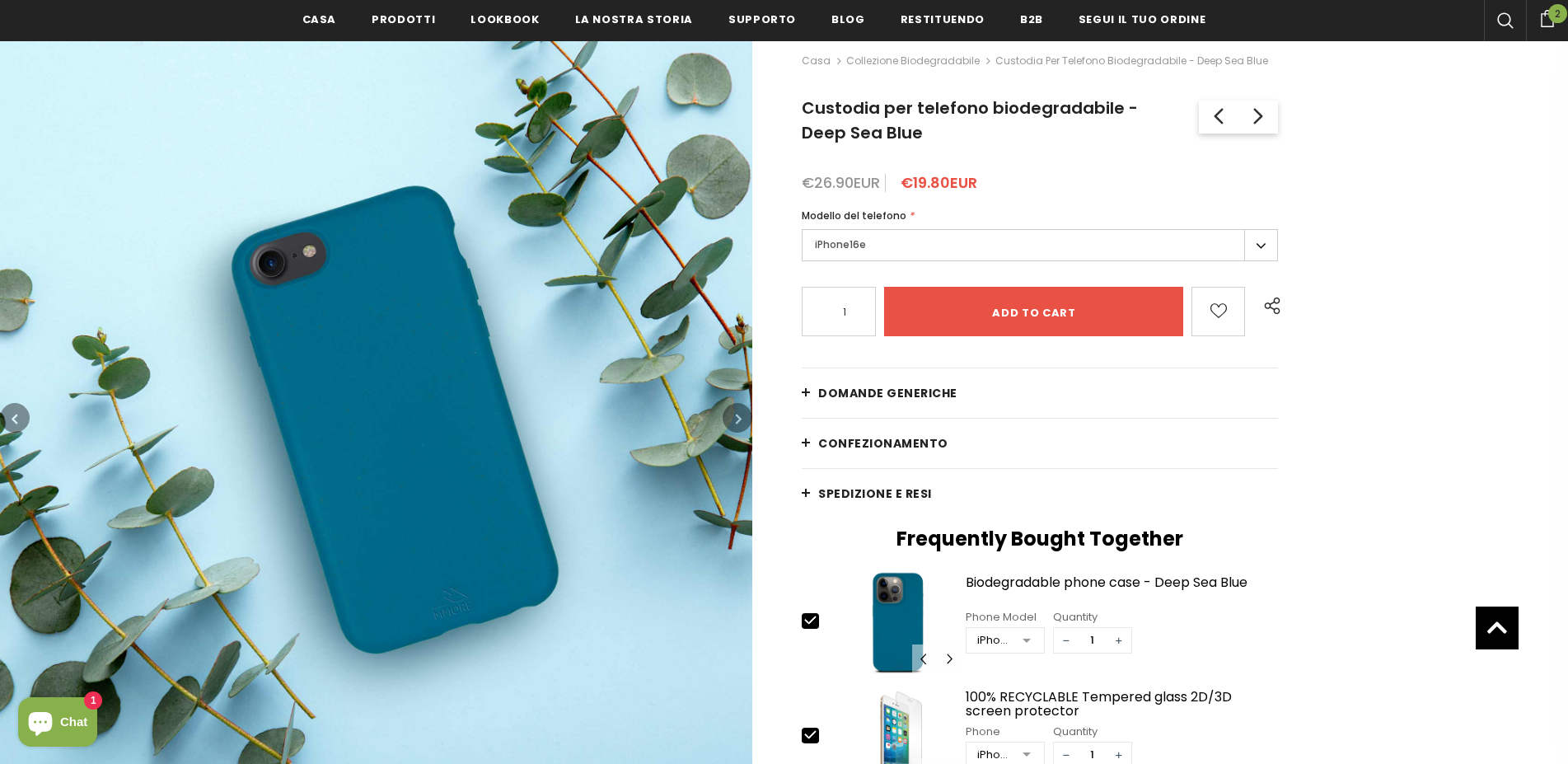
click at [735, 422] on button "button" at bounding box center [737, 418] width 30 height 30
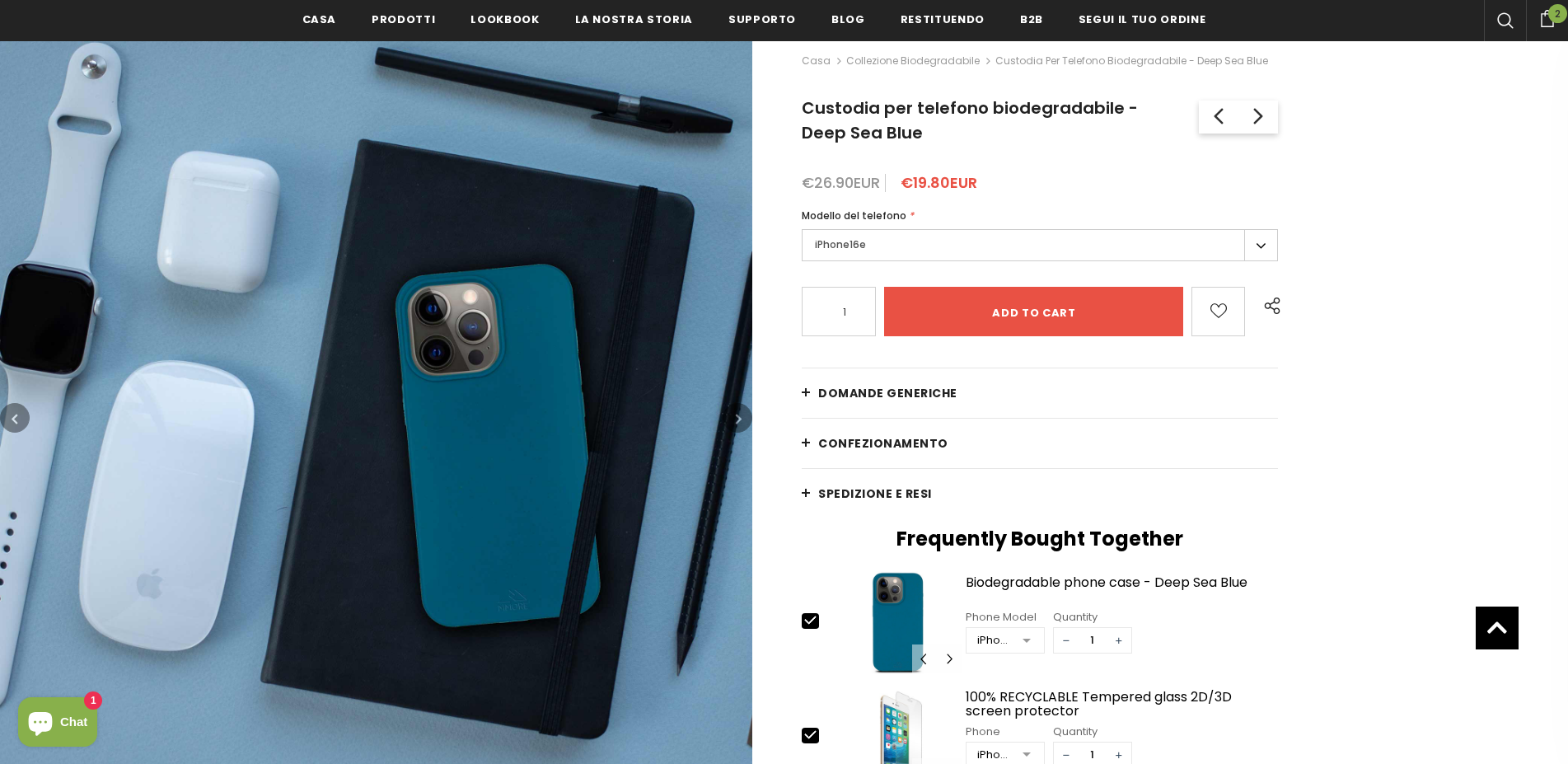
click at [735, 422] on button "button" at bounding box center [737, 418] width 30 height 30
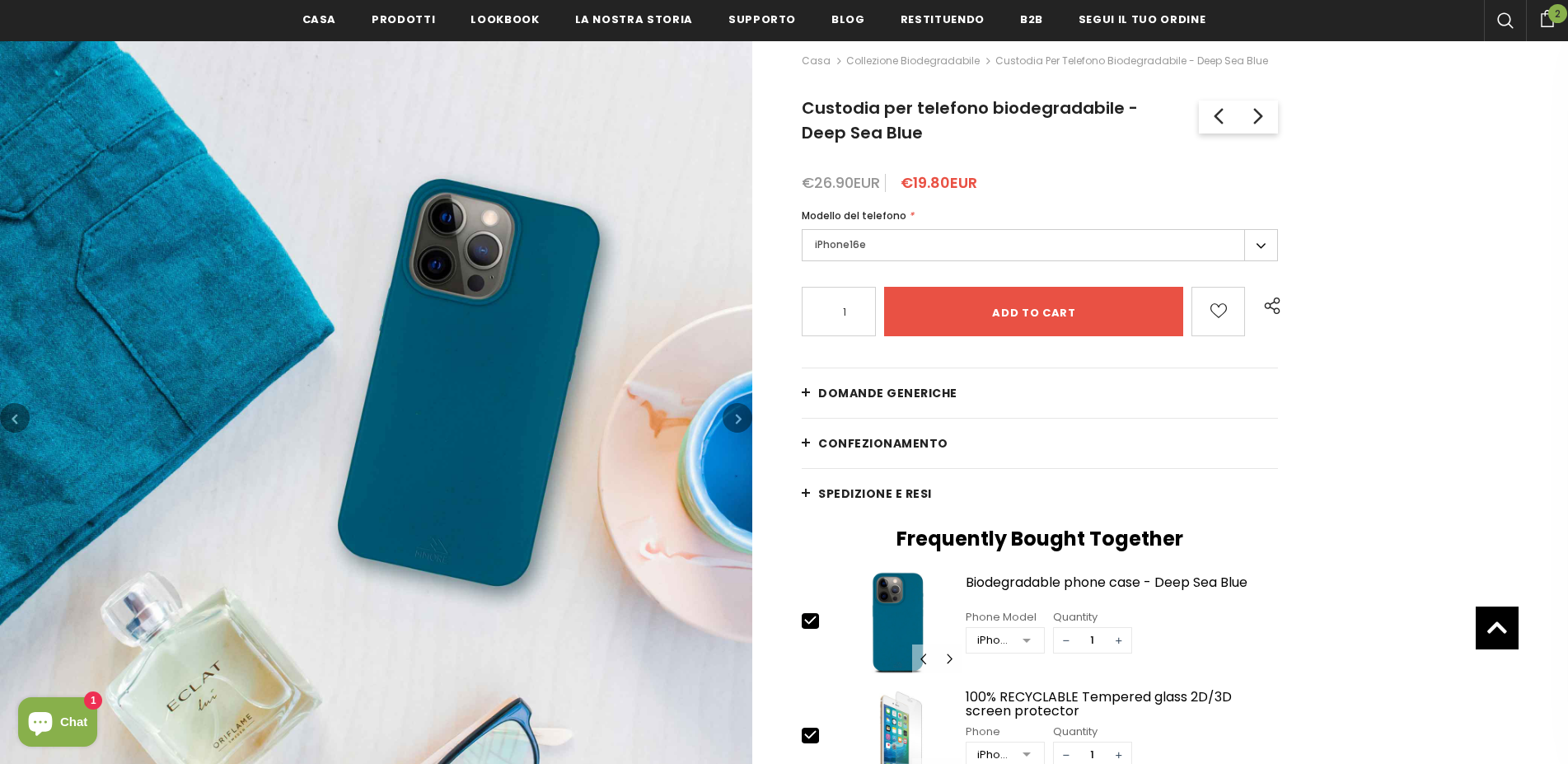
click at [735, 422] on button "button" at bounding box center [737, 418] width 30 height 30
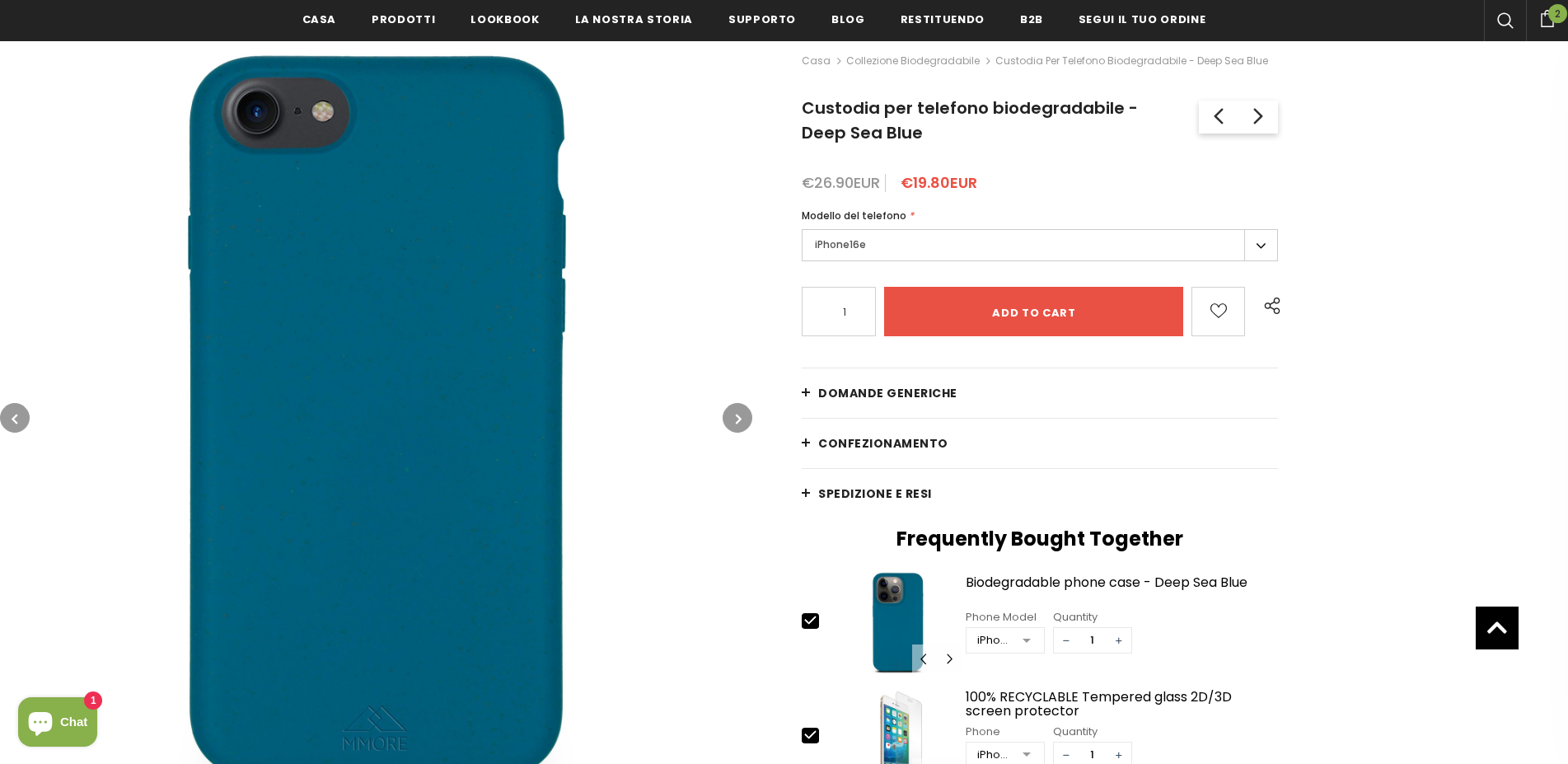
click at [735, 422] on button "button" at bounding box center [737, 418] width 30 height 30
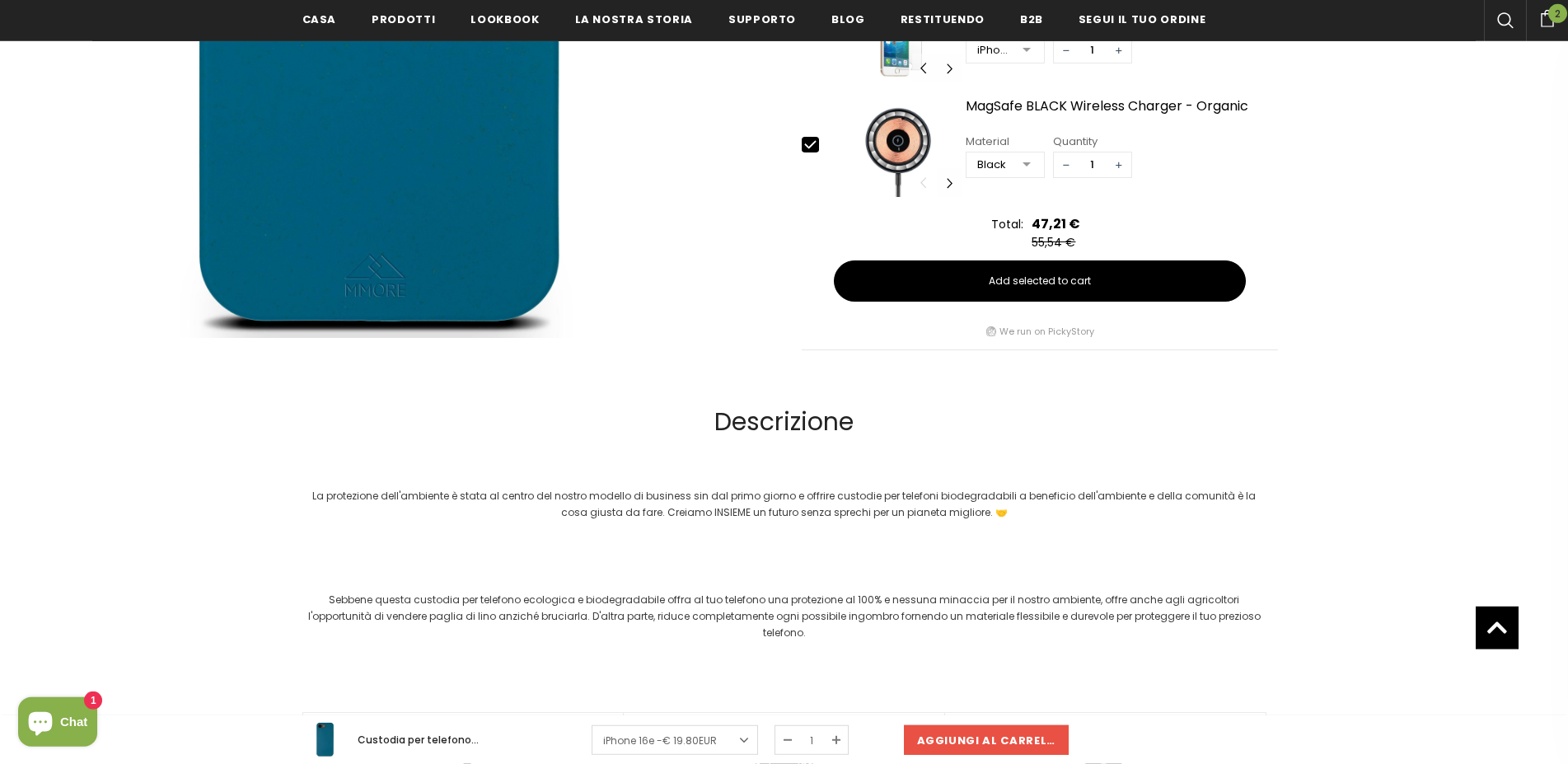
scroll to position [158, 0]
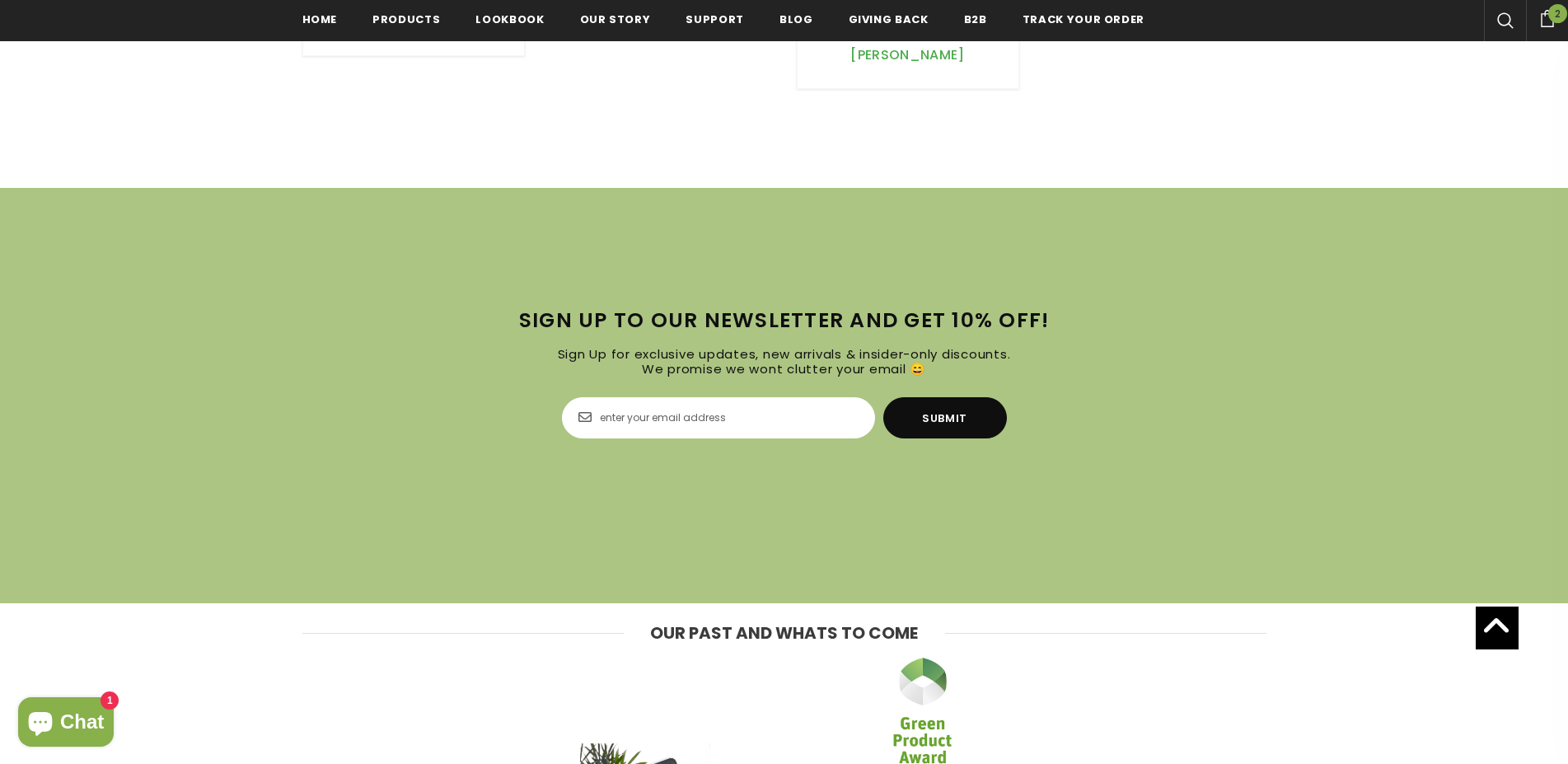
scroll to position [5544, 0]
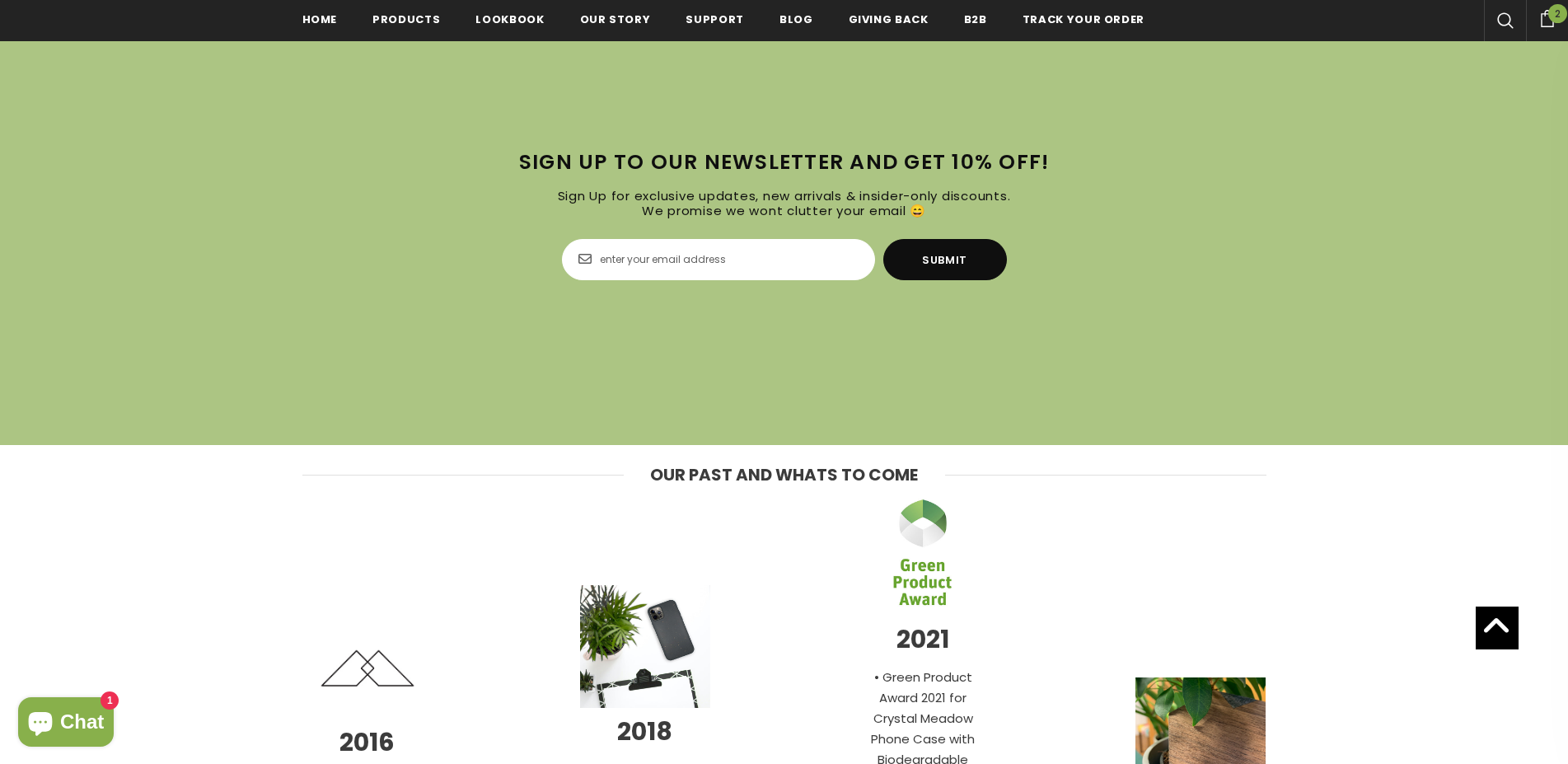
click at [667, 254] on input "Email Address" at bounding box center [718, 260] width 313 height 41
click at [665, 266] on input "Email Address" at bounding box center [718, 260] width 313 height 41
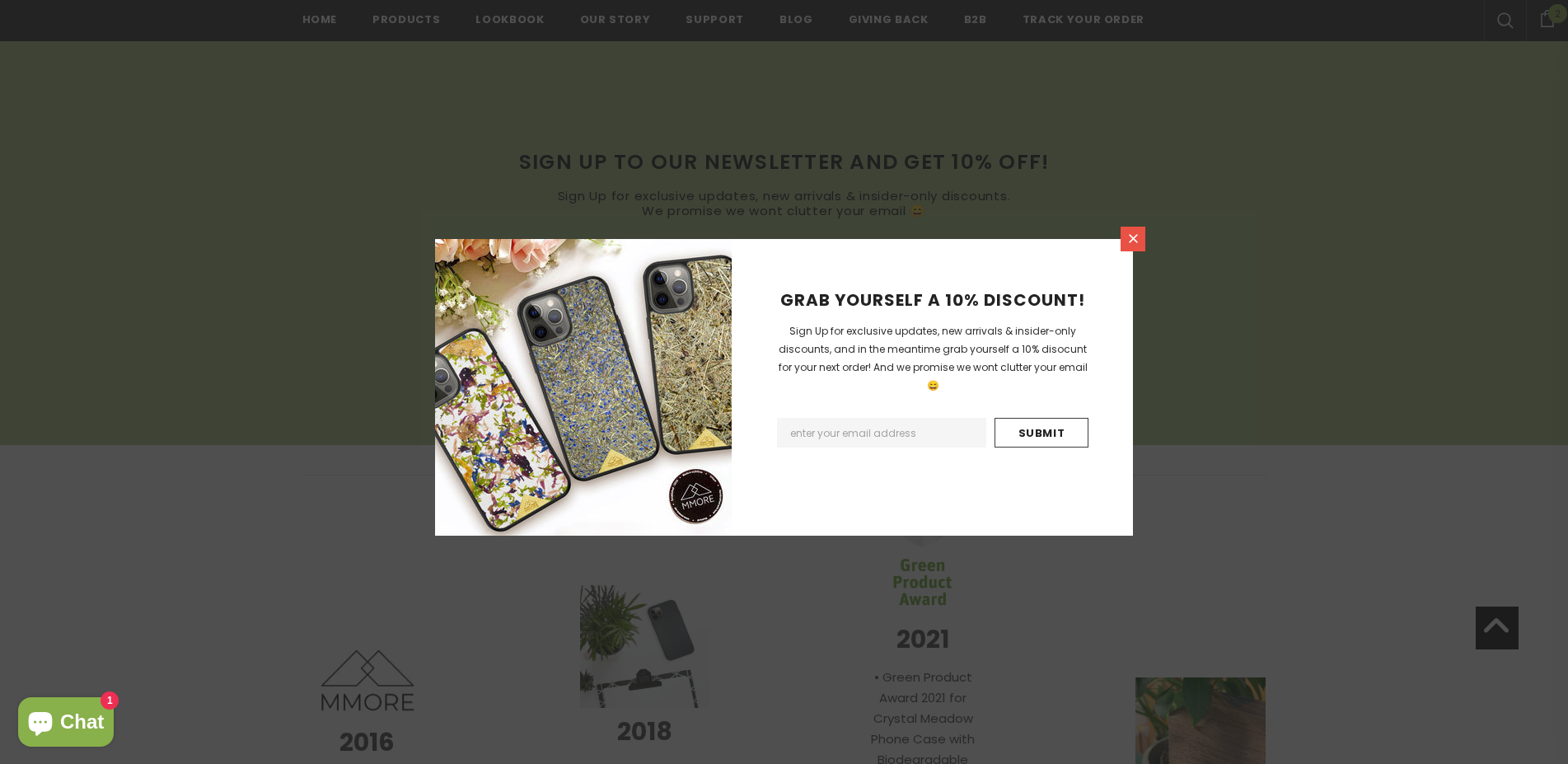
click at [1127, 241] on icon at bounding box center [1133, 238] width 14 height 14
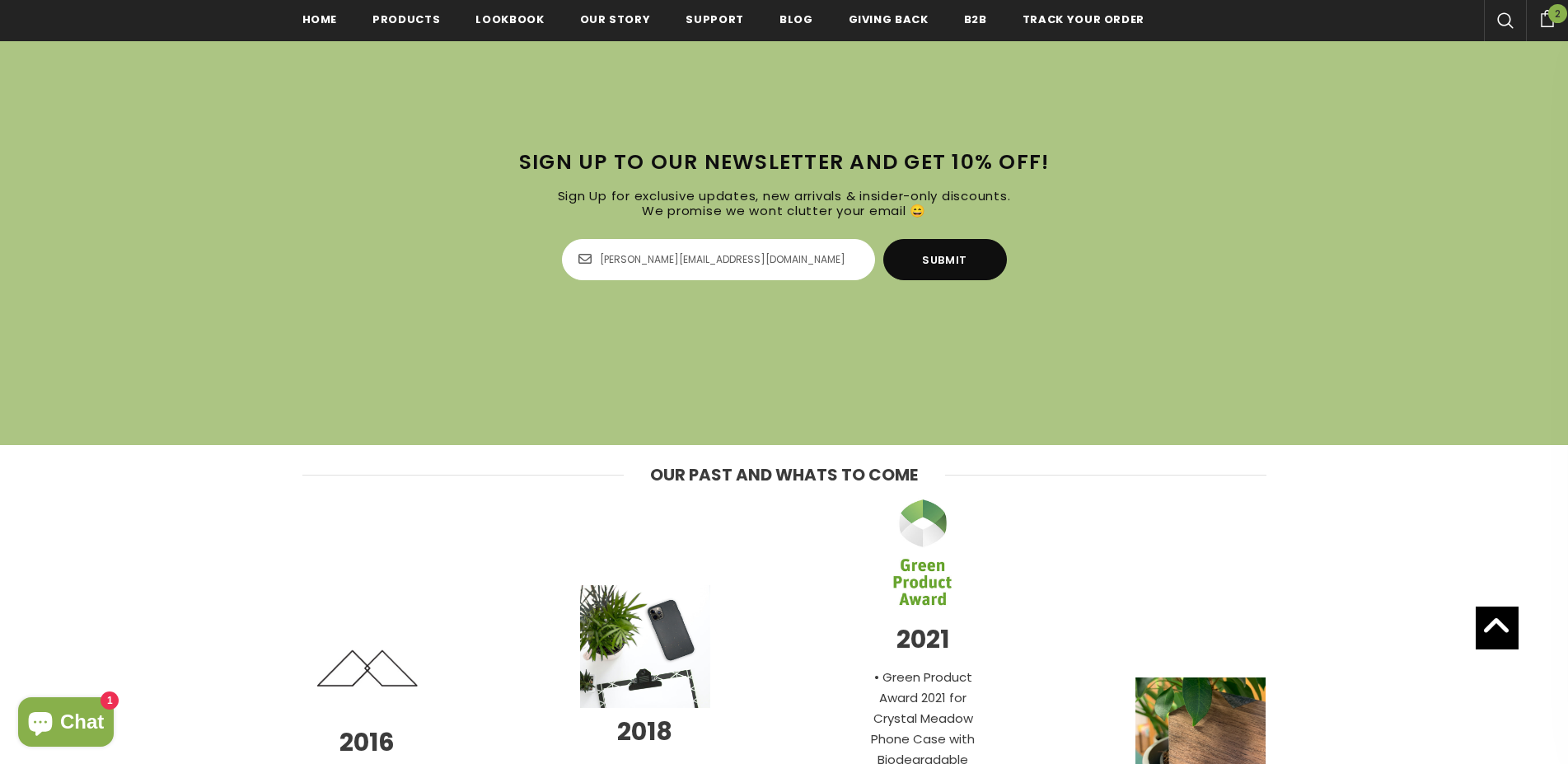
drag, startPoint x: 680, startPoint y: 257, endPoint x: 771, endPoint y: 258, distance: 91.0
click at [771, 258] on input "[PERSON_NAME][EMAIL_ADDRESS][DOMAIN_NAME]" at bounding box center [718, 260] width 313 height 41
type input "[EMAIL_ADDRESS][DOMAIN_NAME]"
click at [950, 264] on input "Submit" at bounding box center [946, 260] width 124 height 41
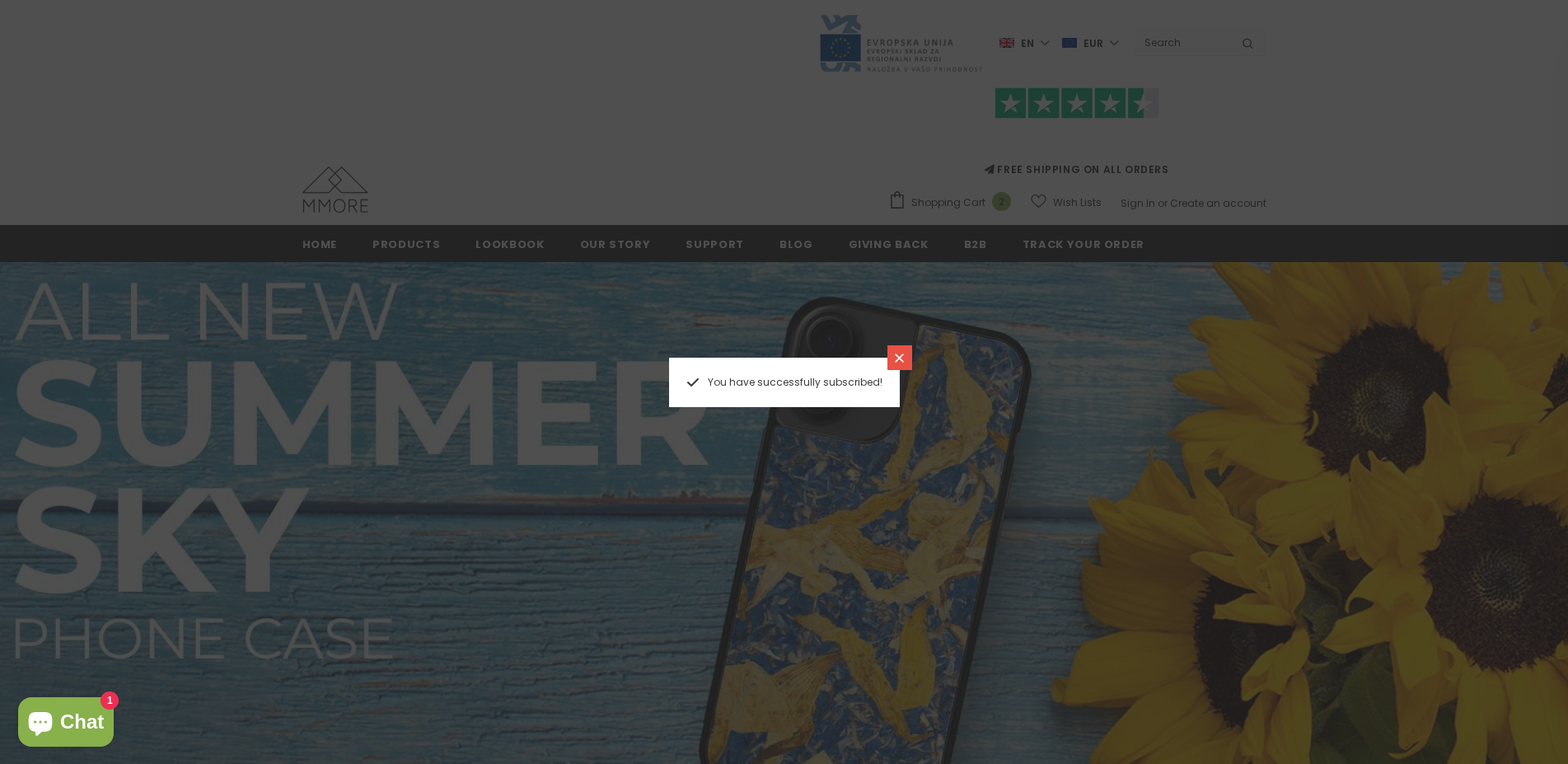
click at [900, 358] on icon at bounding box center [899, 358] width 9 height 9
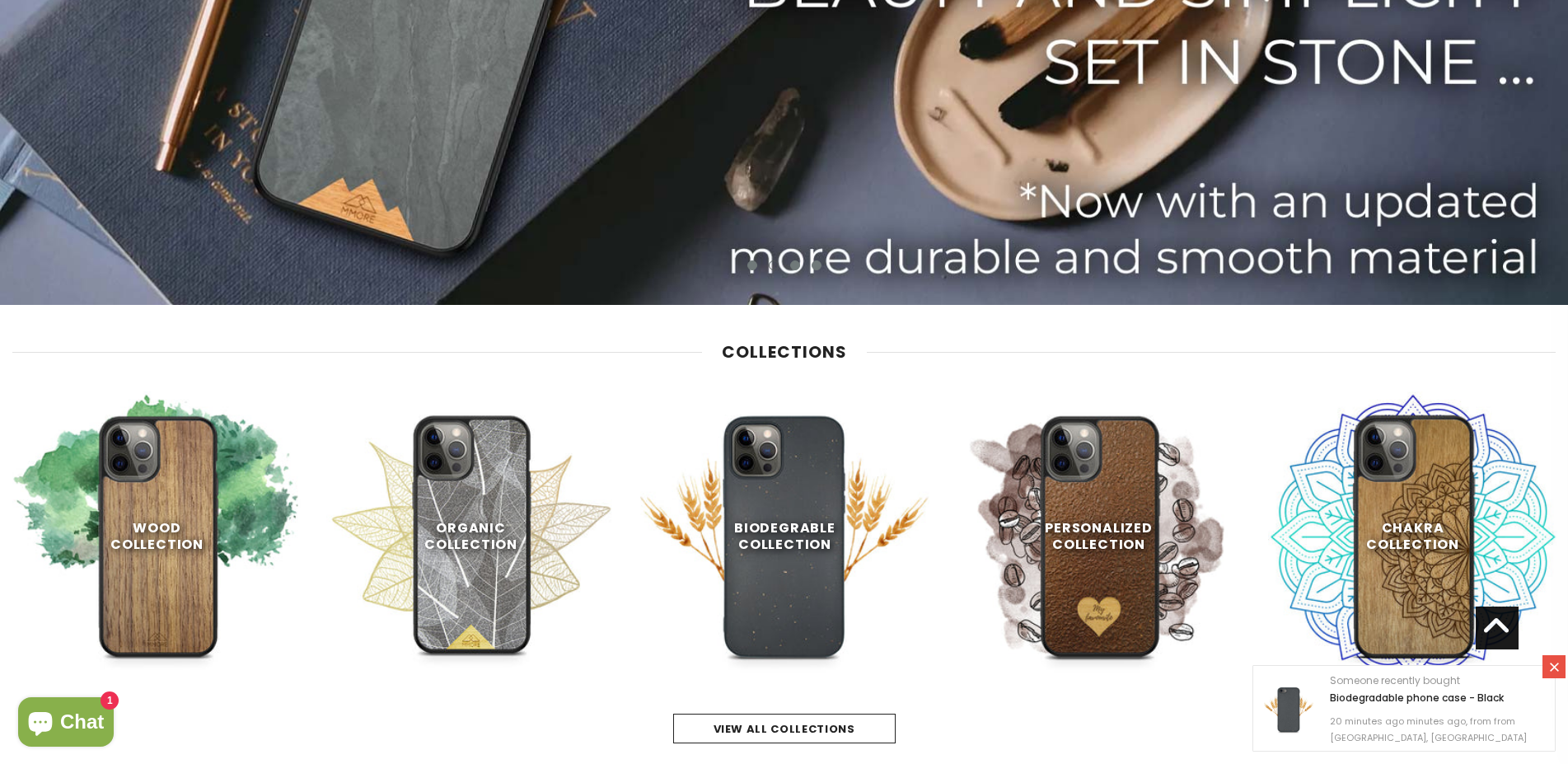
scroll to position [84, 0]
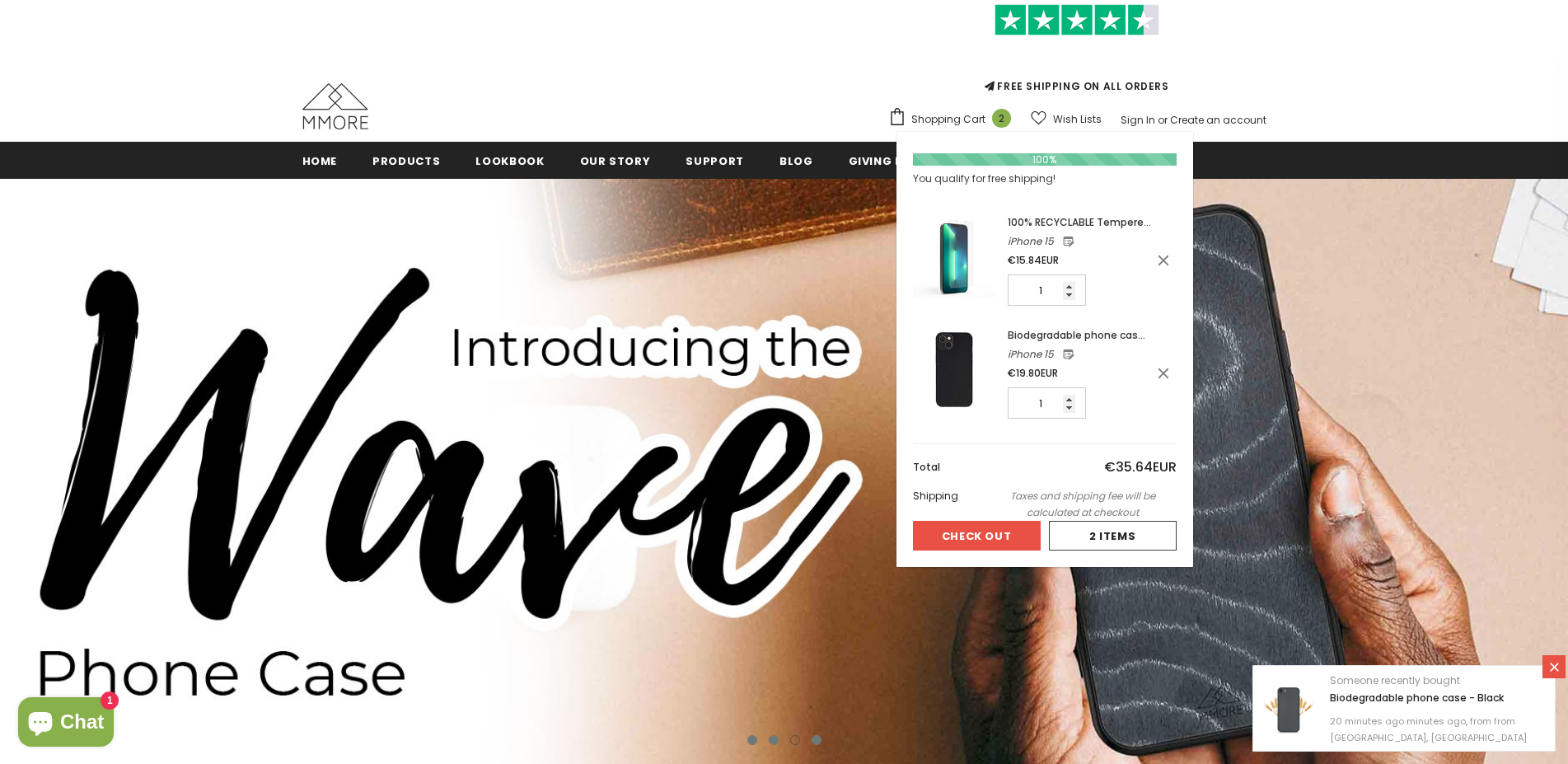
click at [1060, 220] on span "100% RECYCLABLE Tempered glass 2D/3D screen protector" at bounding box center [1079, 238] width 143 height 47
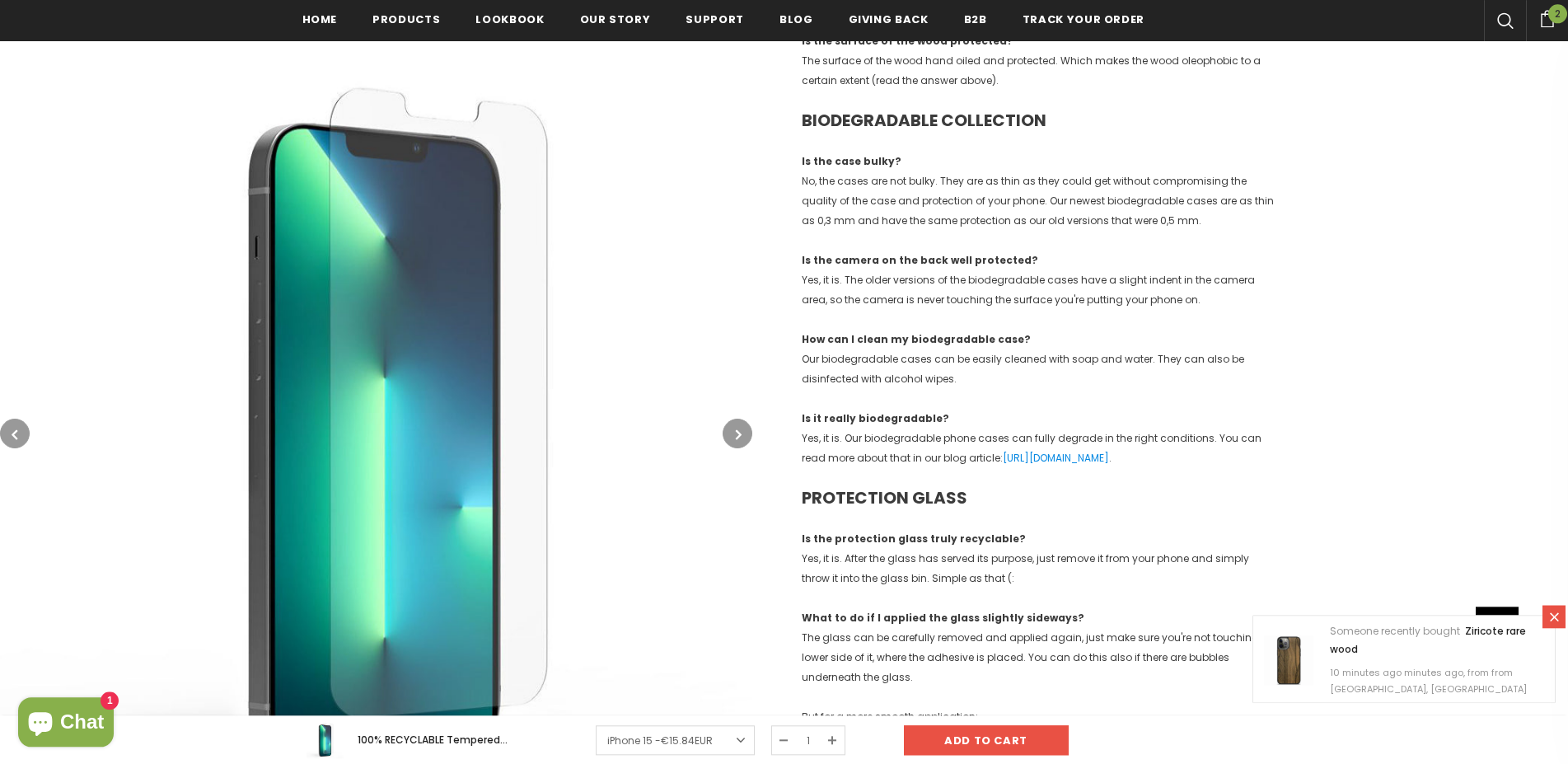
scroll to position [1587, 0]
click at [960, 374] on p "How can I clean my biodegradable case? Our biodegradable cases can be easily cl…" at bounding box center [1040, 359] width 476 height 60
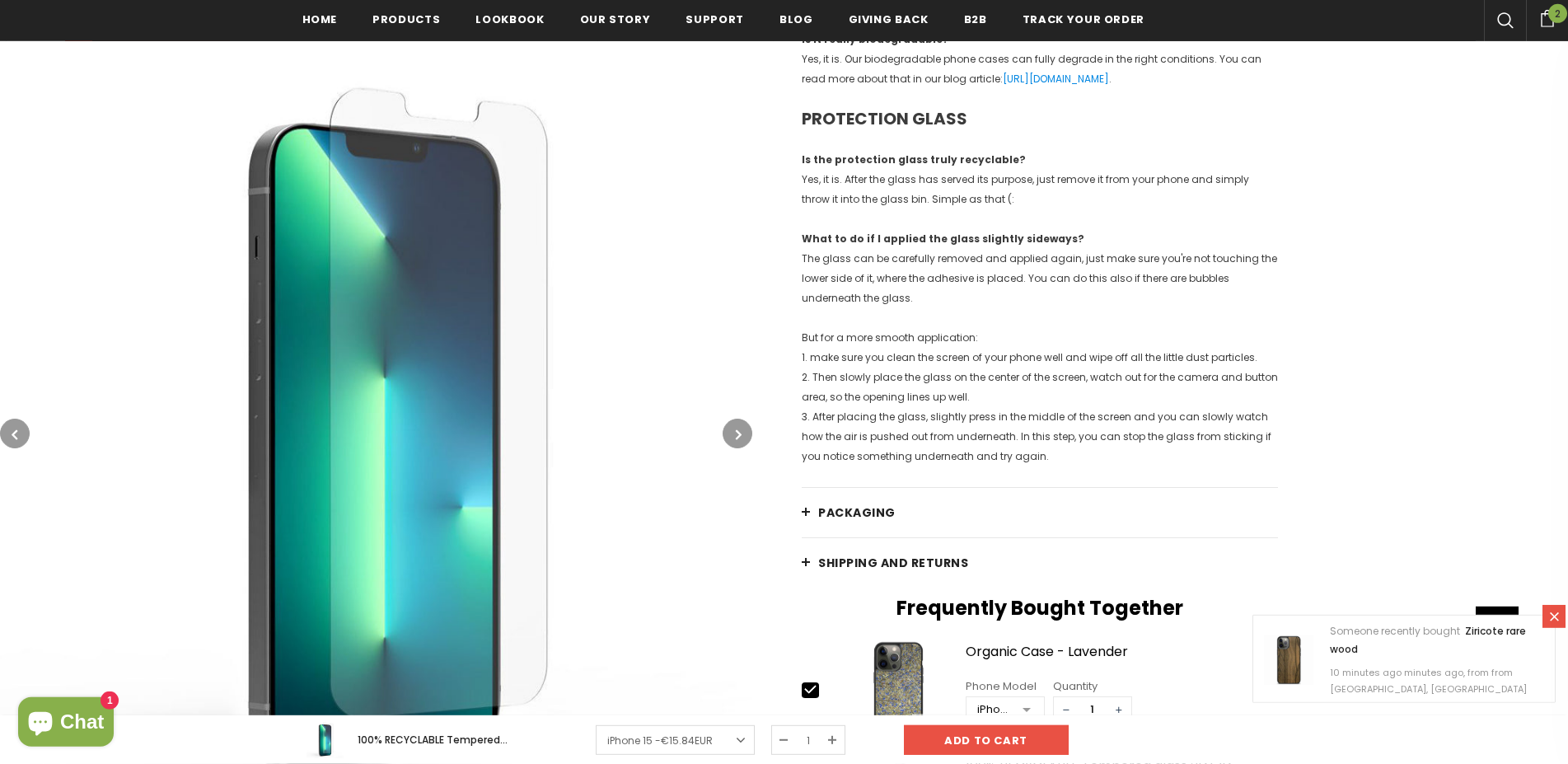
scroll to position [1983, 0]
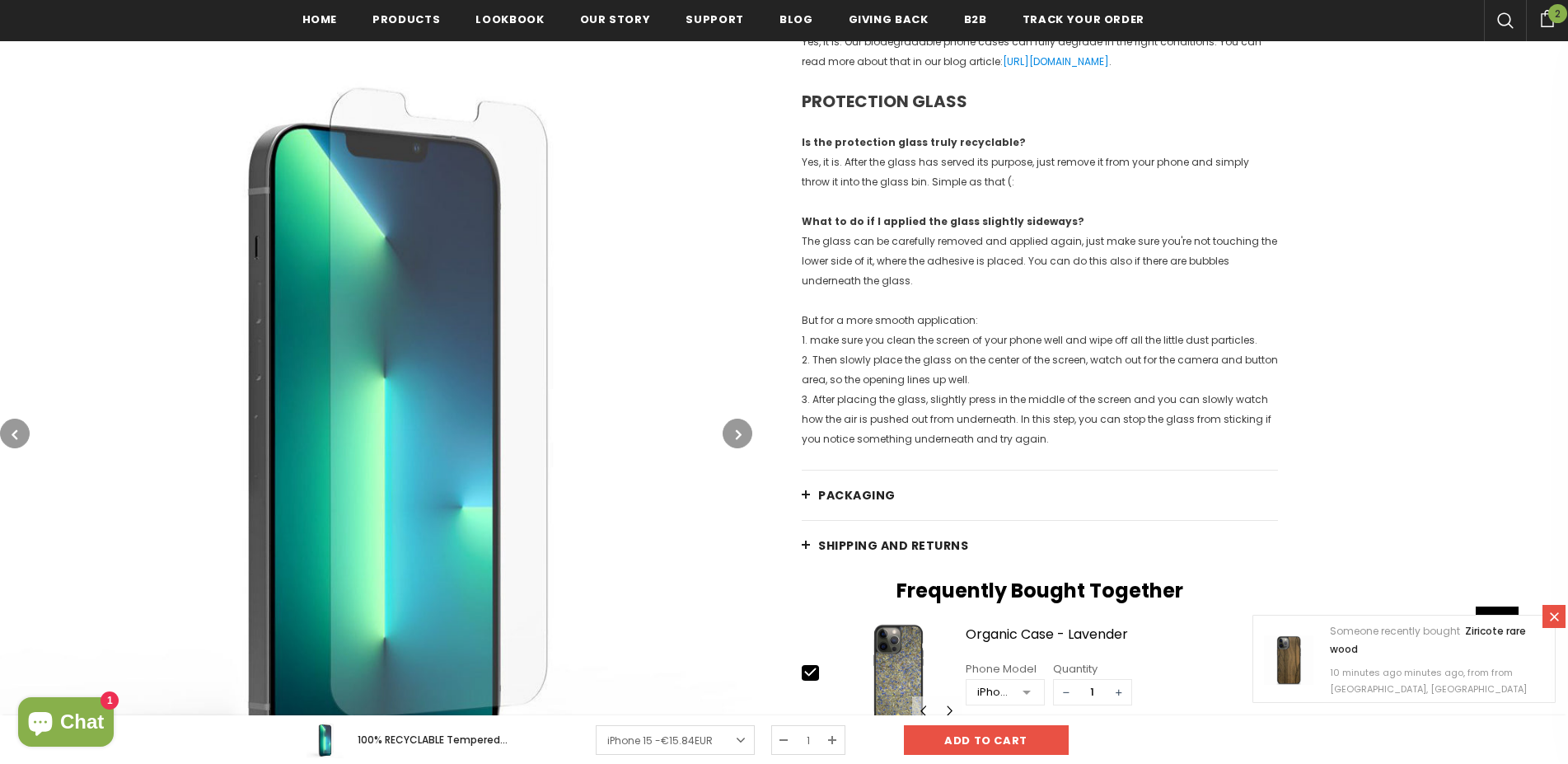
click at [895, 554] on span "Shipping and returns" at bounding box center [893, 546] width 150 height 17
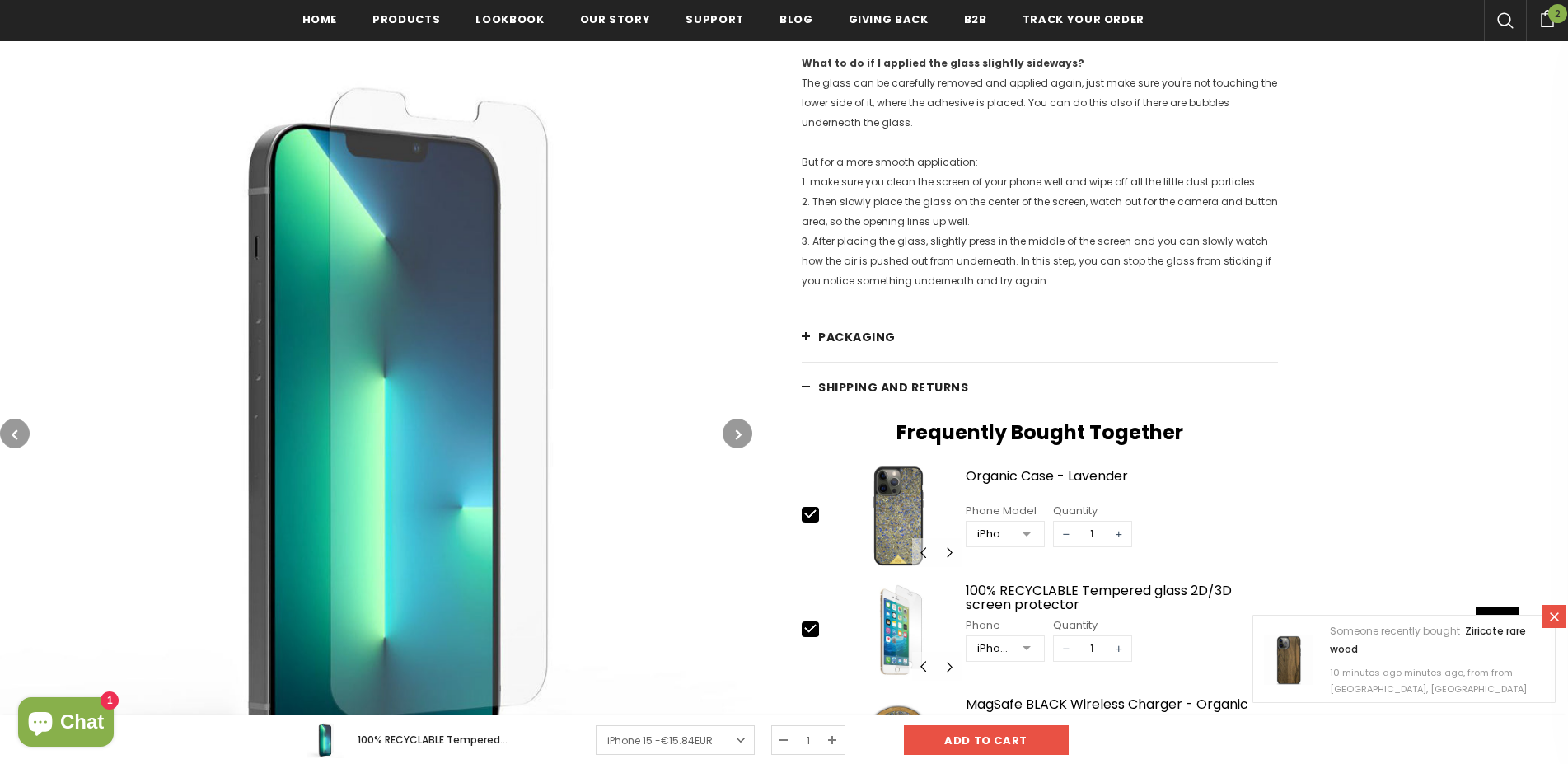
scroll to position [2062, 0]
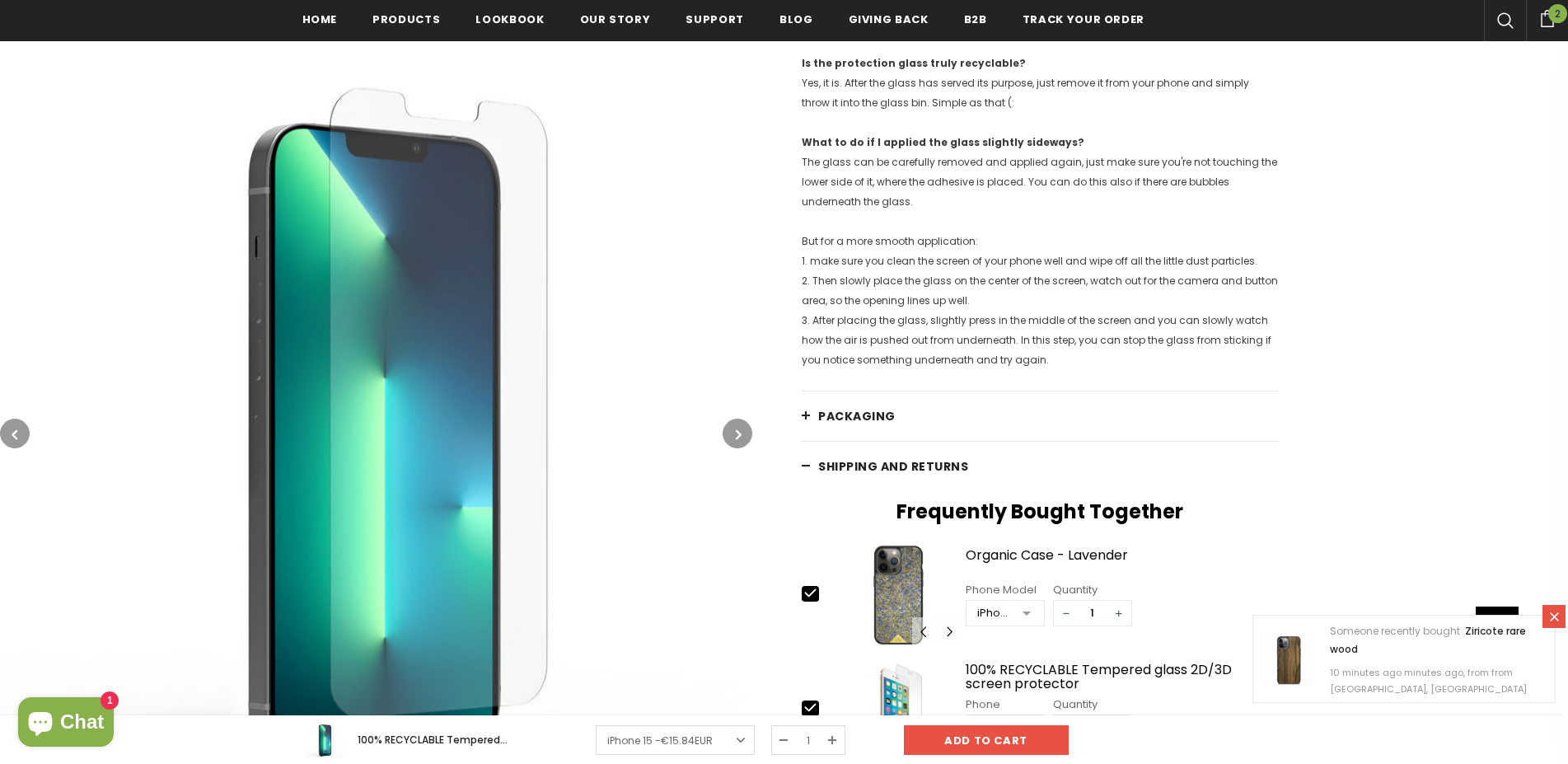
click at [811, 485] on link "Shipping and returns" at bounding box center [1040, 466] width 476 height 50
click at [808, 483] on link "Shipping and returns" at bounding box center [1040, 466] width 476 height 50
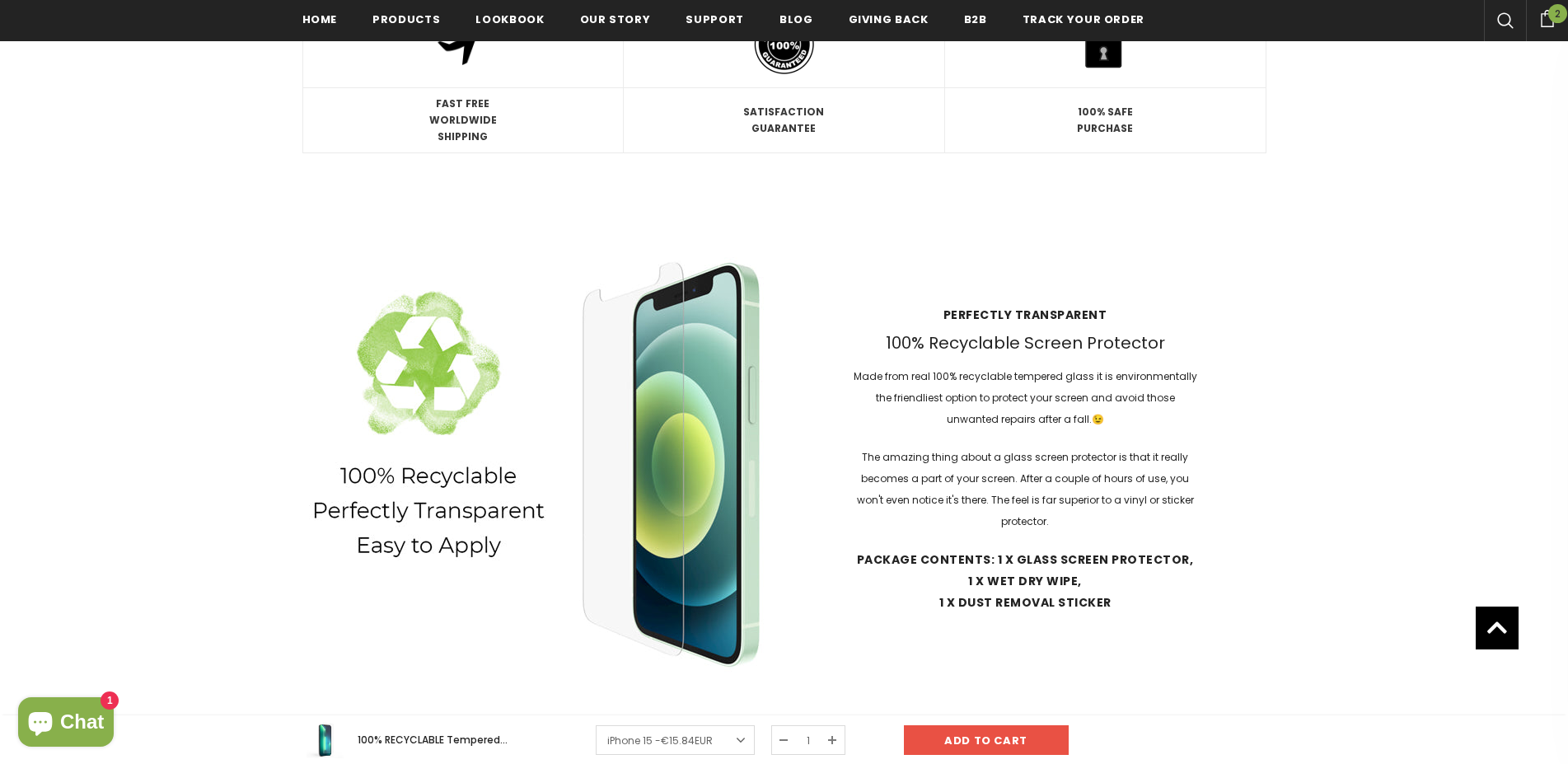
scroll to position [4278, 0]
